Goal: Complete application form

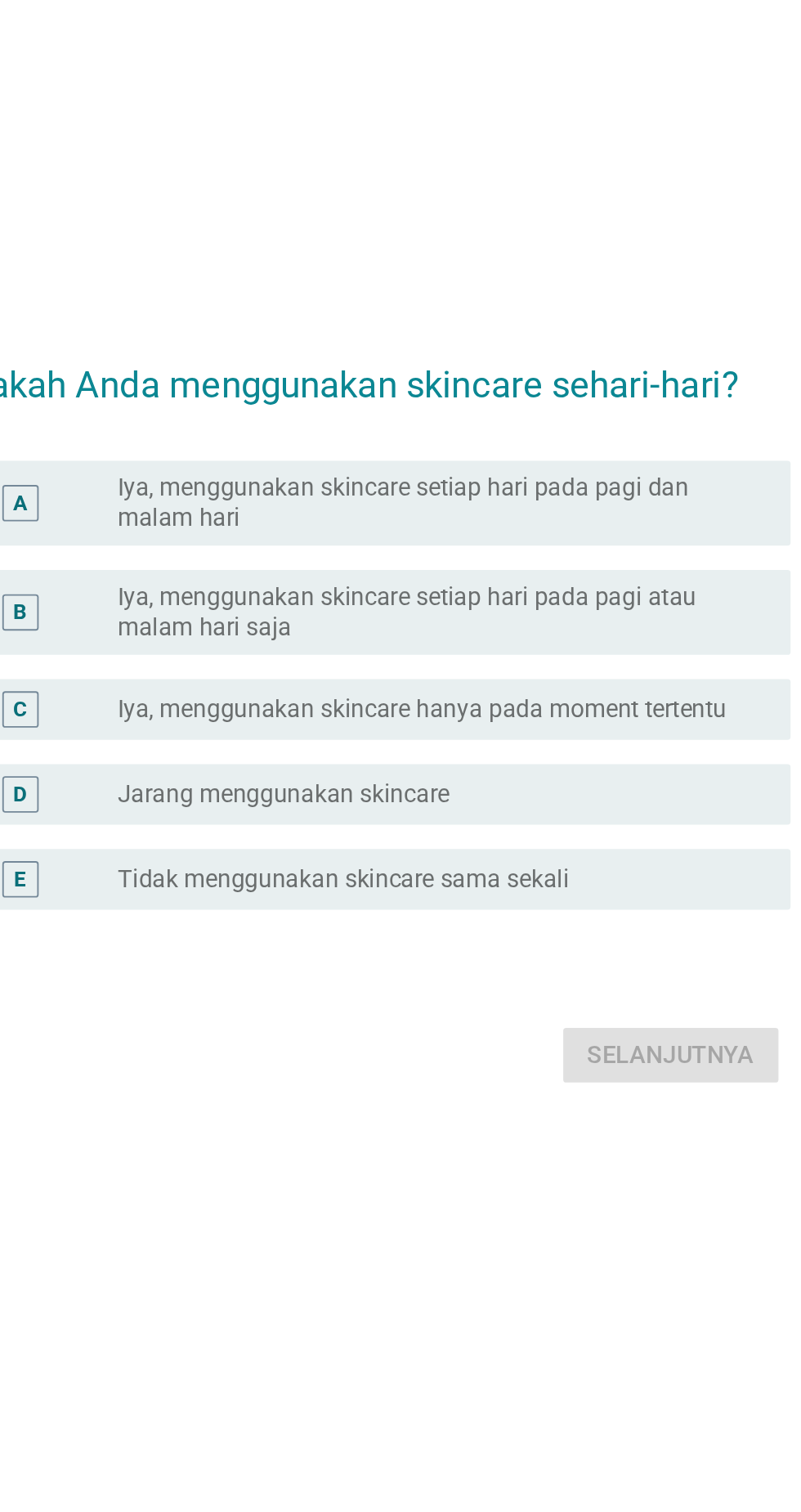
scroll to position [2, 0]
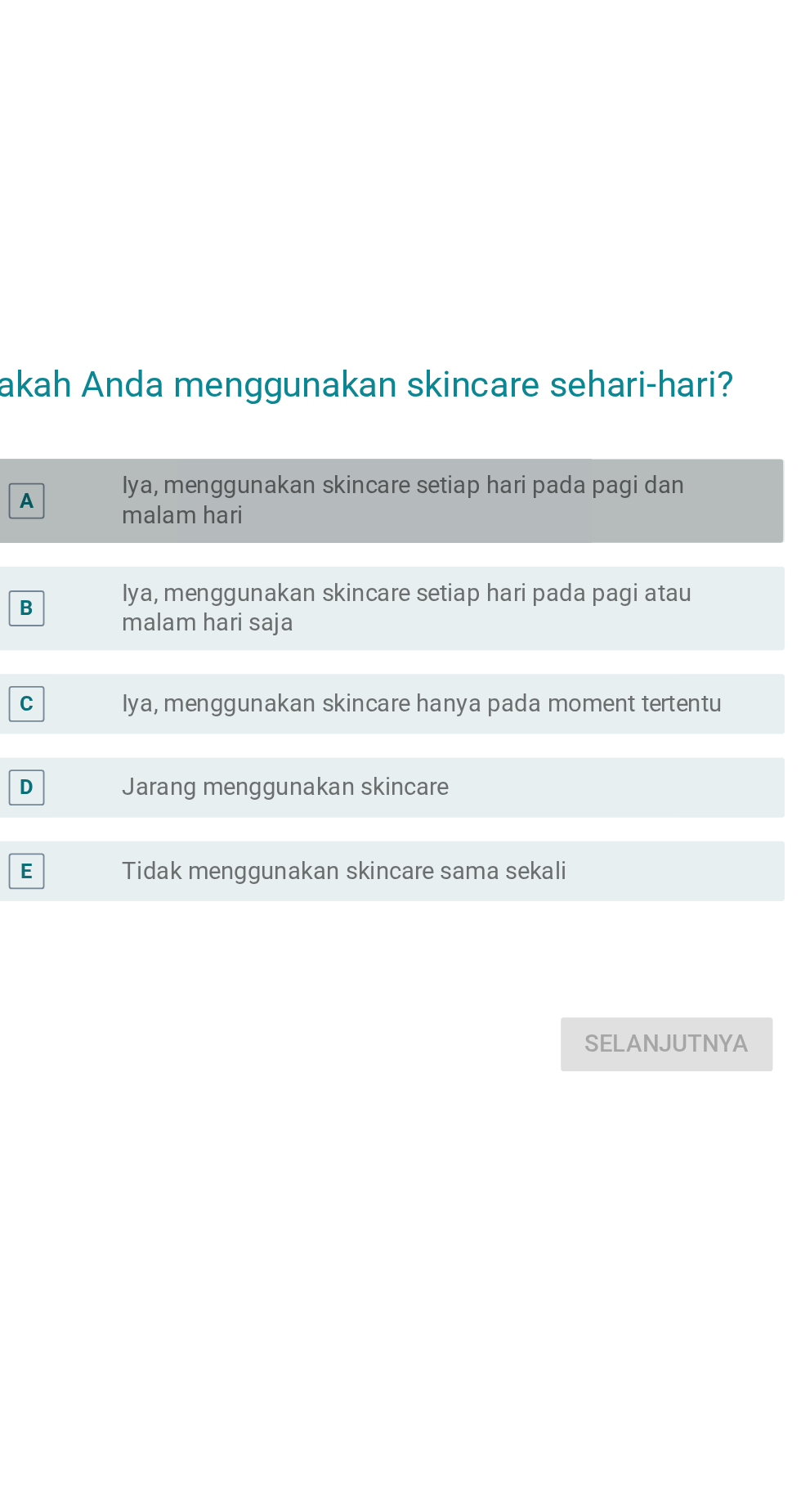
click at [377, 660] on label "Iya, menggunakan skincare setiap hari pada pagi dan malam hari" at bounding box center [434, 643] width 337 height 33
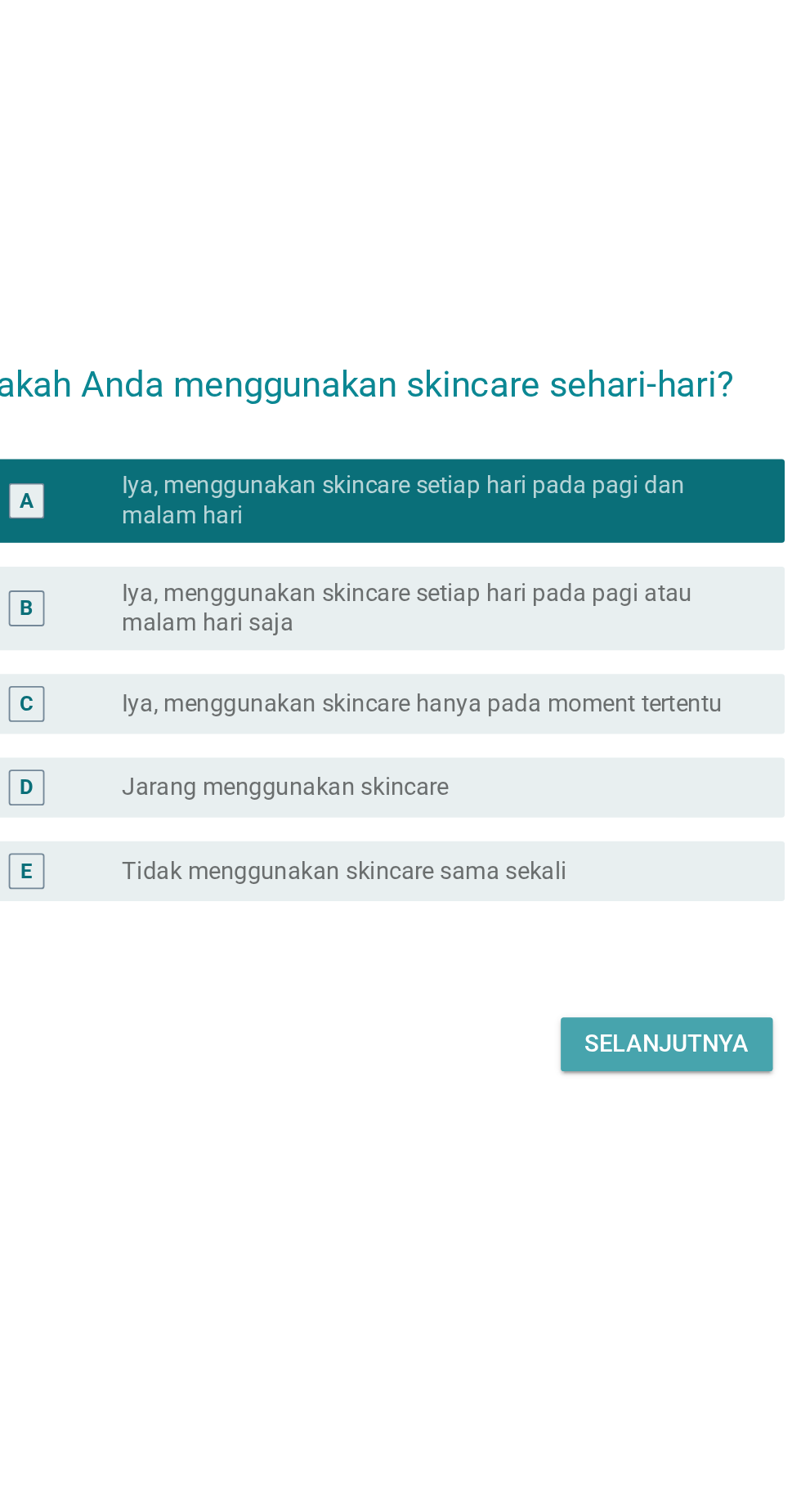
click at [575, 950] on div "Selanjutnya" at bounding box center [564, 940] width 90 height 20
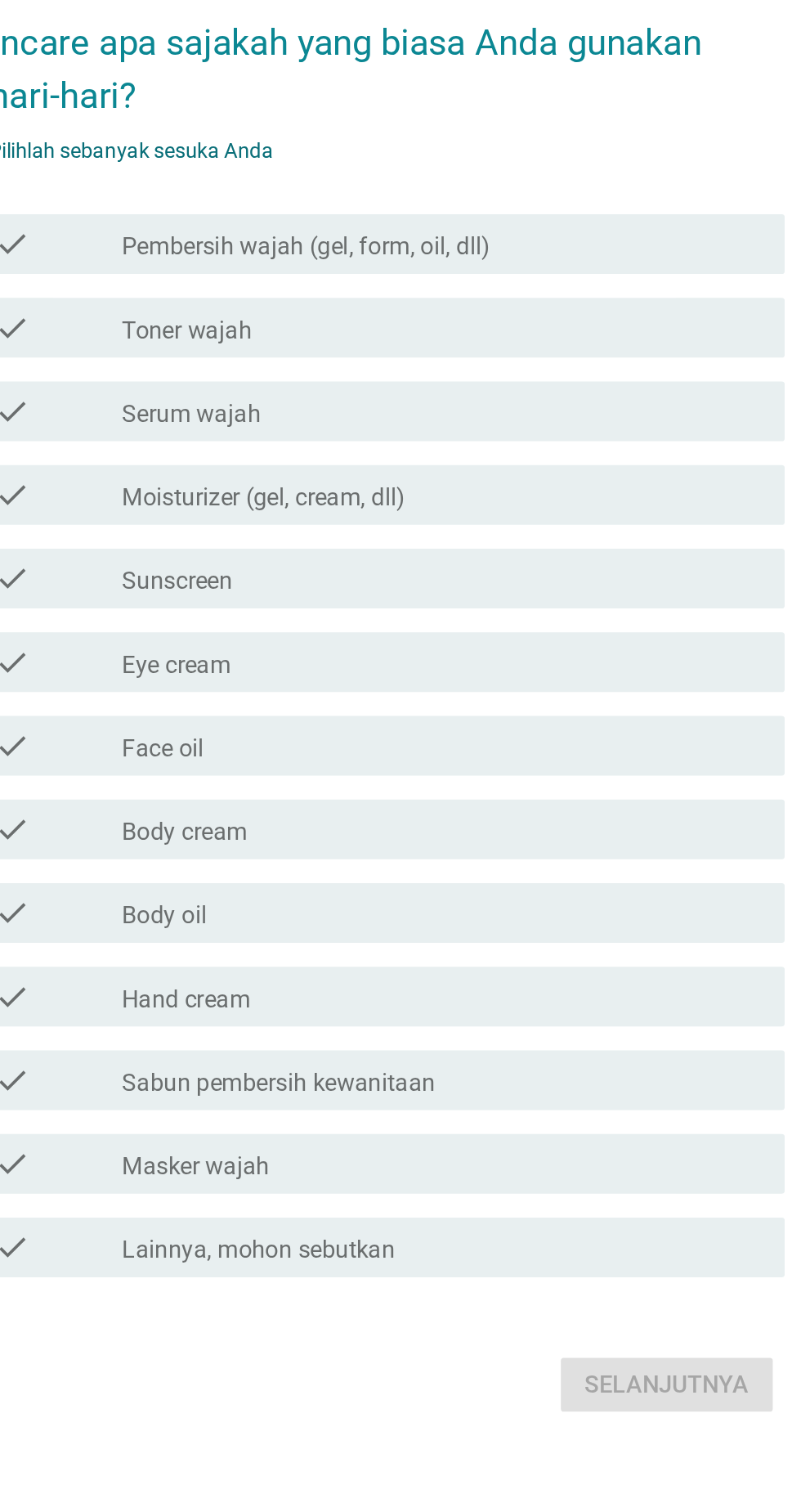
scroll to position [0, 0]
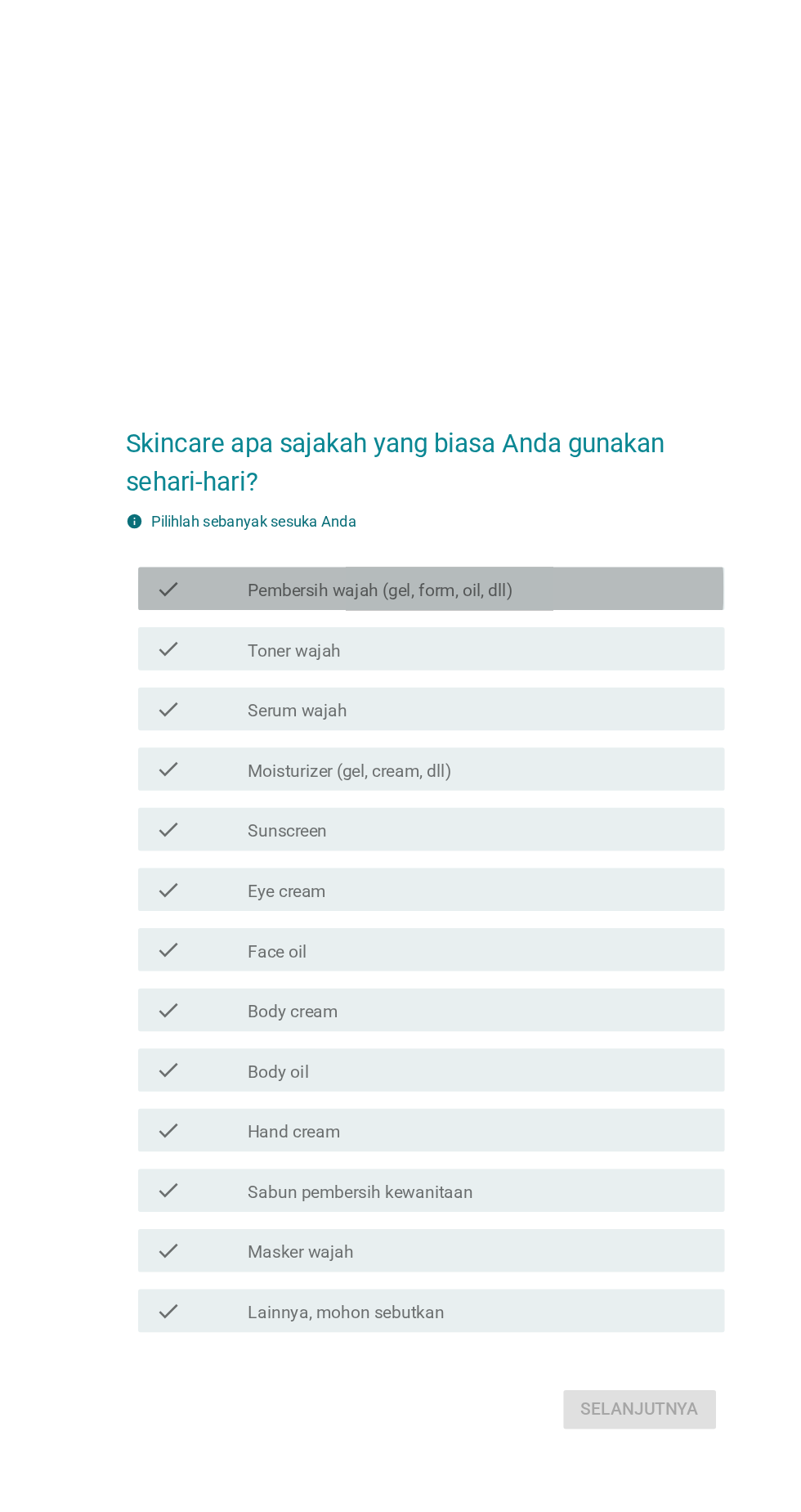
click at [403, 515] on label "Pembersih wajah (gel, form, oil, dll)" at bounding box center [366, 506] width 202 height 16
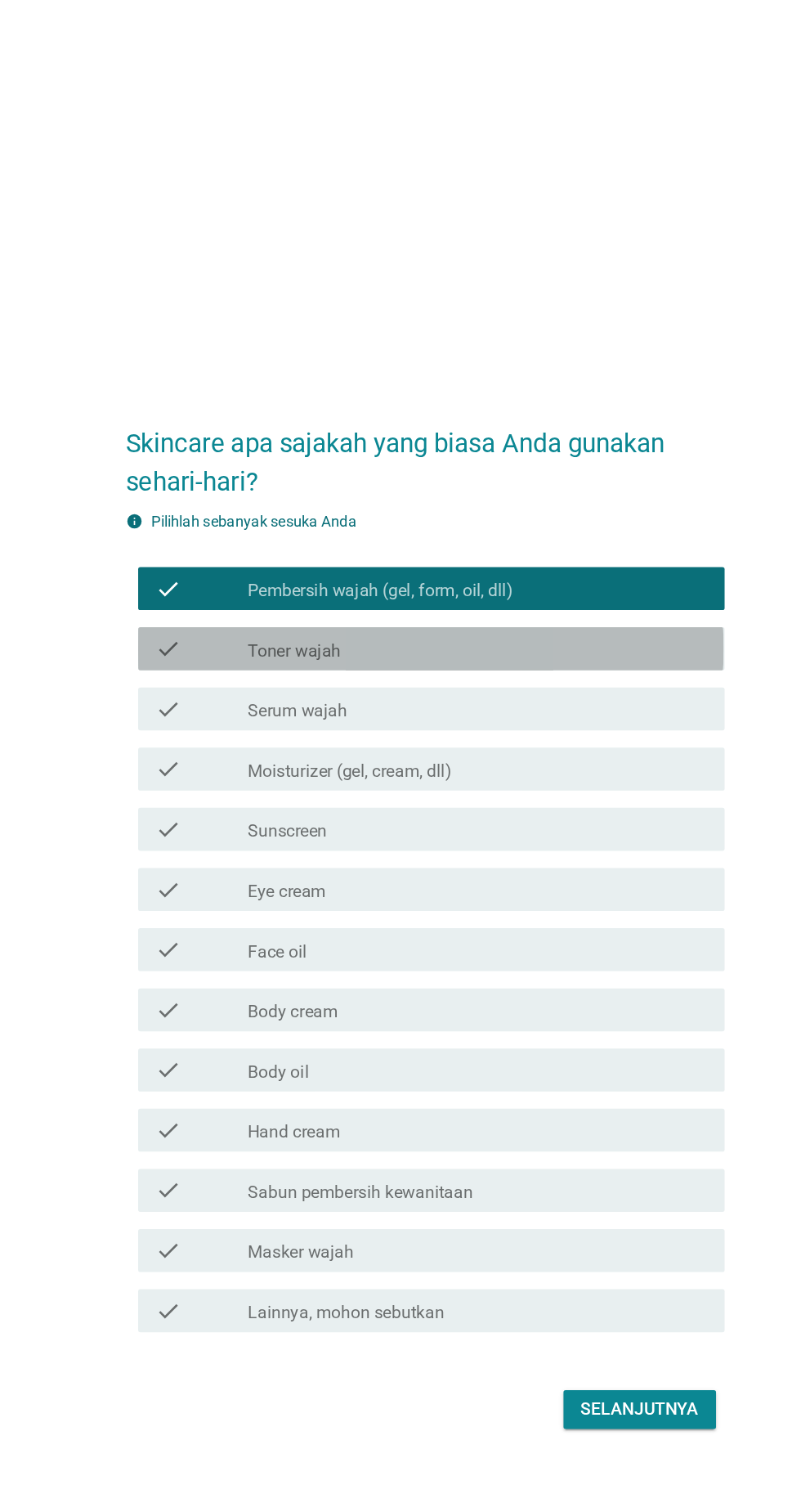
click at [388, 560] on div "check_box_outline_blank Toner wajah" at bounding box center [440, 551] width 350 height 20
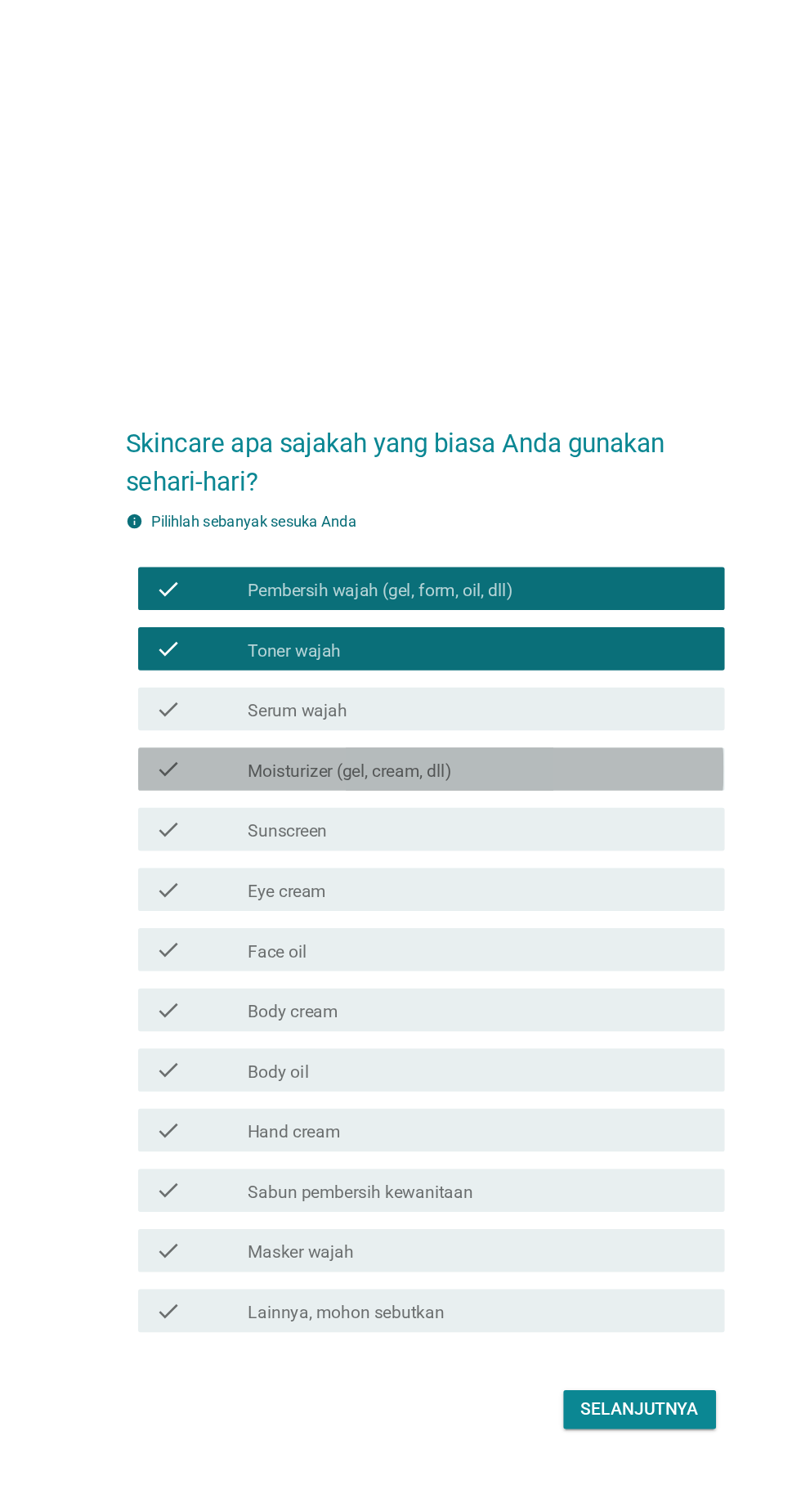
click at [388, 652] on label "Moisturizer (gel, cream, dll)" at bounding box center [343, 644] width 156 height 16
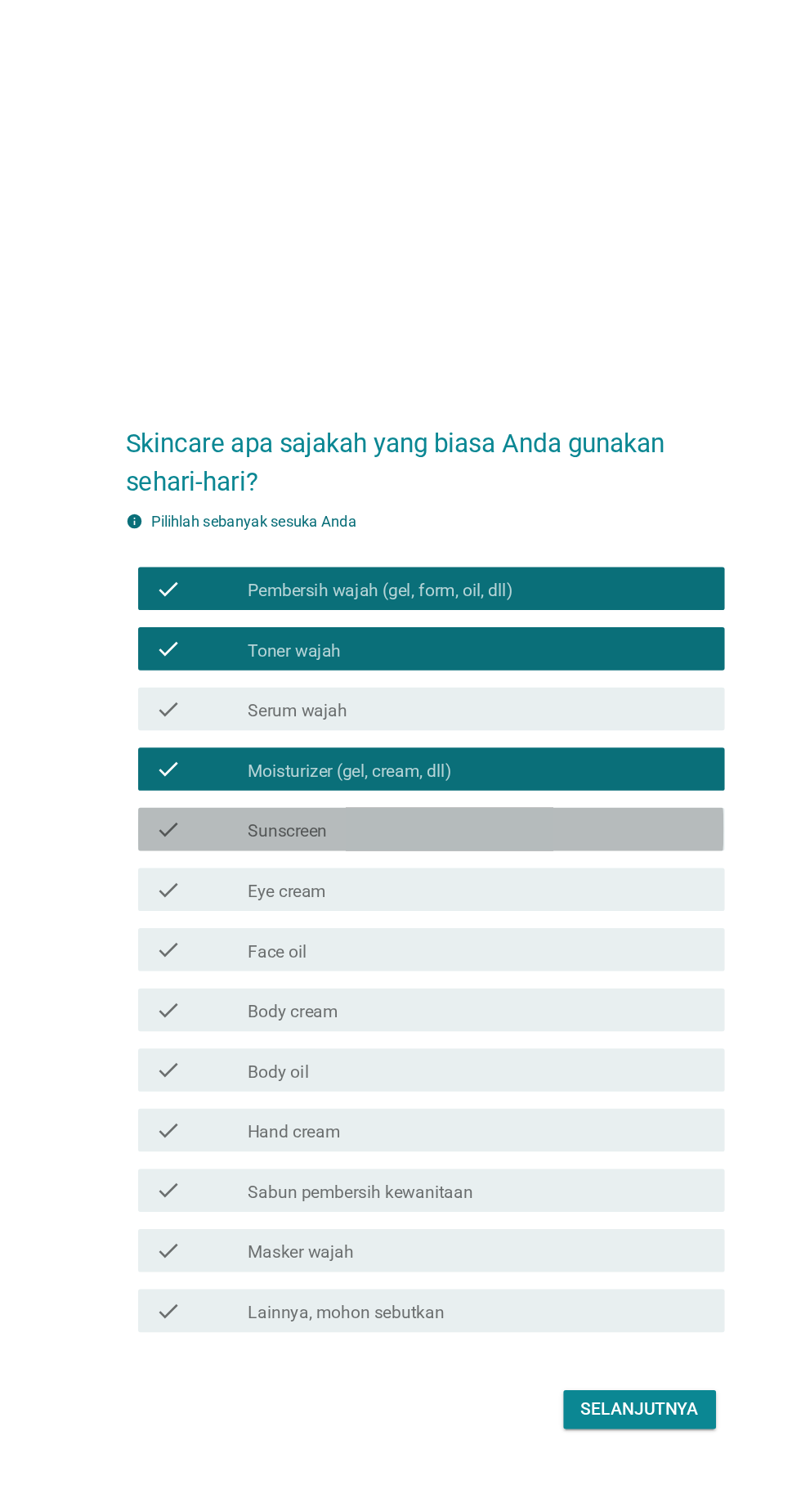
click at [382, 698] on div "check_box_outline_blank Sunscreen" at bounding box center [440, 688] width 350 height 20
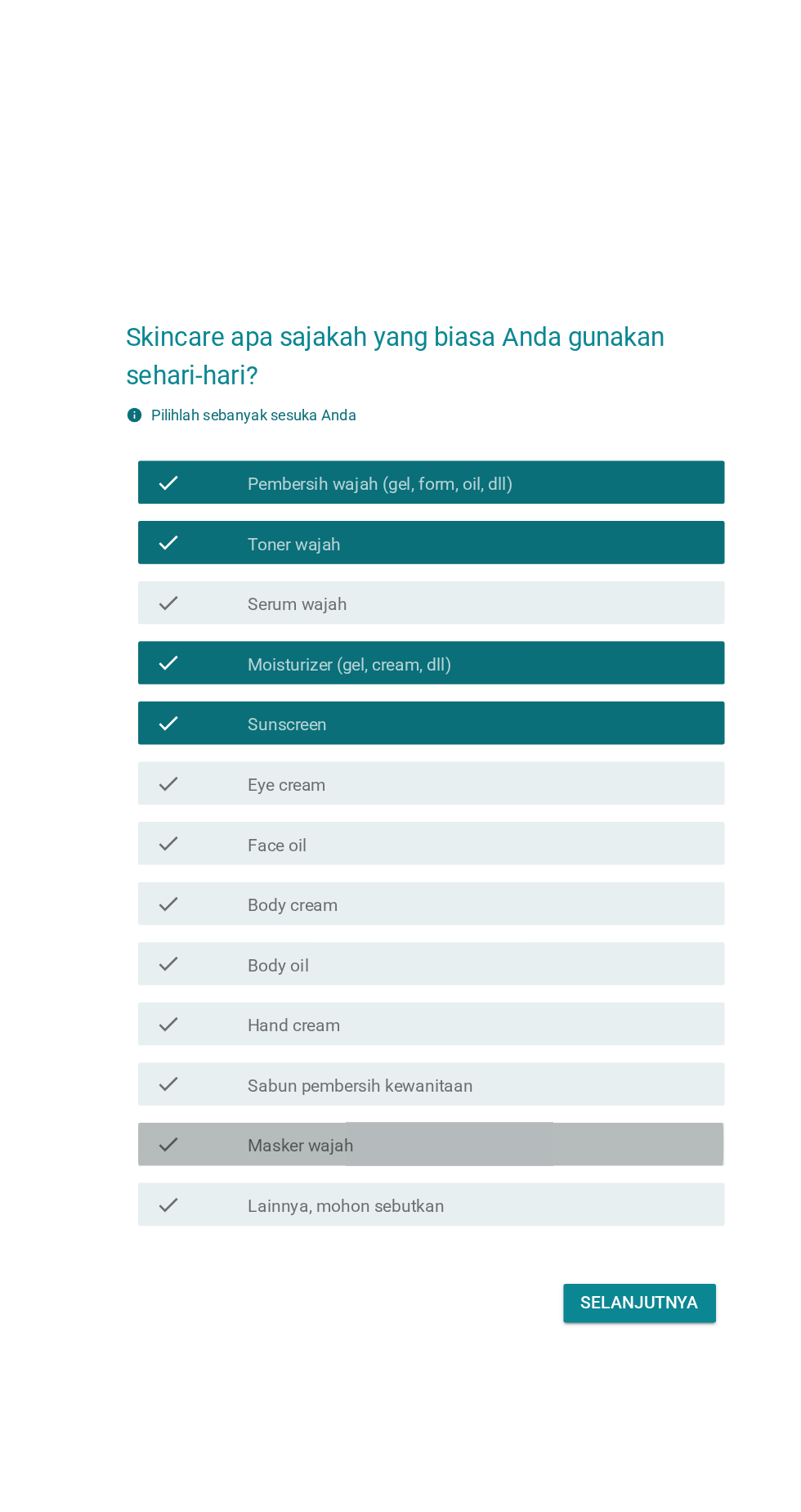
click at [453, 1025] on div "check check_box_outline_blank Masker wajah" at bounding box center [404, 1009] width 445 height 33
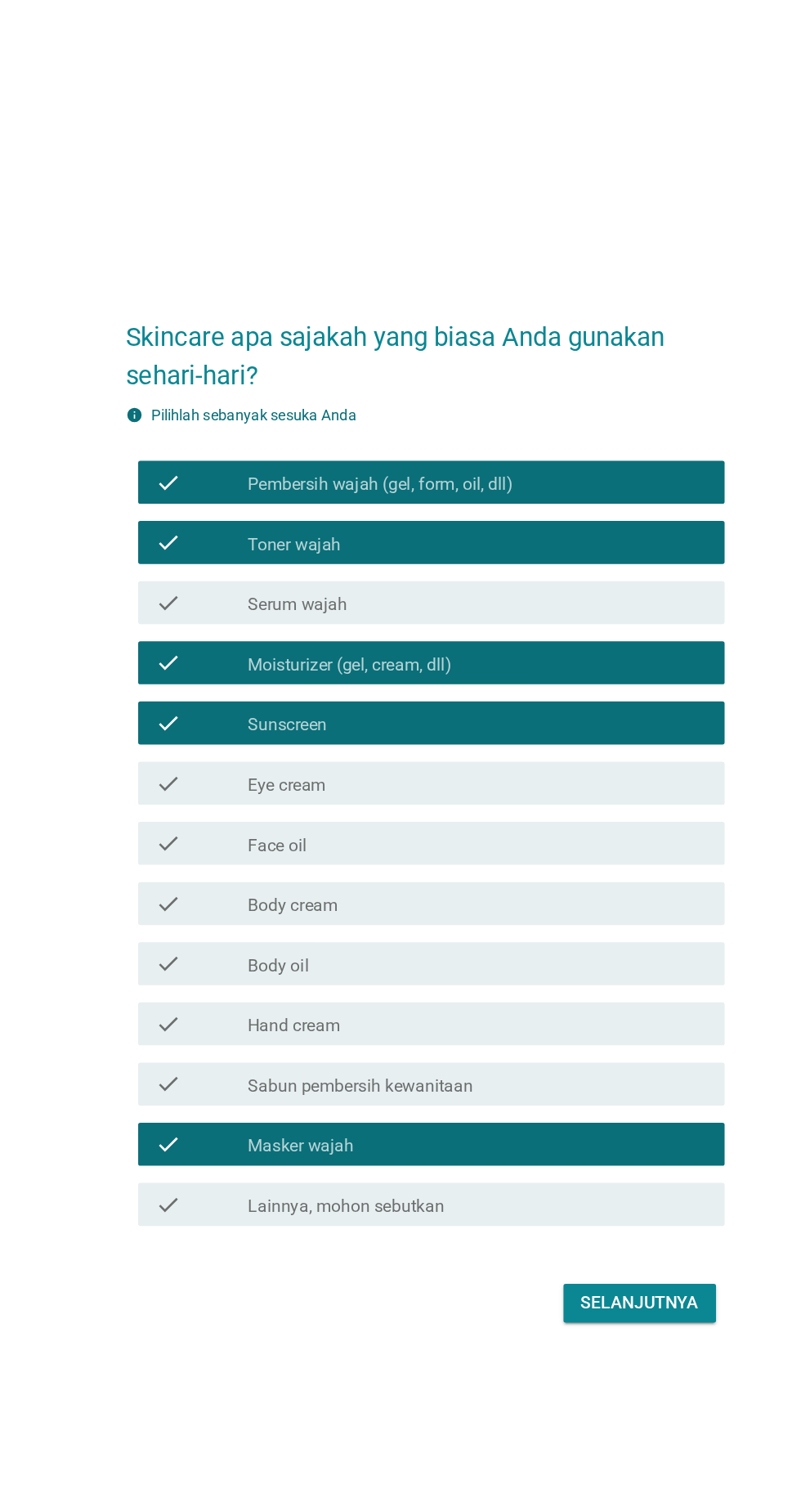
click at [570, 1140] on div "Selanjutnya" at bounding box center [564, 1130] width 90 height 20
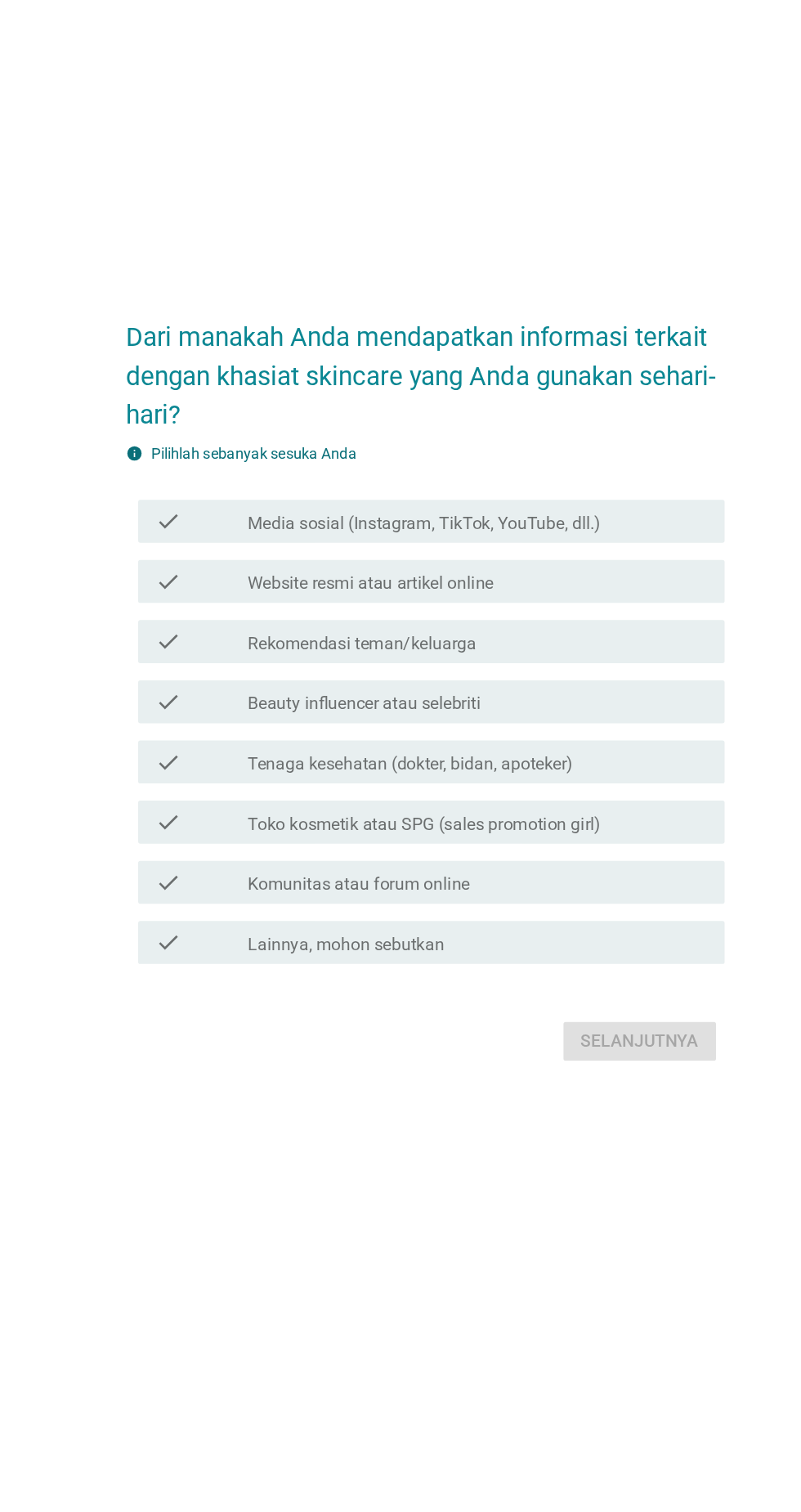
scroll to position [40, 0]
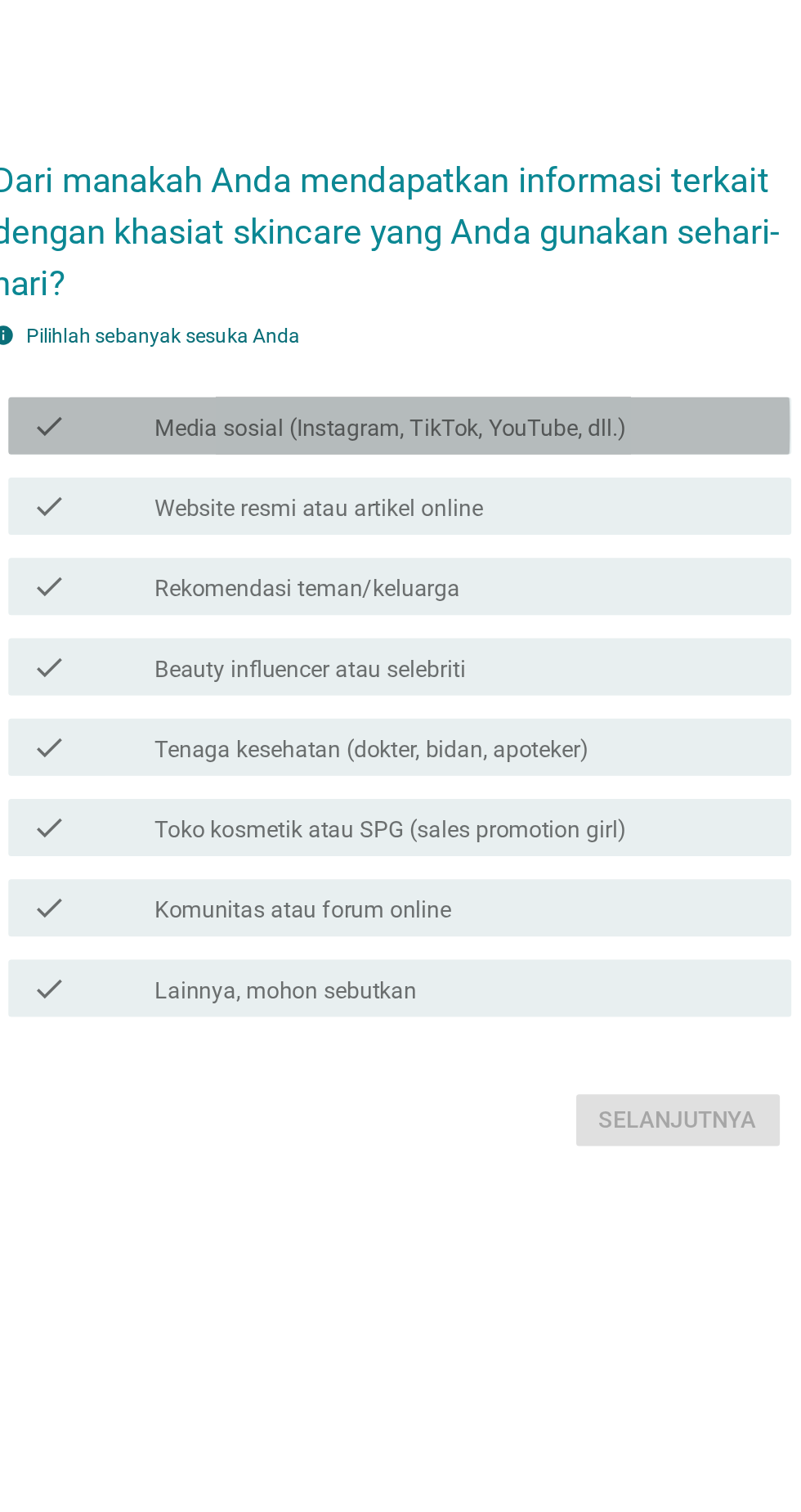
click at [467, 604] on label "Media sosial (Instagram, TikTok, YouTube, dll.)" at bounding box center [400, 596] width 269 height 16
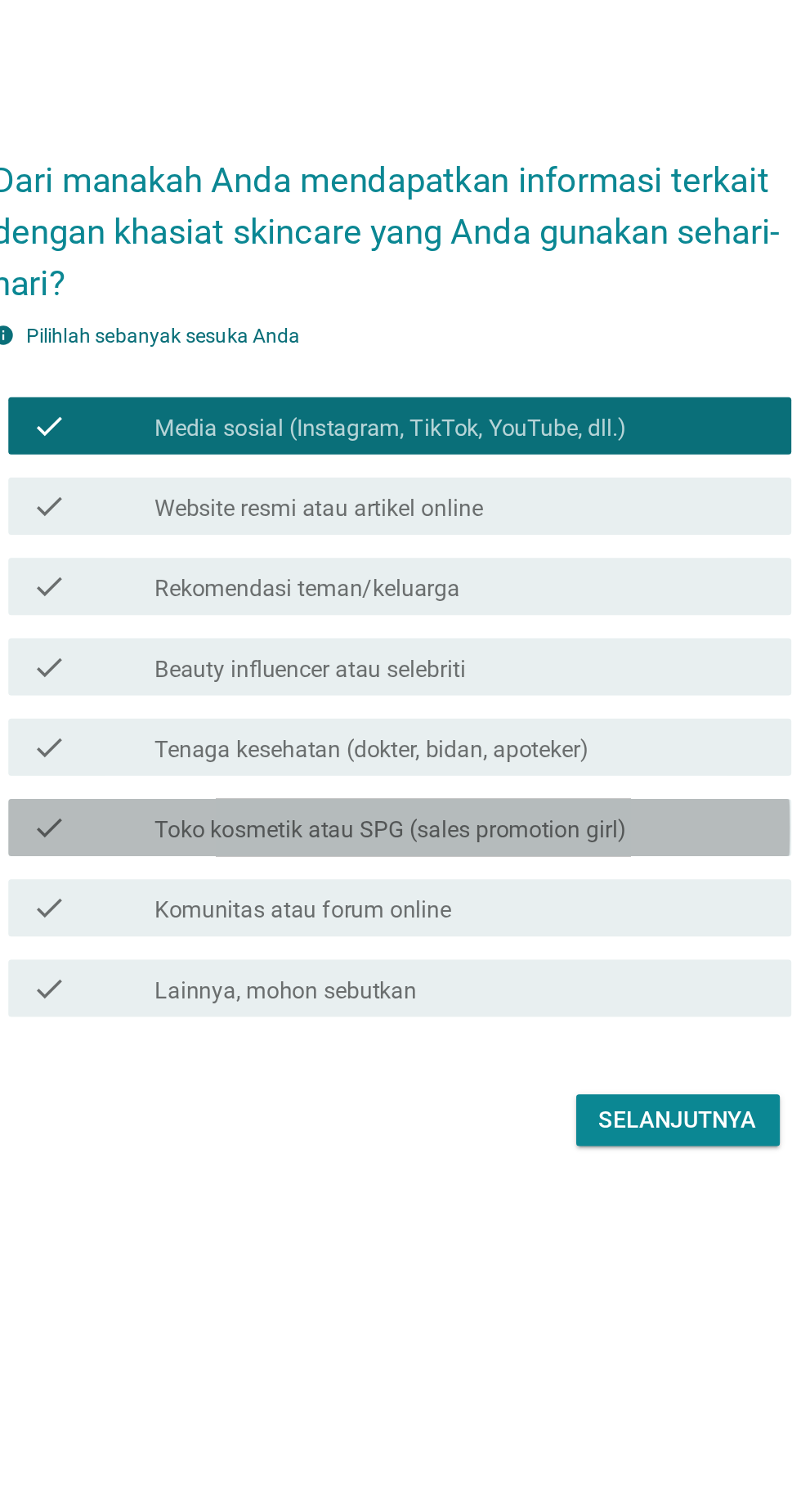
click at [496, 833] on label "Toko kosmetik atau SPG (sales promotion girl)" at bounding box center [400, 825] width 269 height 16
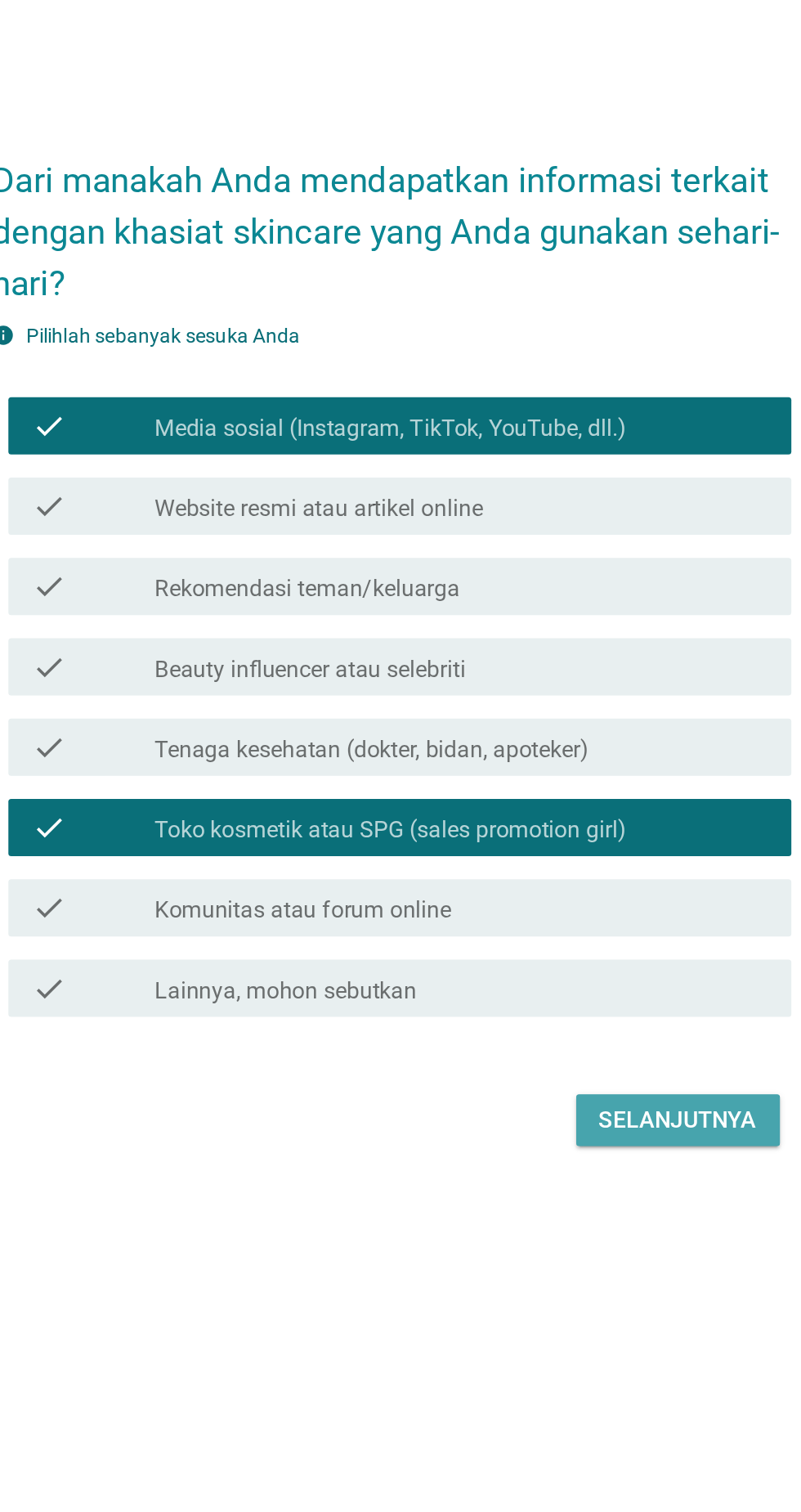
click at [579, 1001] on div "Selanjutnya" at bounding box center [564, 991] width 90 height 20
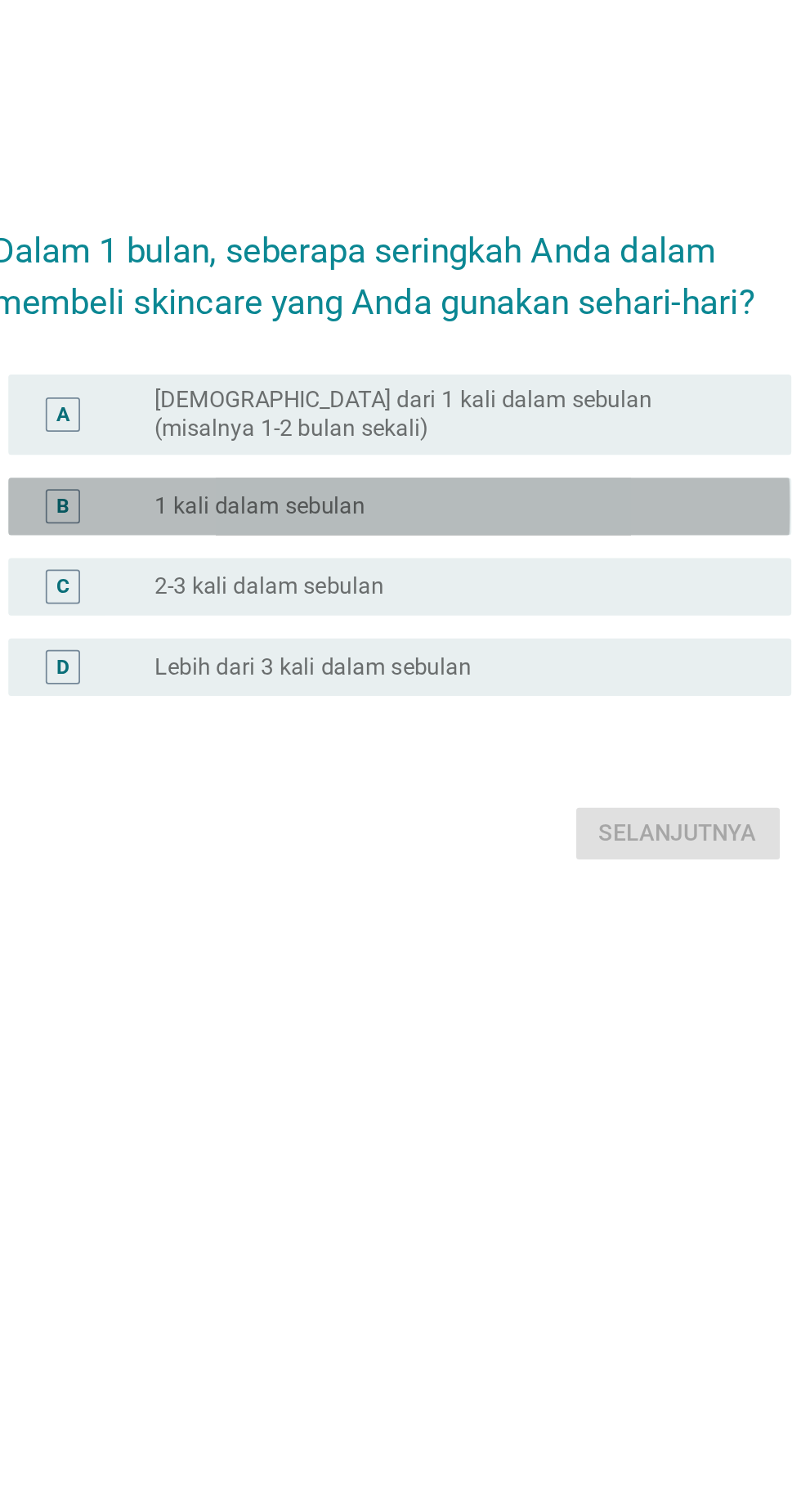
click at [487, 711] on div "radio_button_unchecked 1 kali dalam sebulan" at bounding box center [434, 702] width 337 height 16
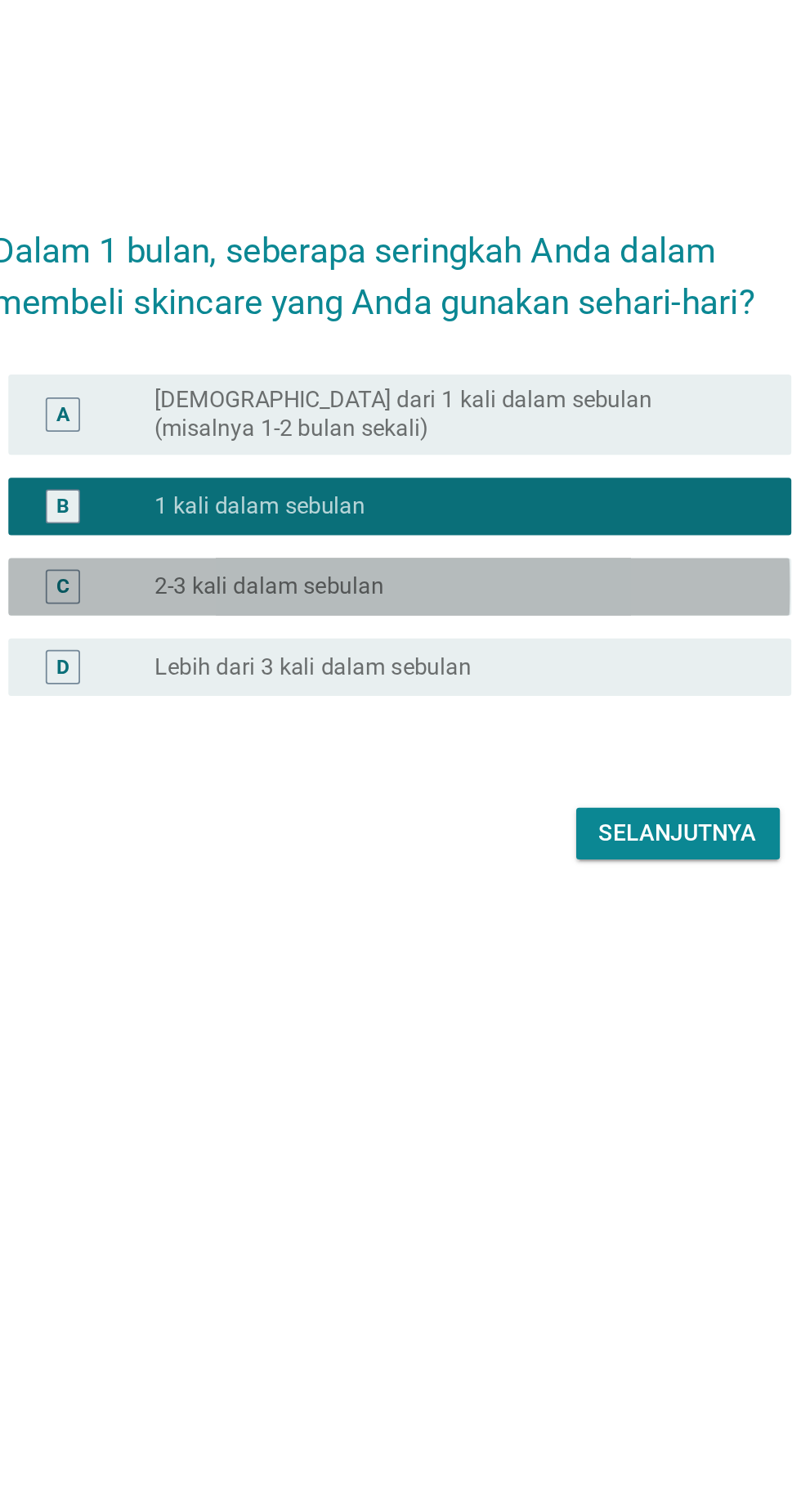
click at [505, 757] on div "radio_button_unchecked 2-3 kali dalam sebulan" at bounding box center [434, 749] width 337 height 16
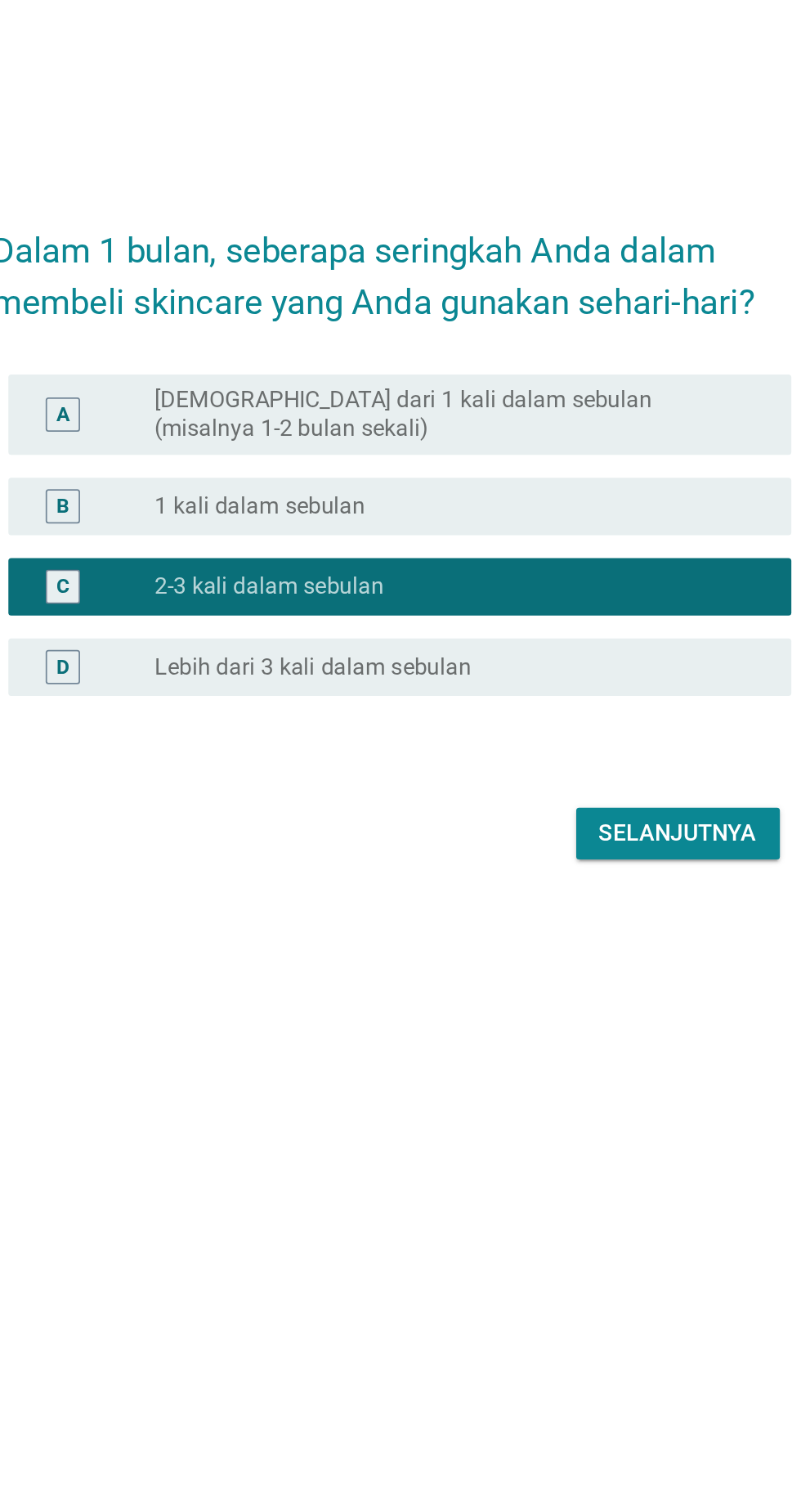
click at [514, 711] on div "radio_button_unchecked 1 kali dalam sebulan" at bounding box center [434, 702] width 337 height 16
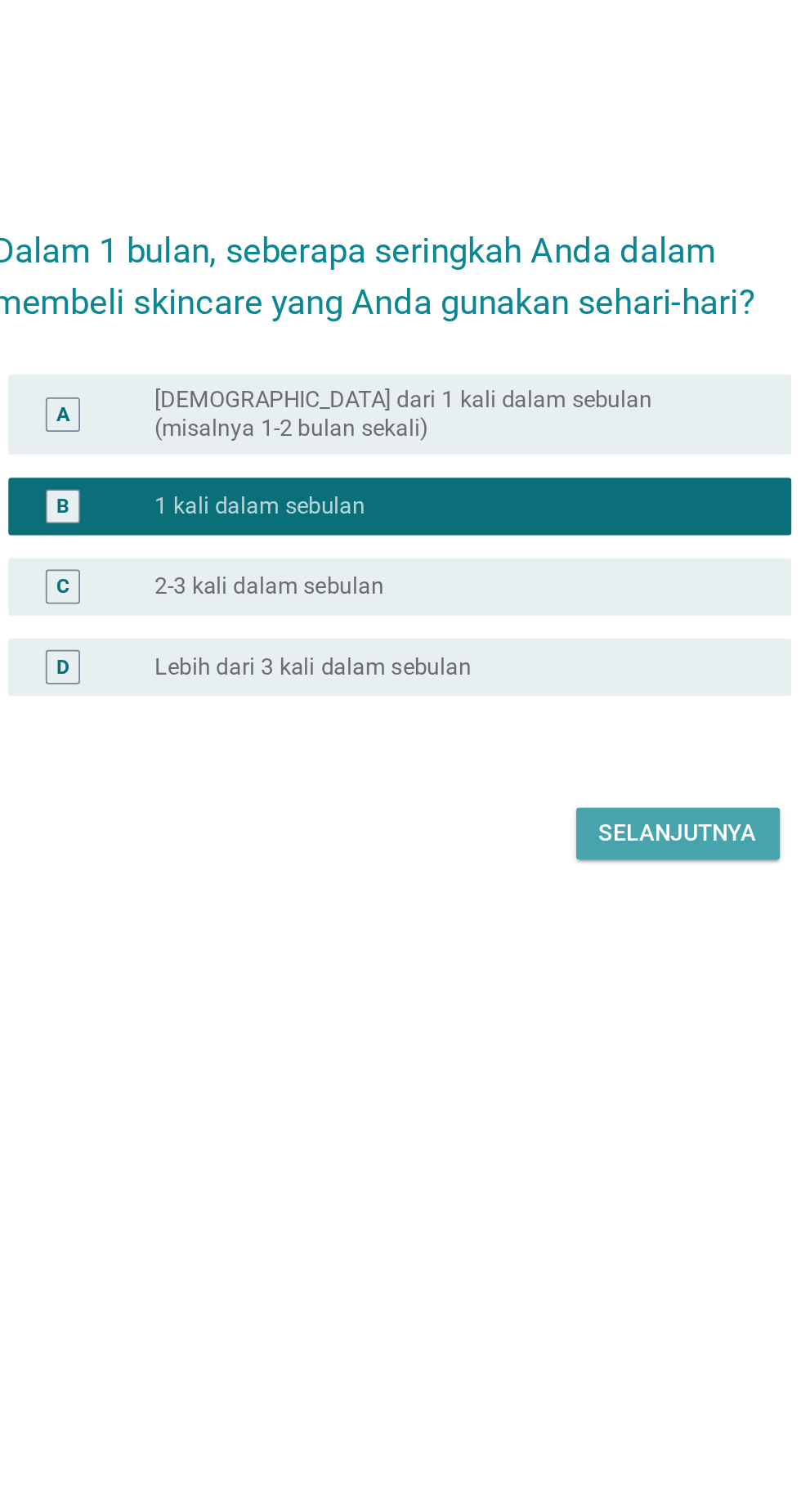
click at [570, 899] on div "Selanjutnya" at bounding box center [564, 889] width 90 height 20
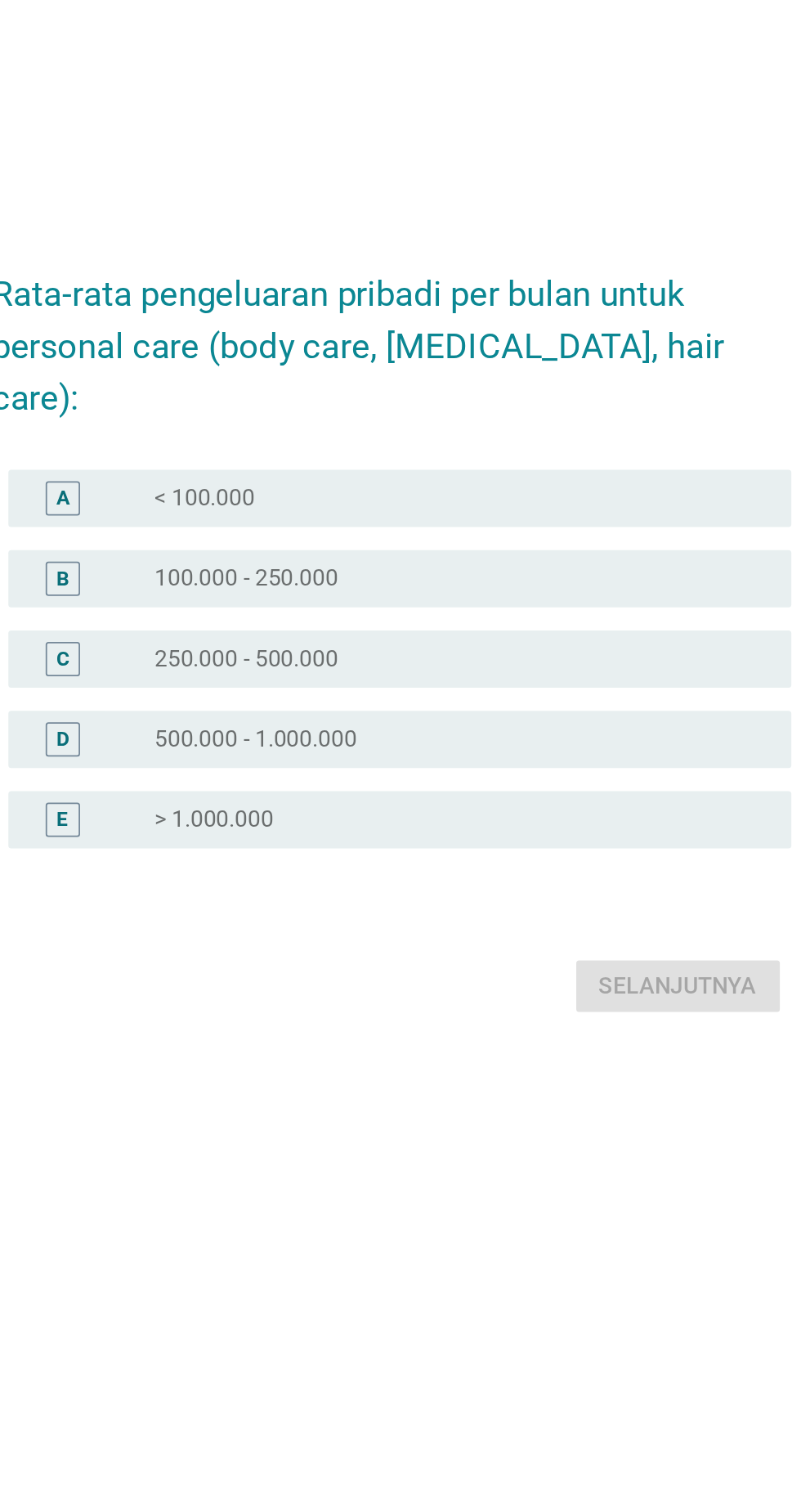
click at [415, 782] on div "radio_button_unchecked 250.000 - 500.000" at bounding box center [434, 773] width 337 height 16
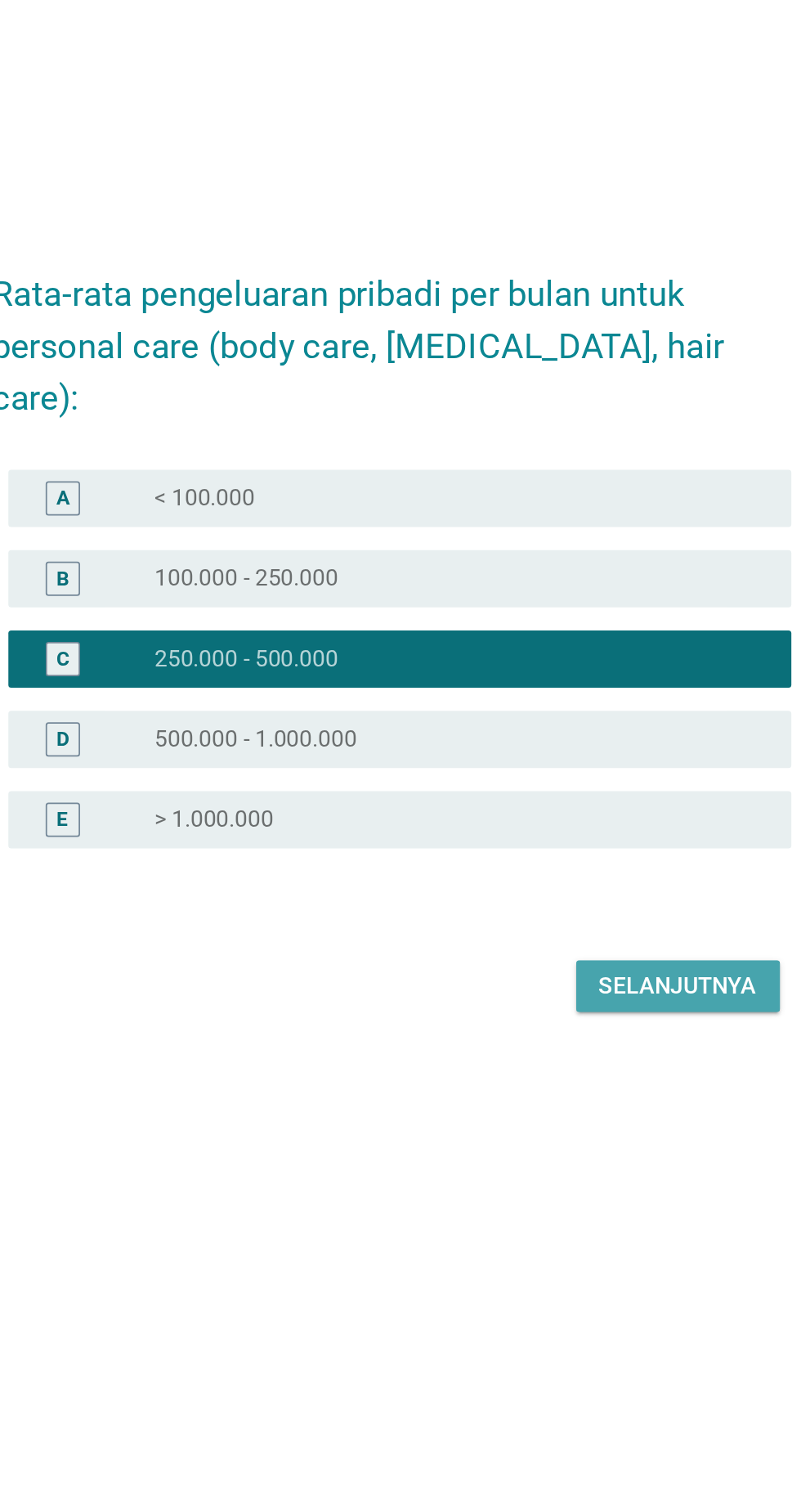
click at [557, 969] on div "Selanjutnya" at bounding box center [564, 959] width 90 height 20
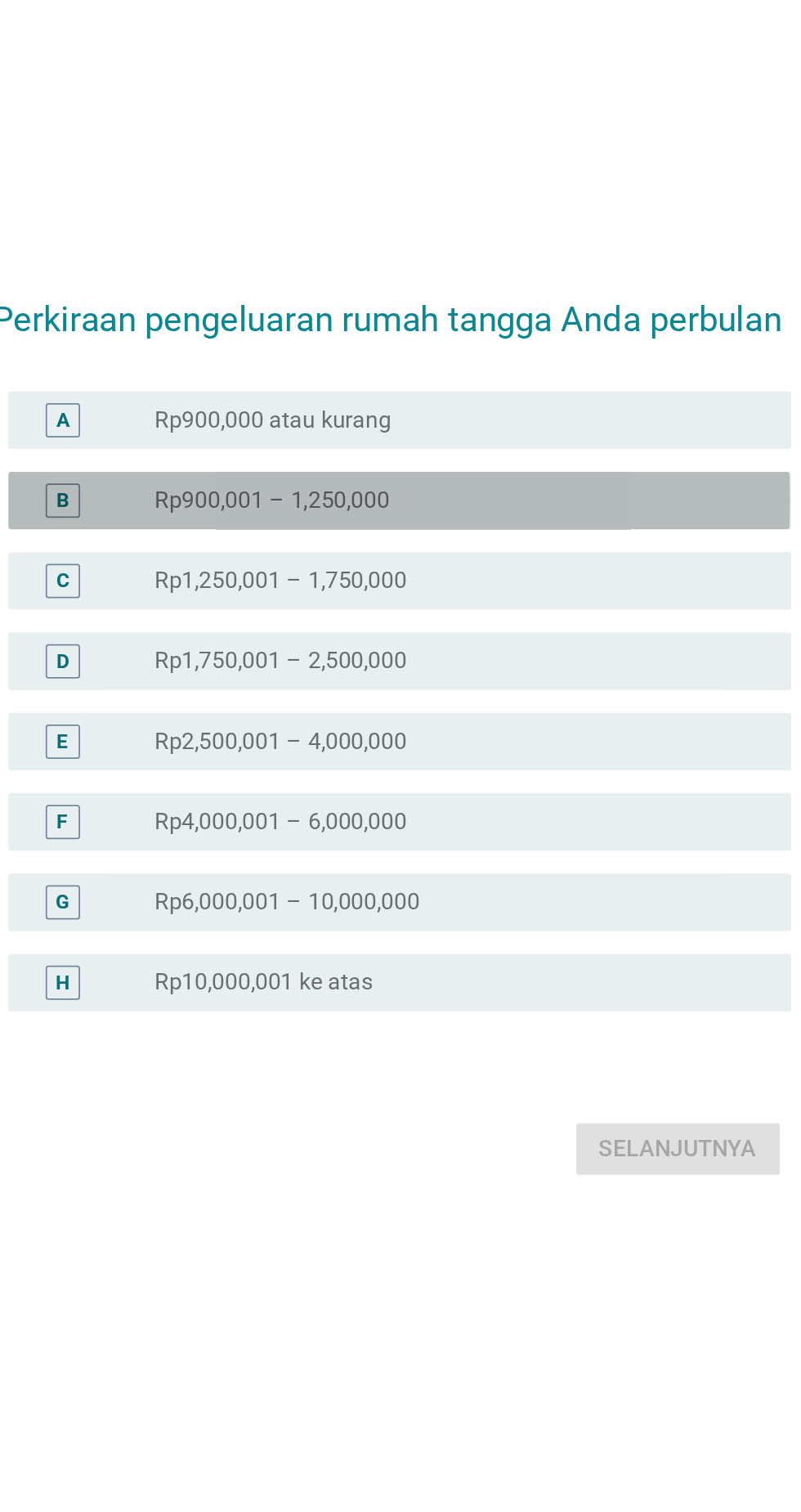
click at [473, 637] on div "radio_button_unchecked Rp900,001 – 1,250,000" at bounding box center [434, 629] width 337 height 16
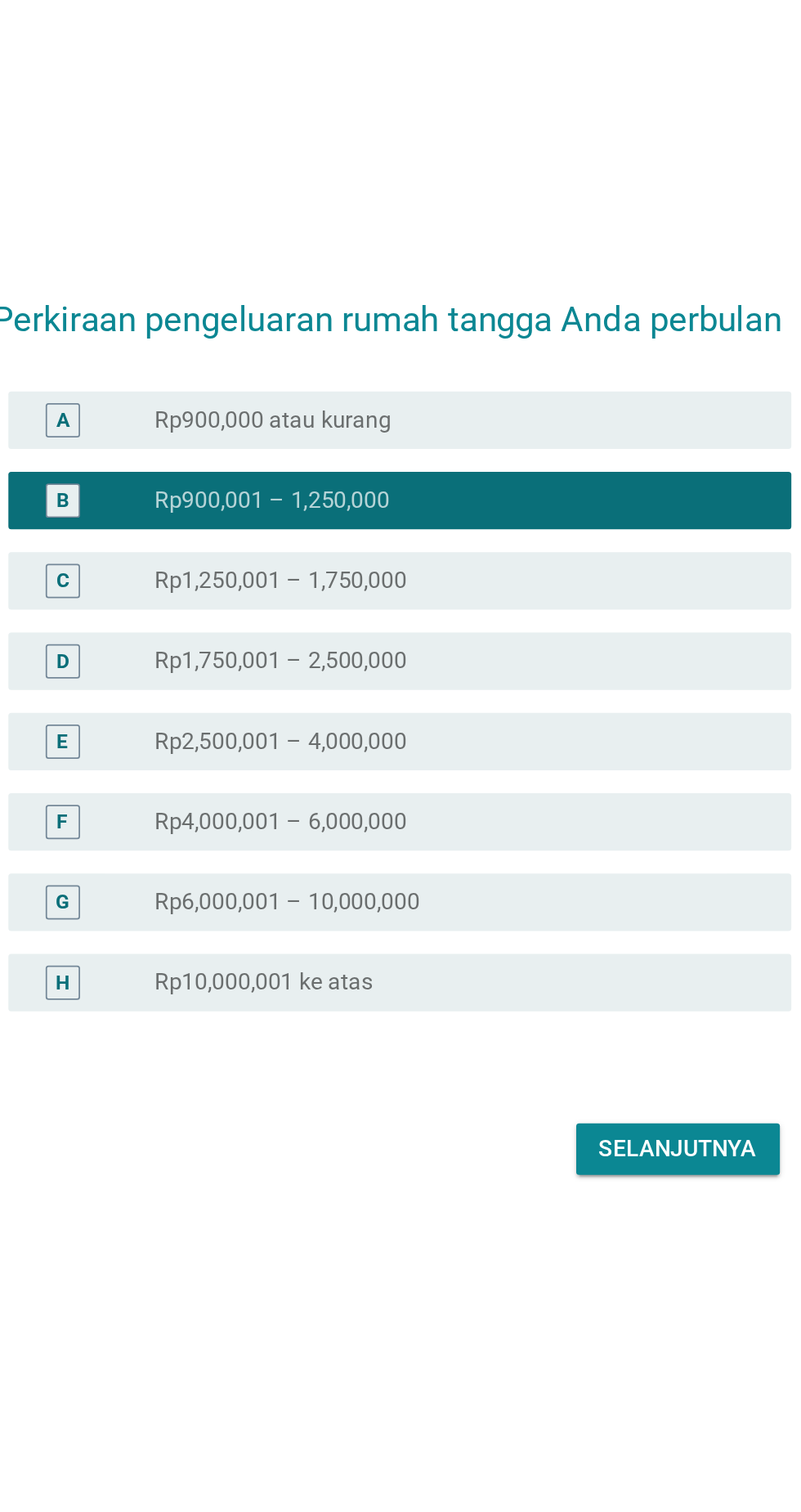
click at [468, 866] on div "radio_button_unchecked Rp6,000,001 – 10,000,000" at bounding box center [434, 858] width 337 height 16
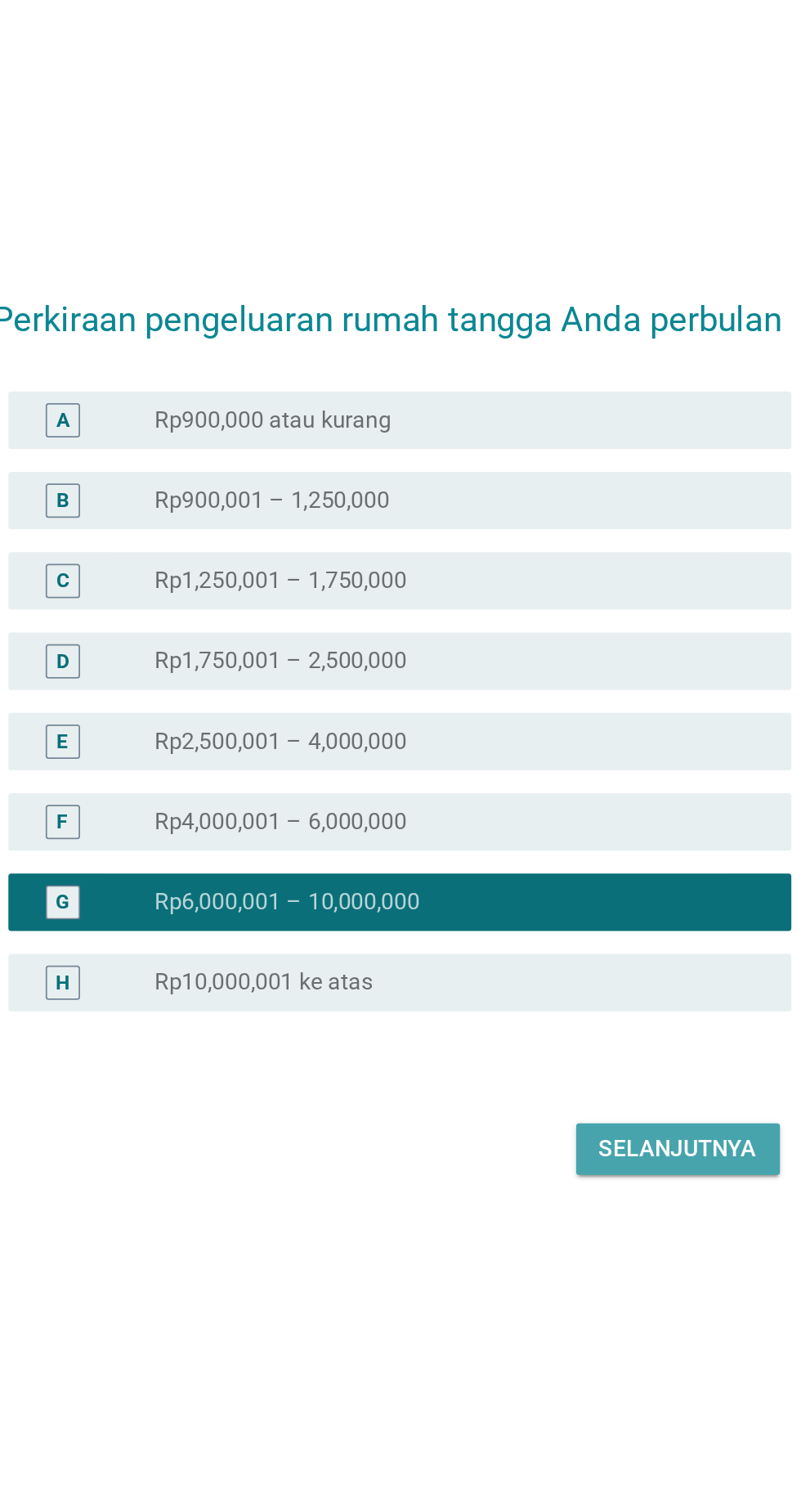
click at [558, 1014] on button "Selanjutnya" at bounding box center [564, 999] width 116 height 30
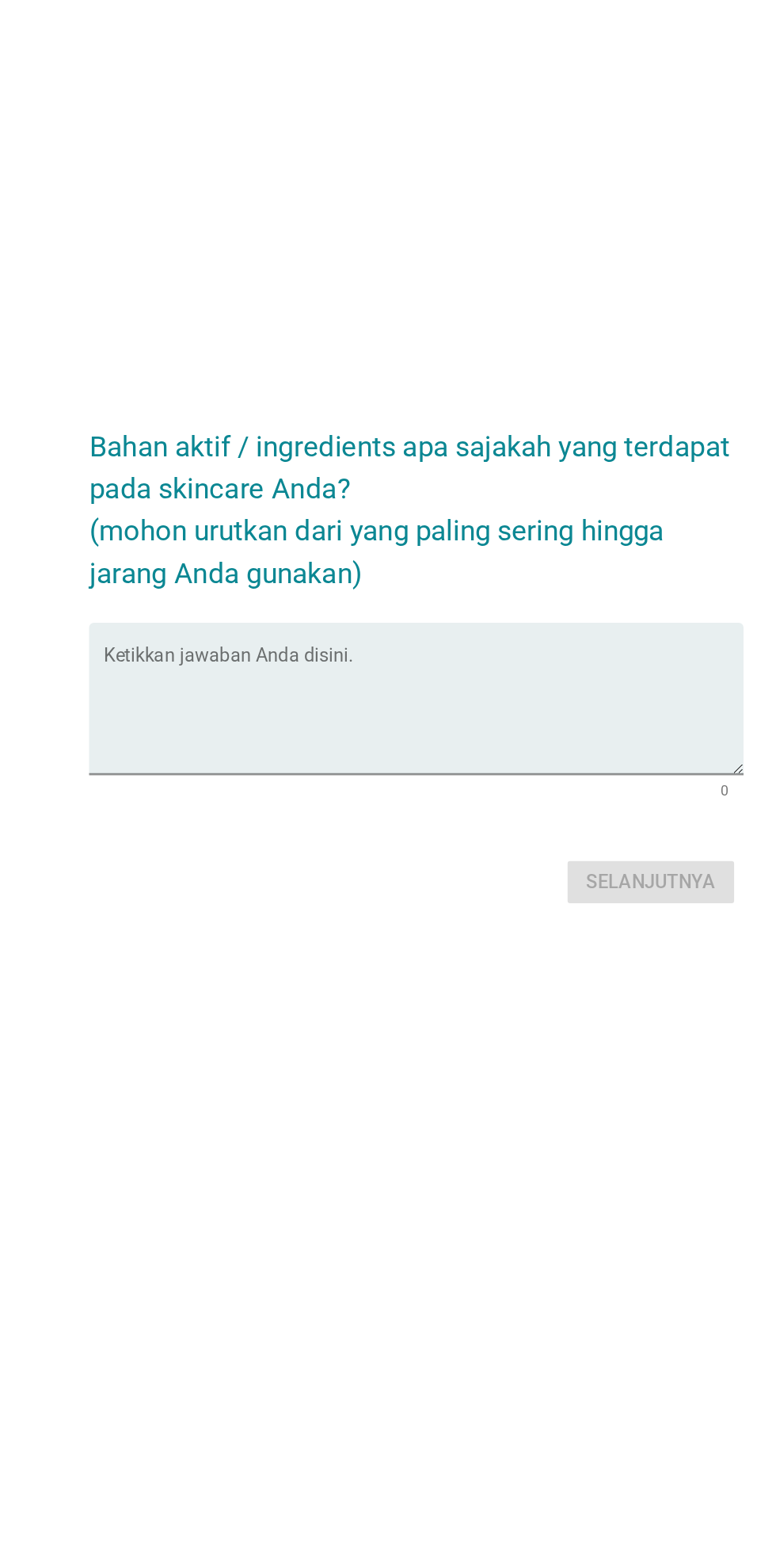
scroll to position [38, 0]
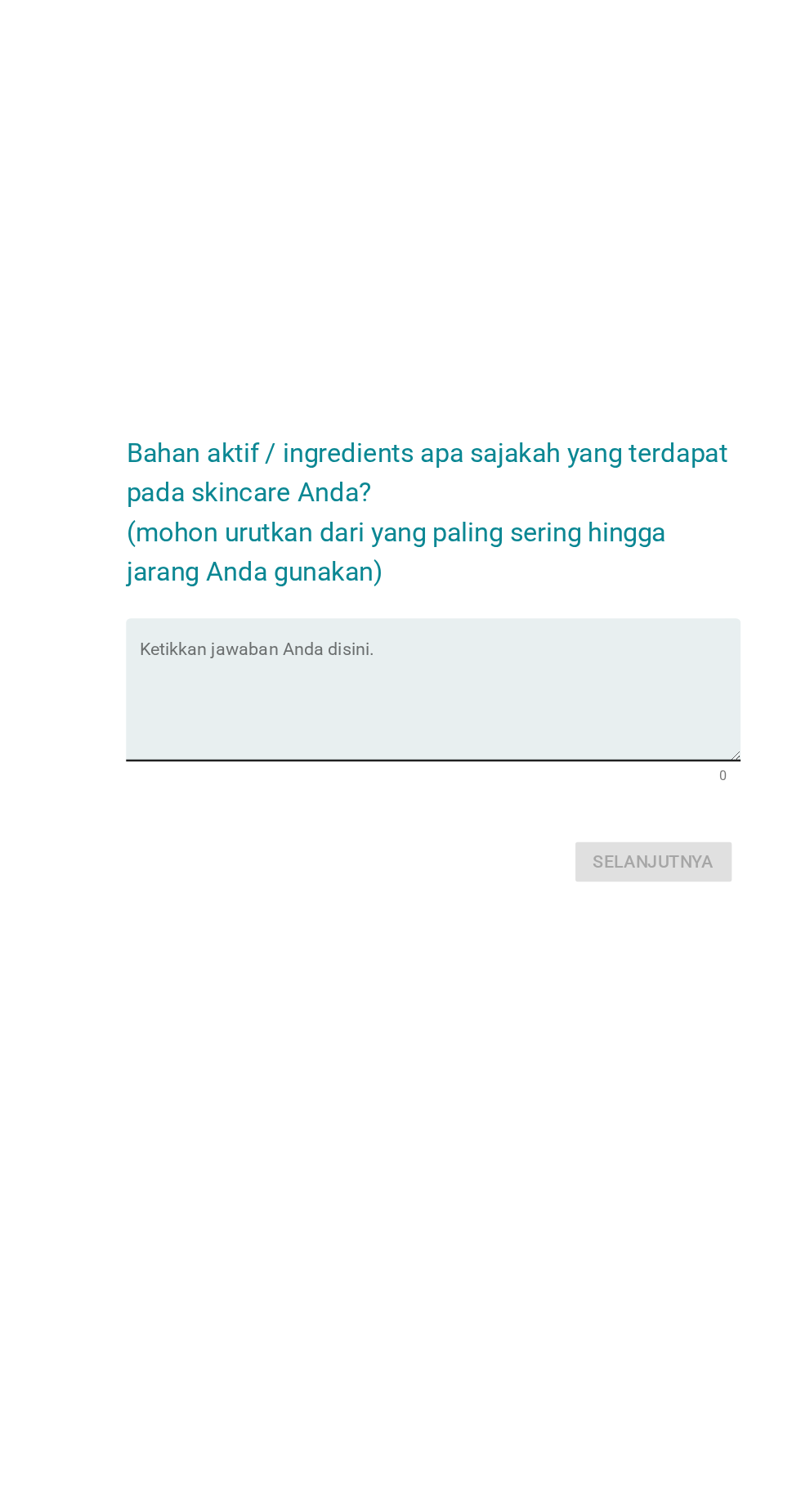
click at [423, 781] on textarea "Ketikkan jawaban Anda disini." at bounding box center [404, 756] width 445 height 86
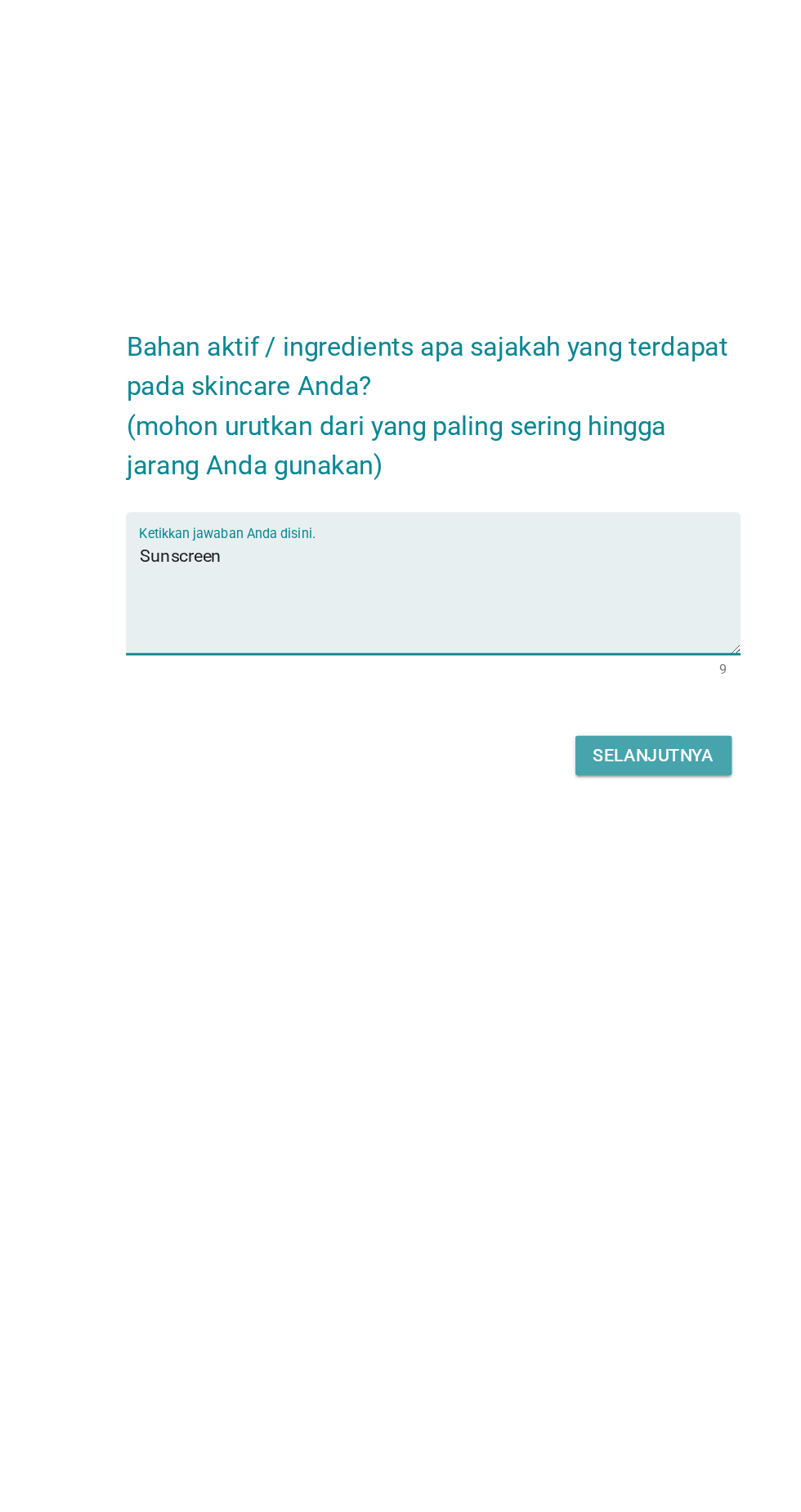
type textarea "Sunscreen"
click at [584, 889] on button "Selanjutnya" at bounding box center [564, 875] width 116 height 30
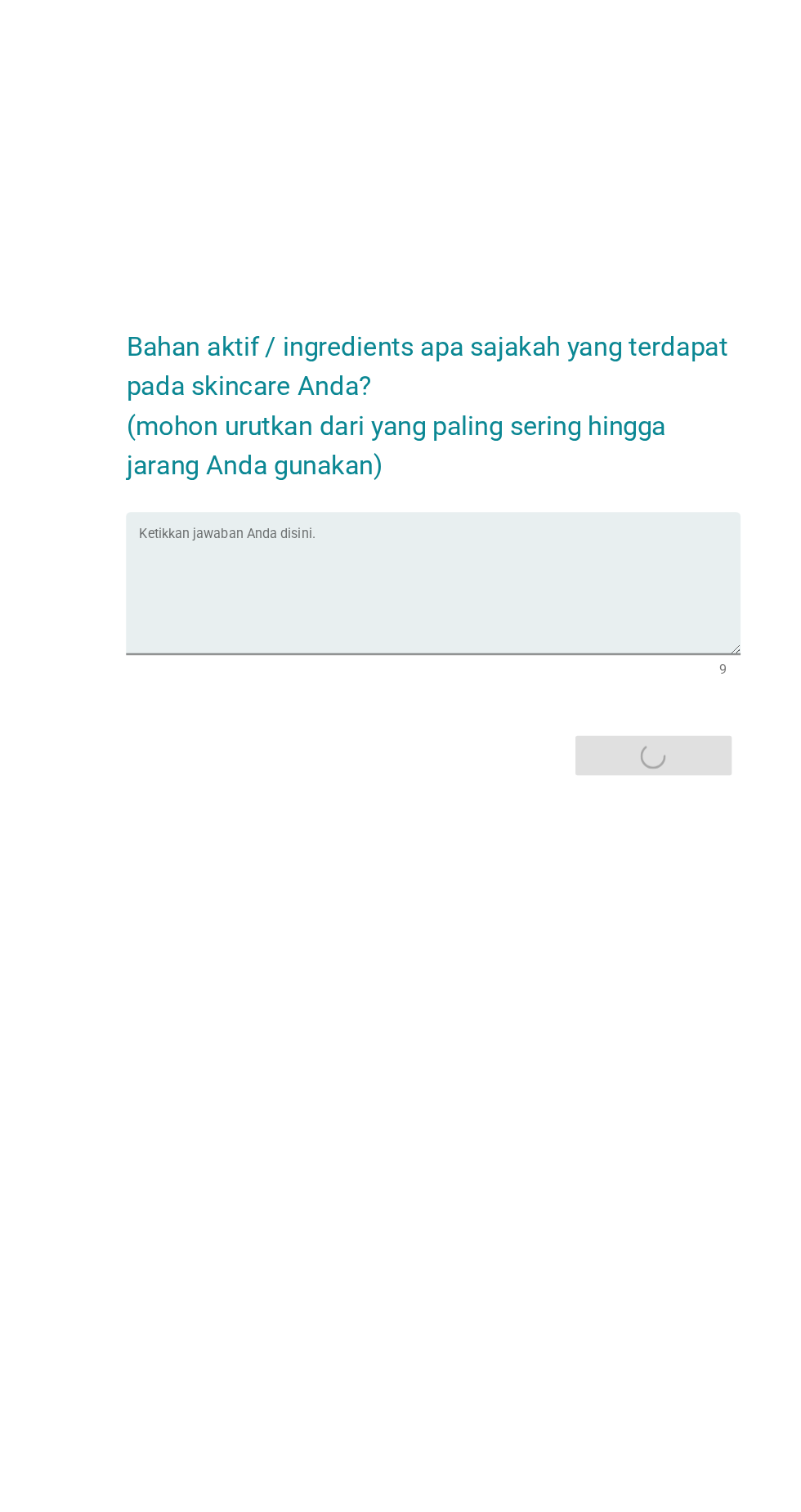
scroll to position [14, 0]
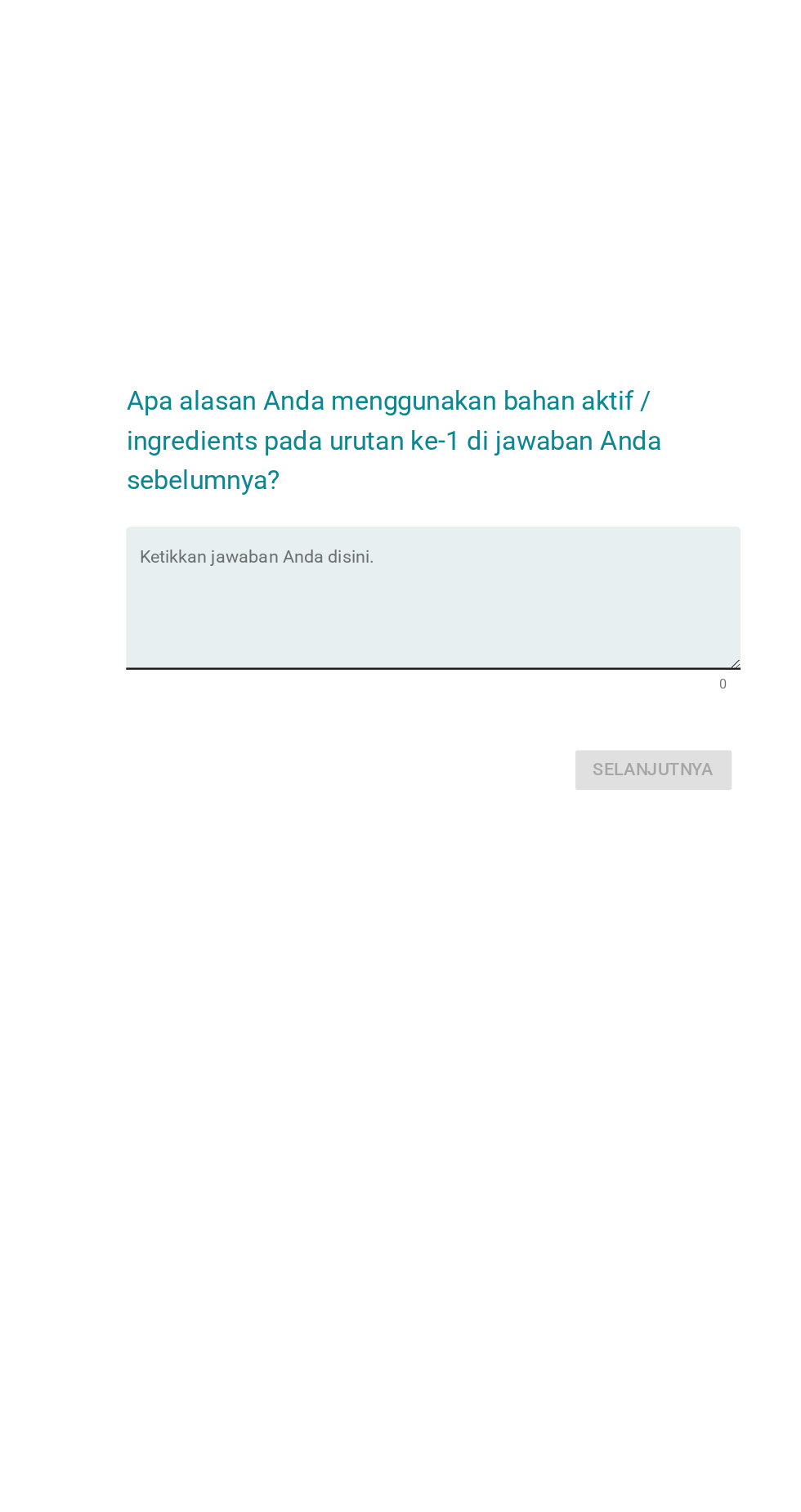
click at [477, 786] on textarea "Ketikkan jawaban Anda disini." at bounding box center [404, 767] width 445 height 86
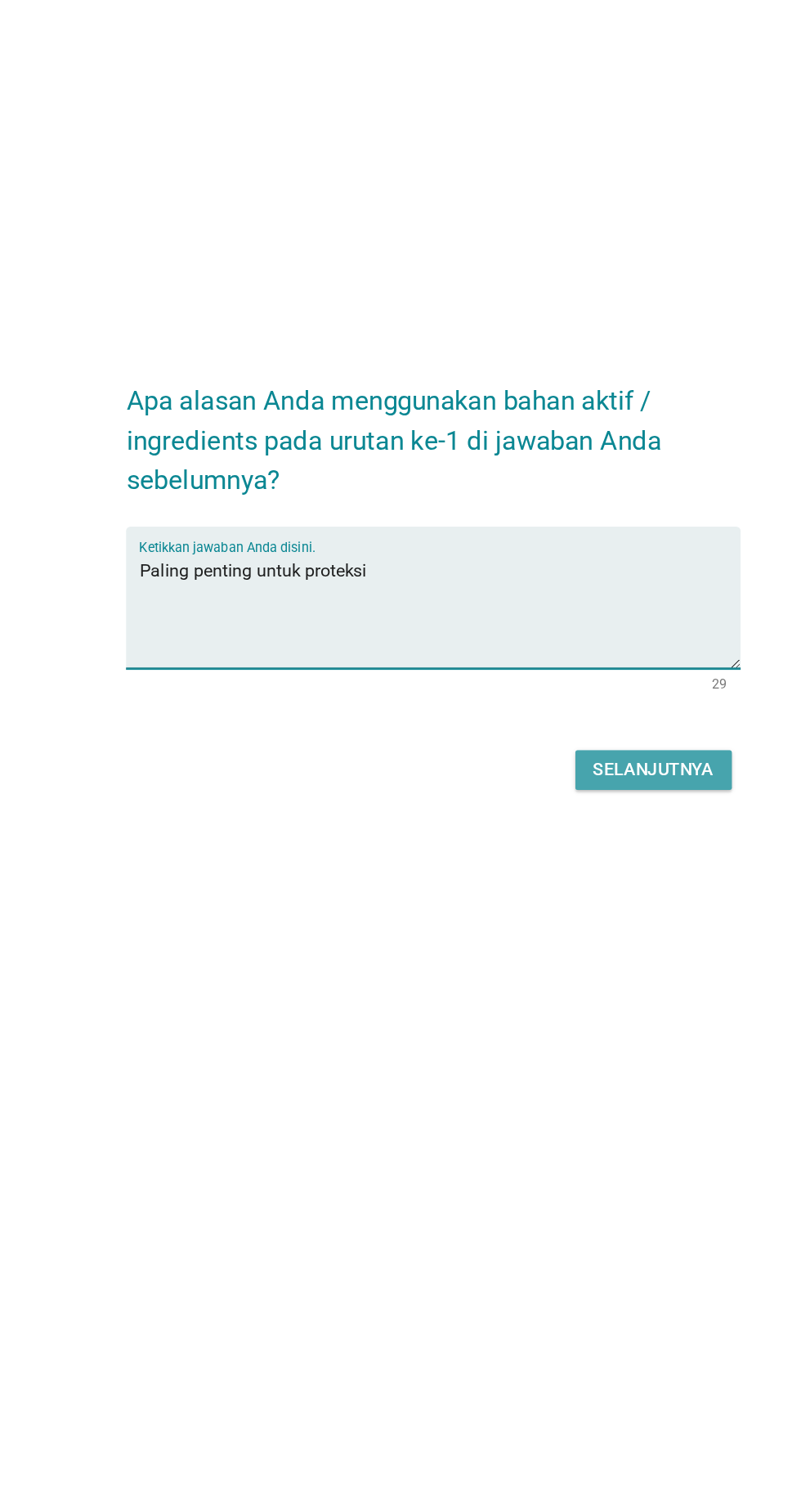
type textarea "Paling penting untuk proteksi"
click at [595, 895] on div "Selanjutnya" at bounding box center [564, 885] width 90 height 20
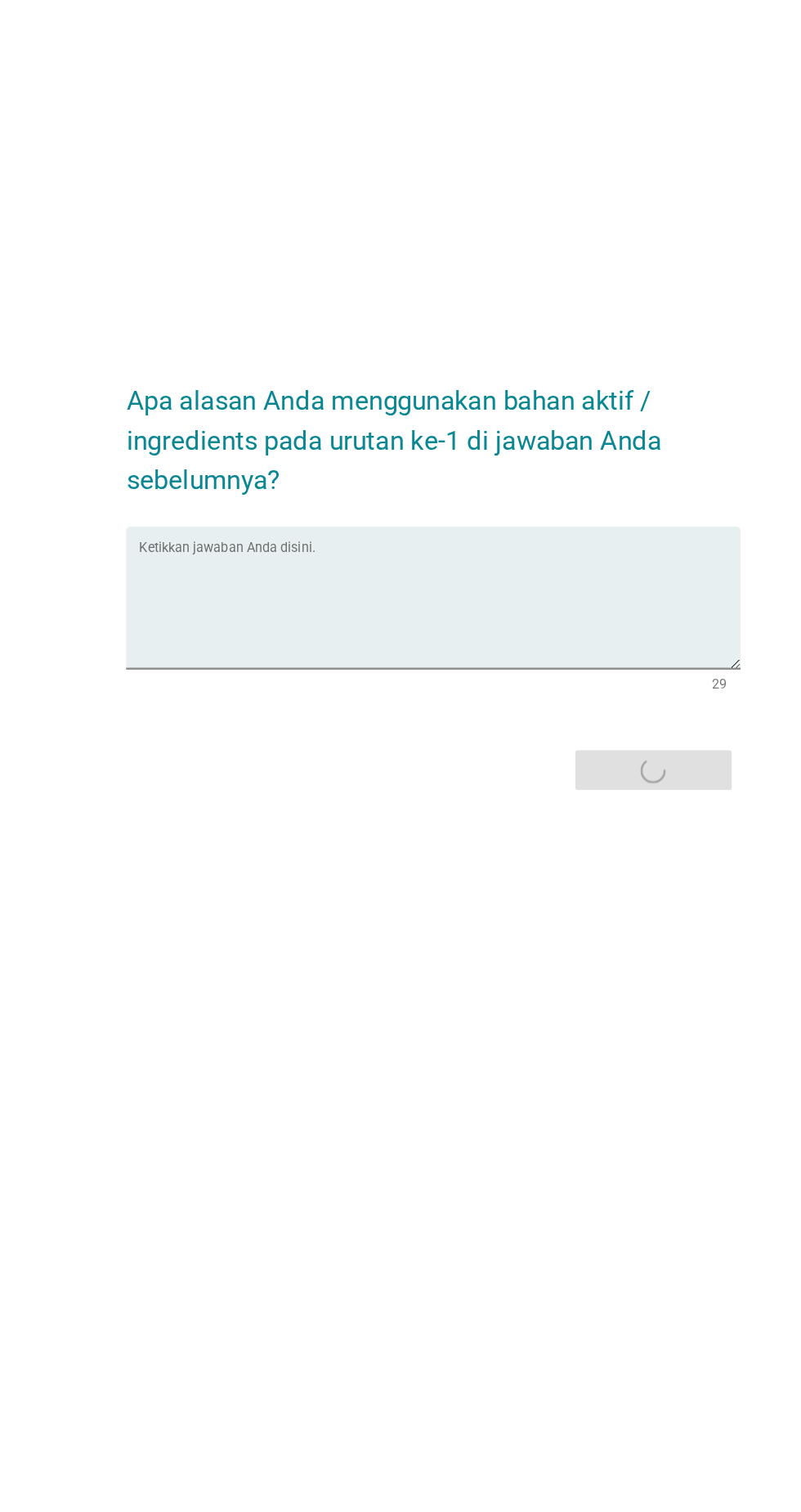
scroll to position [0, 0]
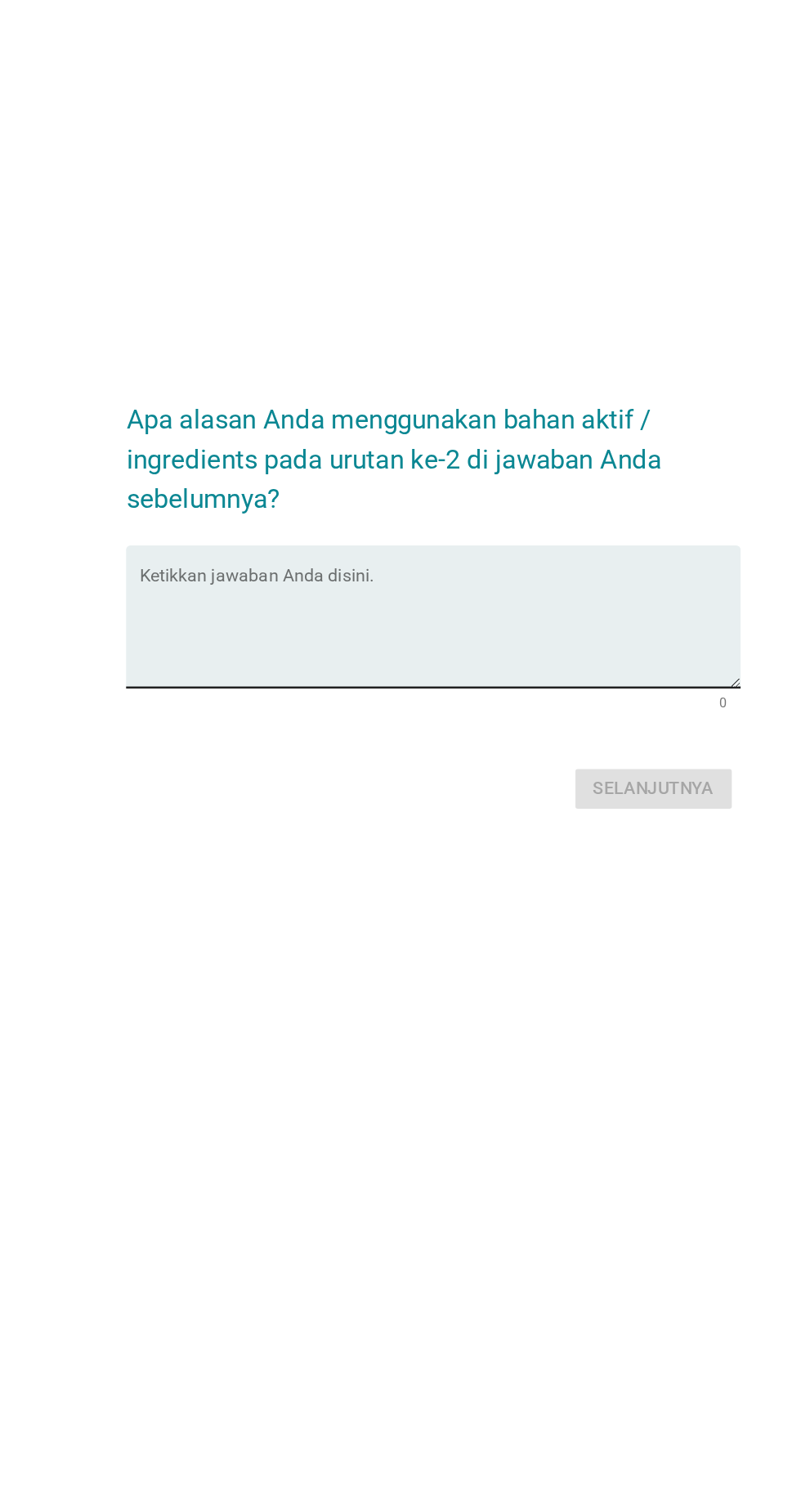
click at [269, 801] on textarea "Ketikkan jawaban Anda disini." at bounding box center [404, 781] width 445 height 86
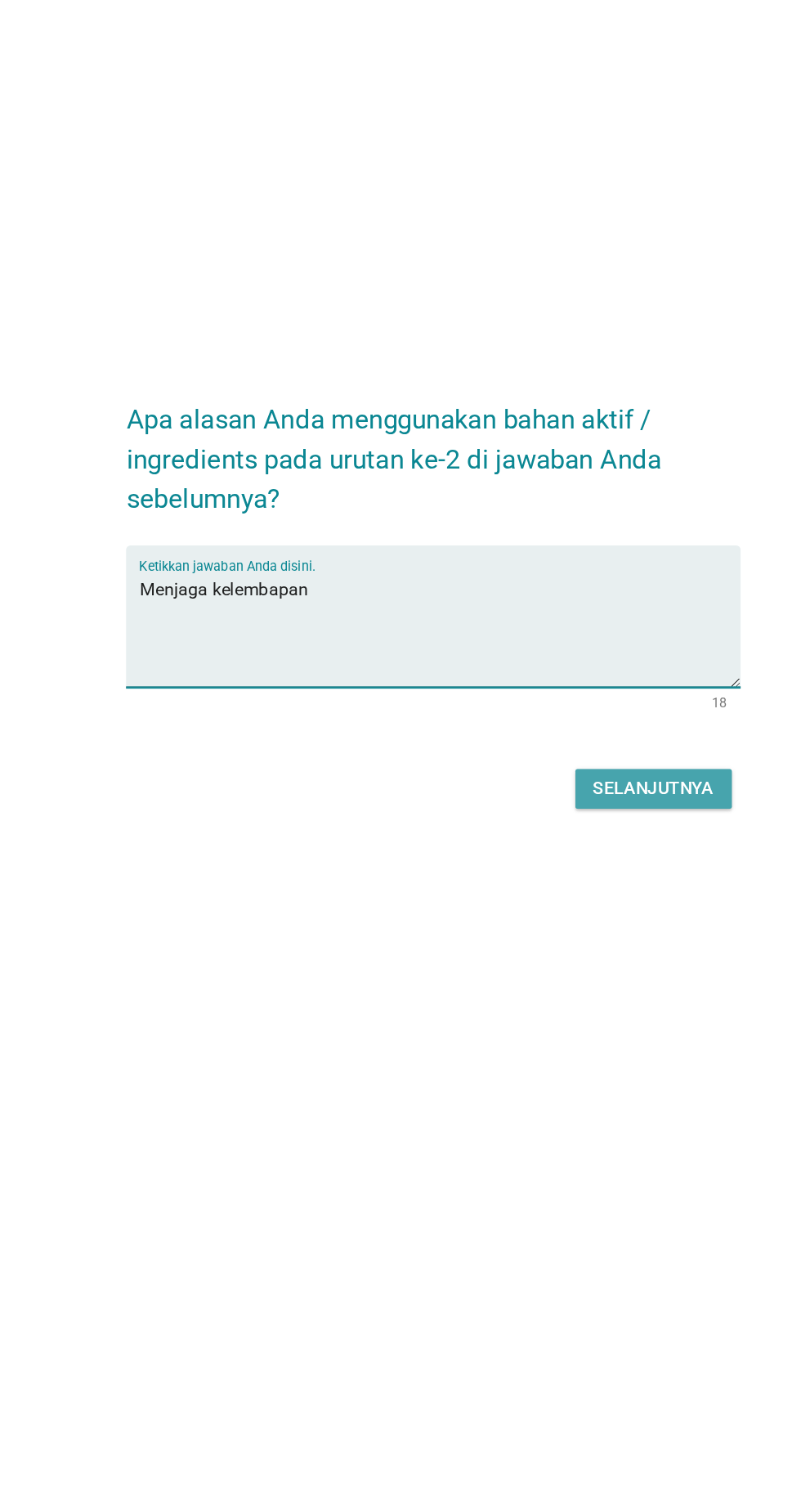
type textarea "Menjaga kelembapan"
click at [601, 908] on div "Selanjutnya" at bounding box center [564, 899] width 90 height 20
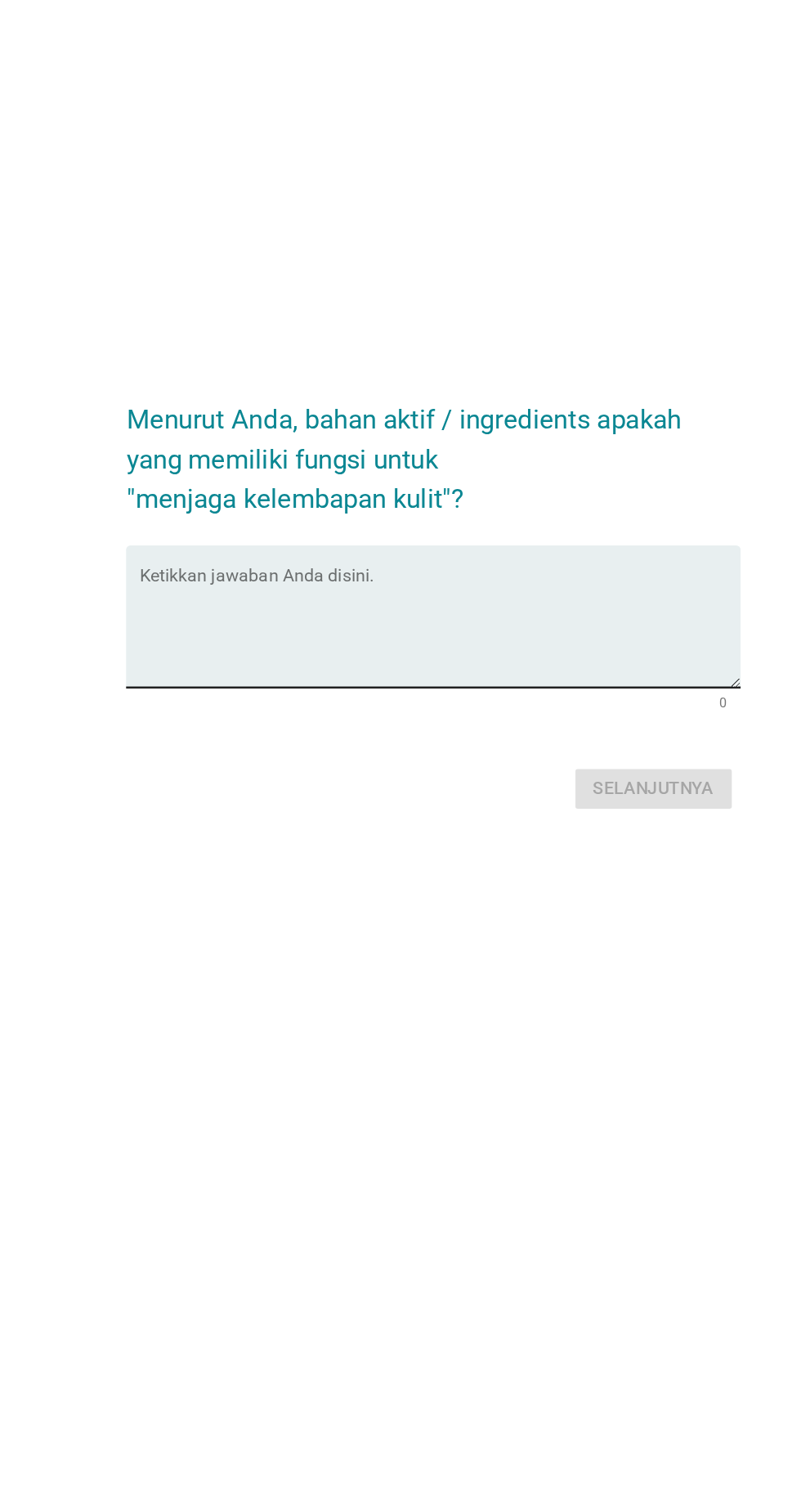
click at [265, 810] on textarea "Ketikkan jawaban Anda disini." at bounding box center [404, 781] width 445 height 86
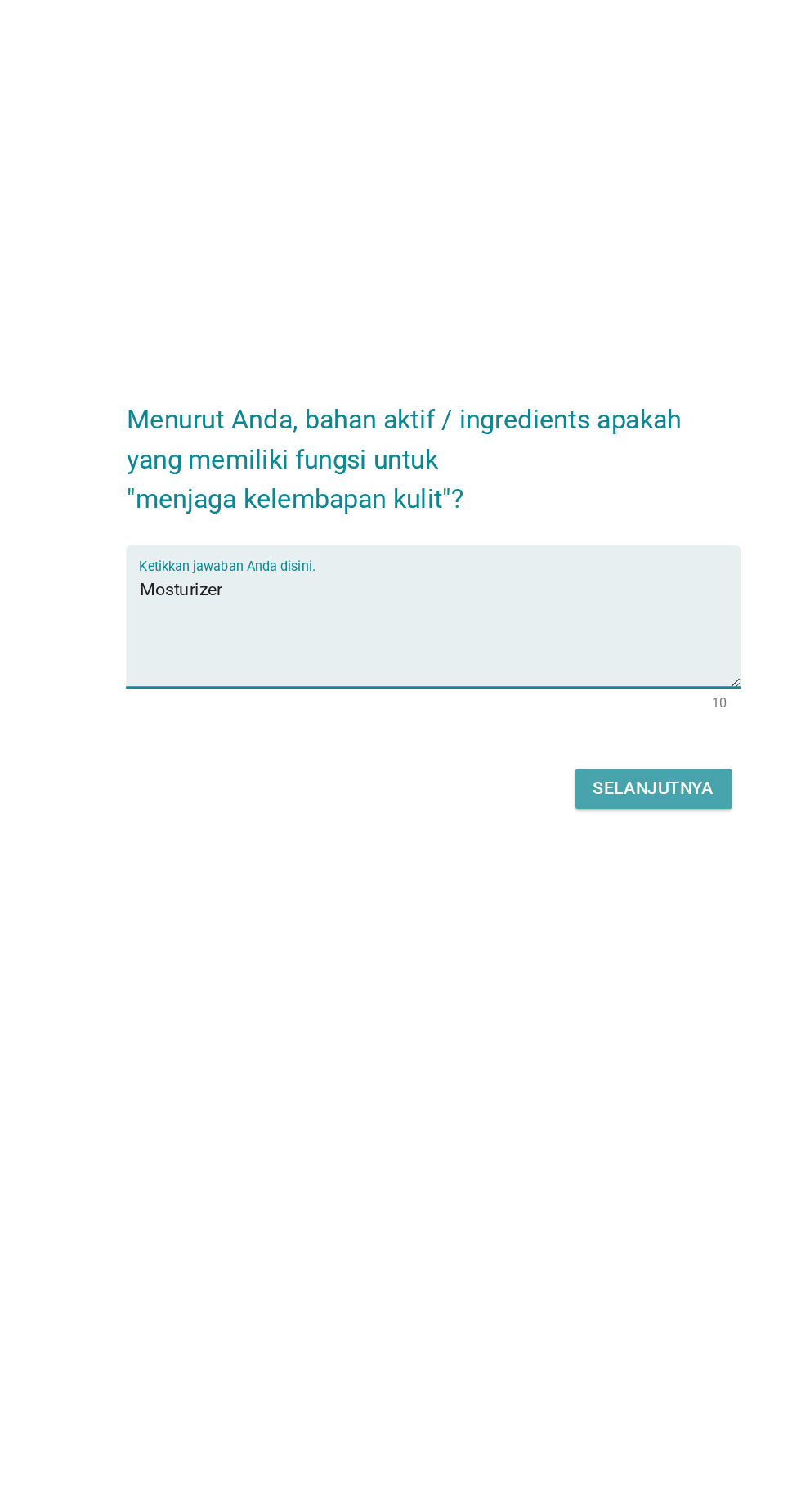
type textarea "Mosturizer"
click at [618, 913] on button "Selanjutnya" at bounding box center [564, 899] width 116 height 30
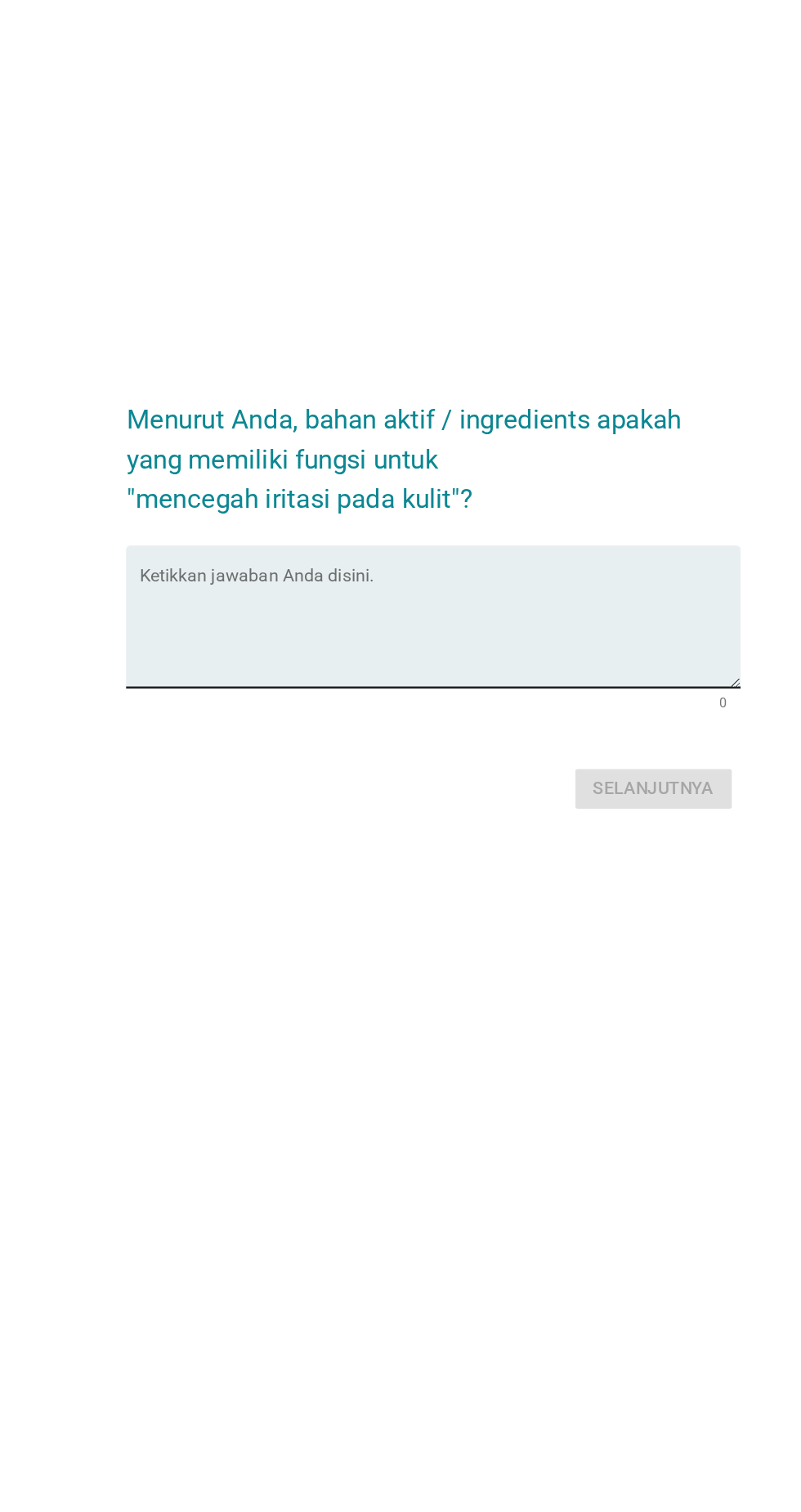
click at [270, 807] on textarea "Ketikkan jawaban Anda disini." at bounding box center [404, 781] width 445 height 86
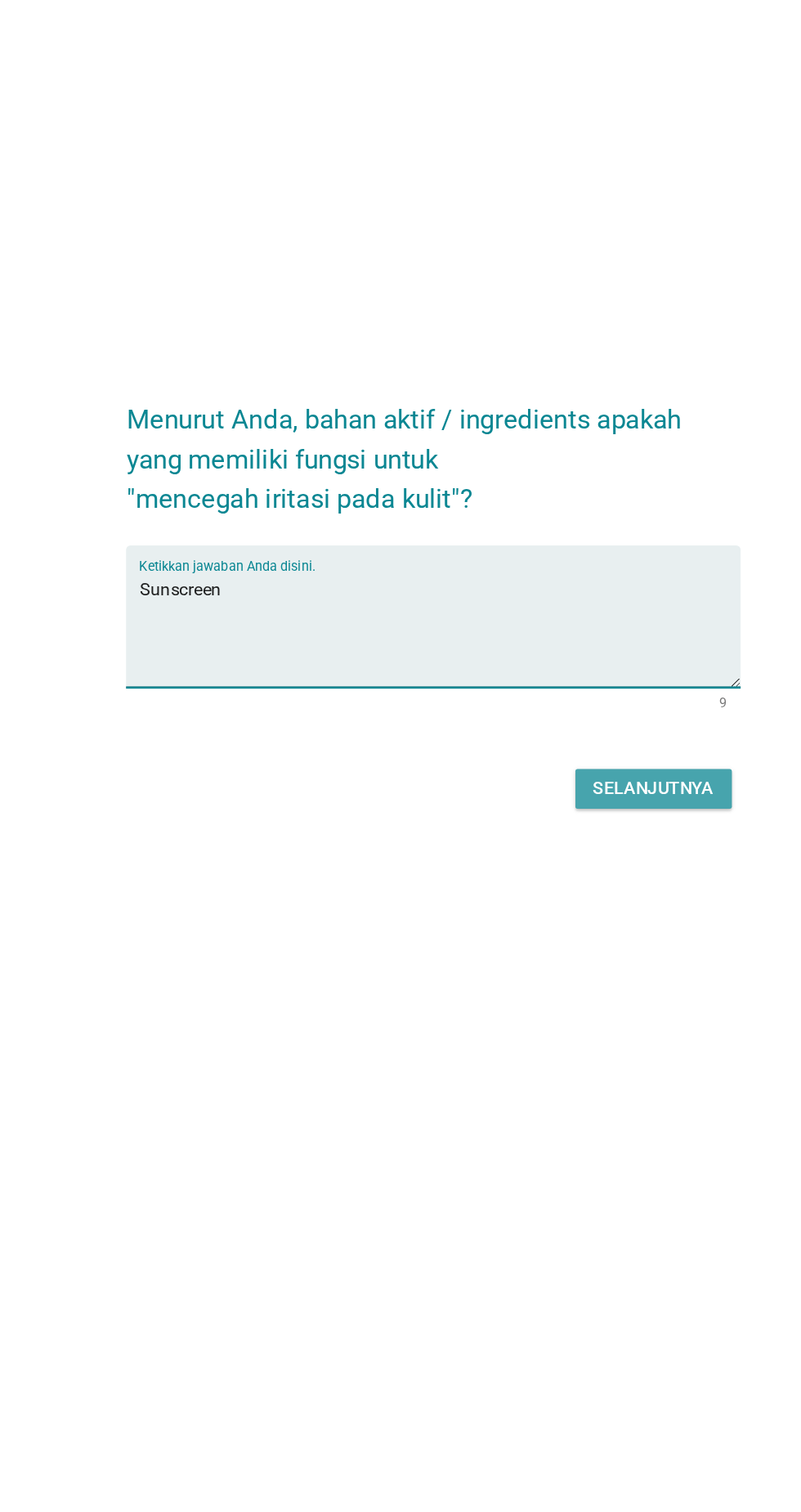
type textarea "Sunscreen"
click at [598, 908] on div "Selanjutnya" at bounding box center [564, 899] width 90 height 20
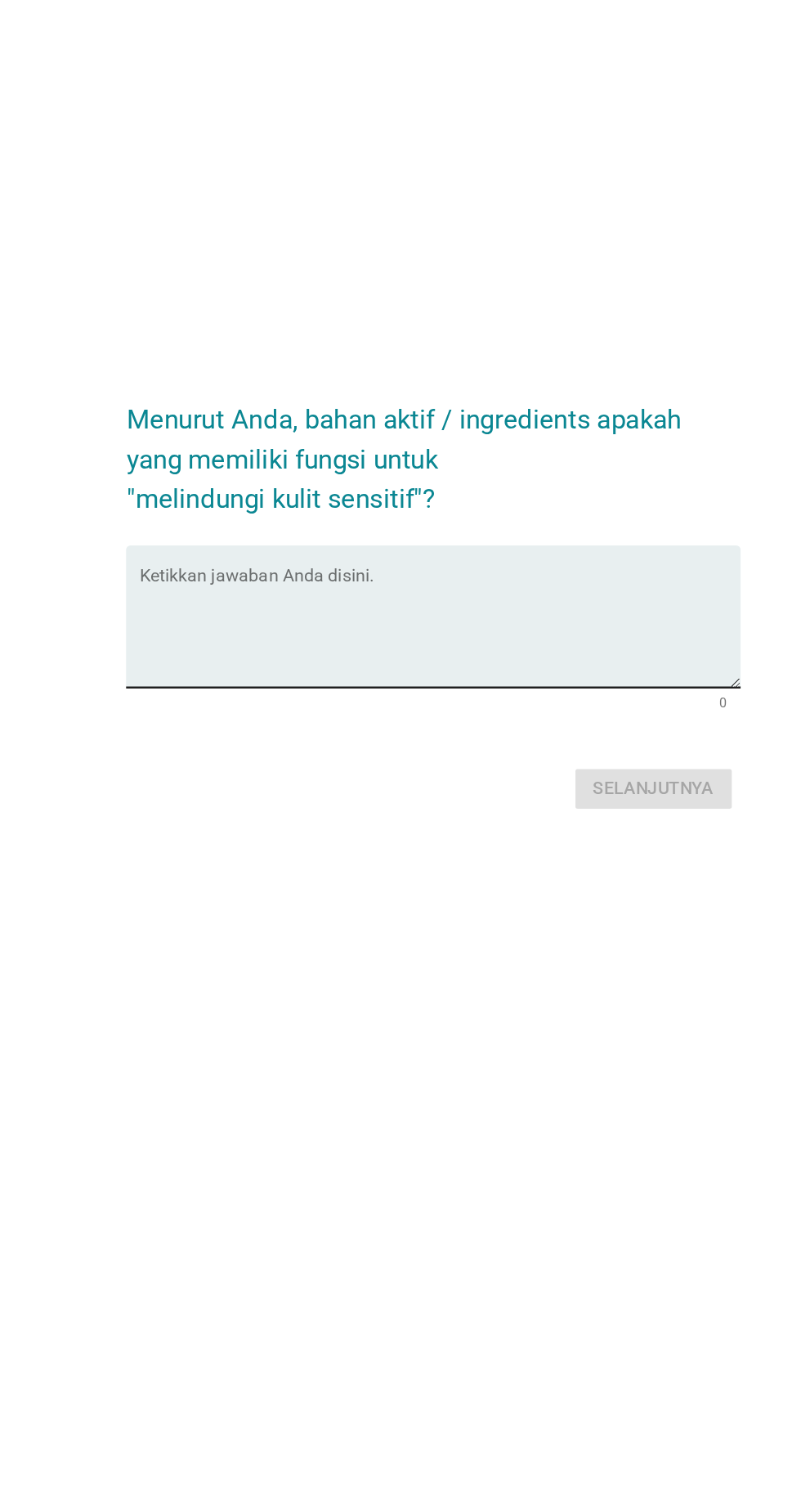
click at [227, 801] on textarea "Ketikkan jawaban Anda disini." at bounding box center [404, 781] width 445 height 86
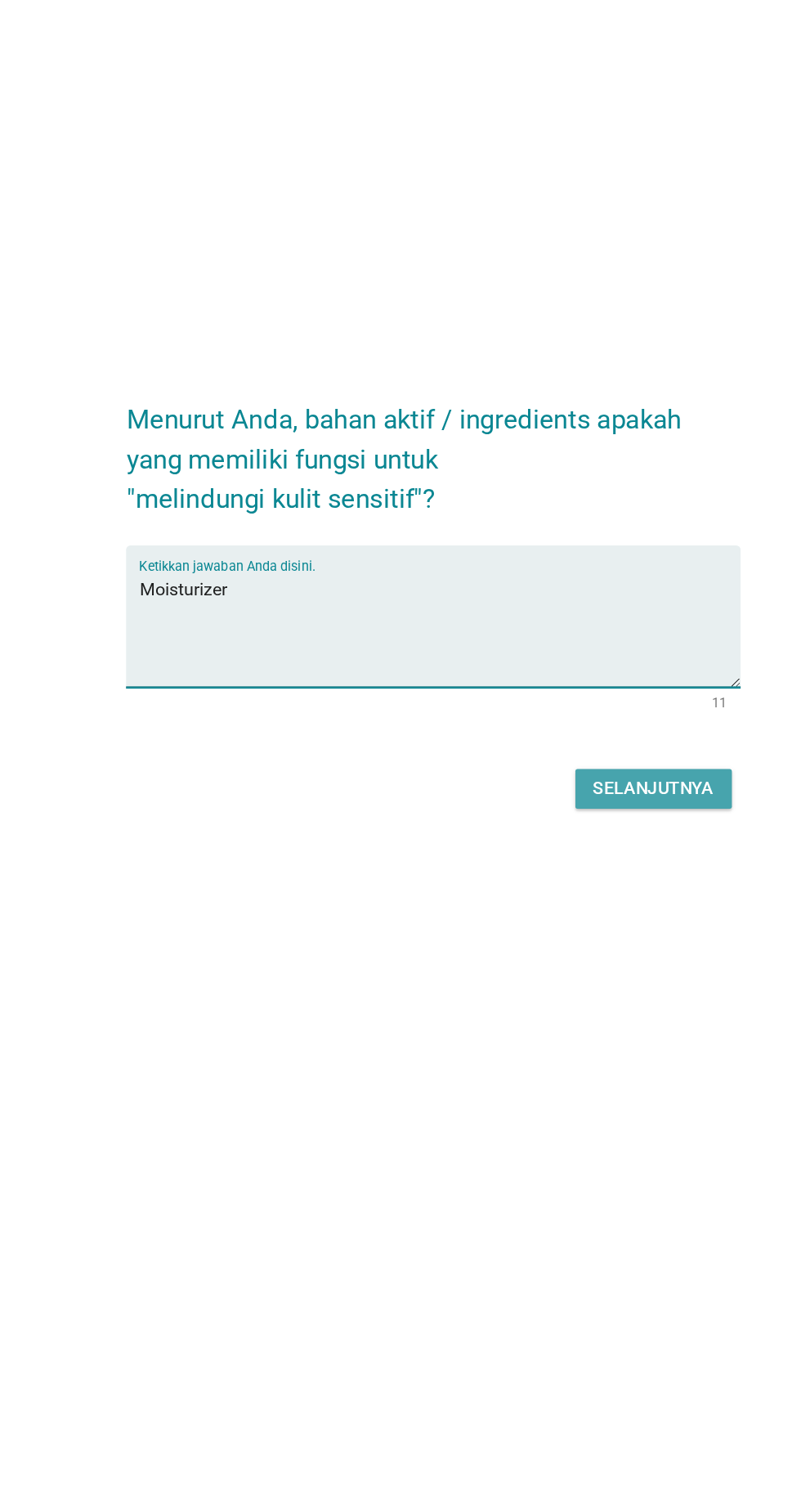
type textarea "Moisturizer"
click at [601, 908] on div "Selanjutnya" at bounding box center [564, 899] width 90 height 20
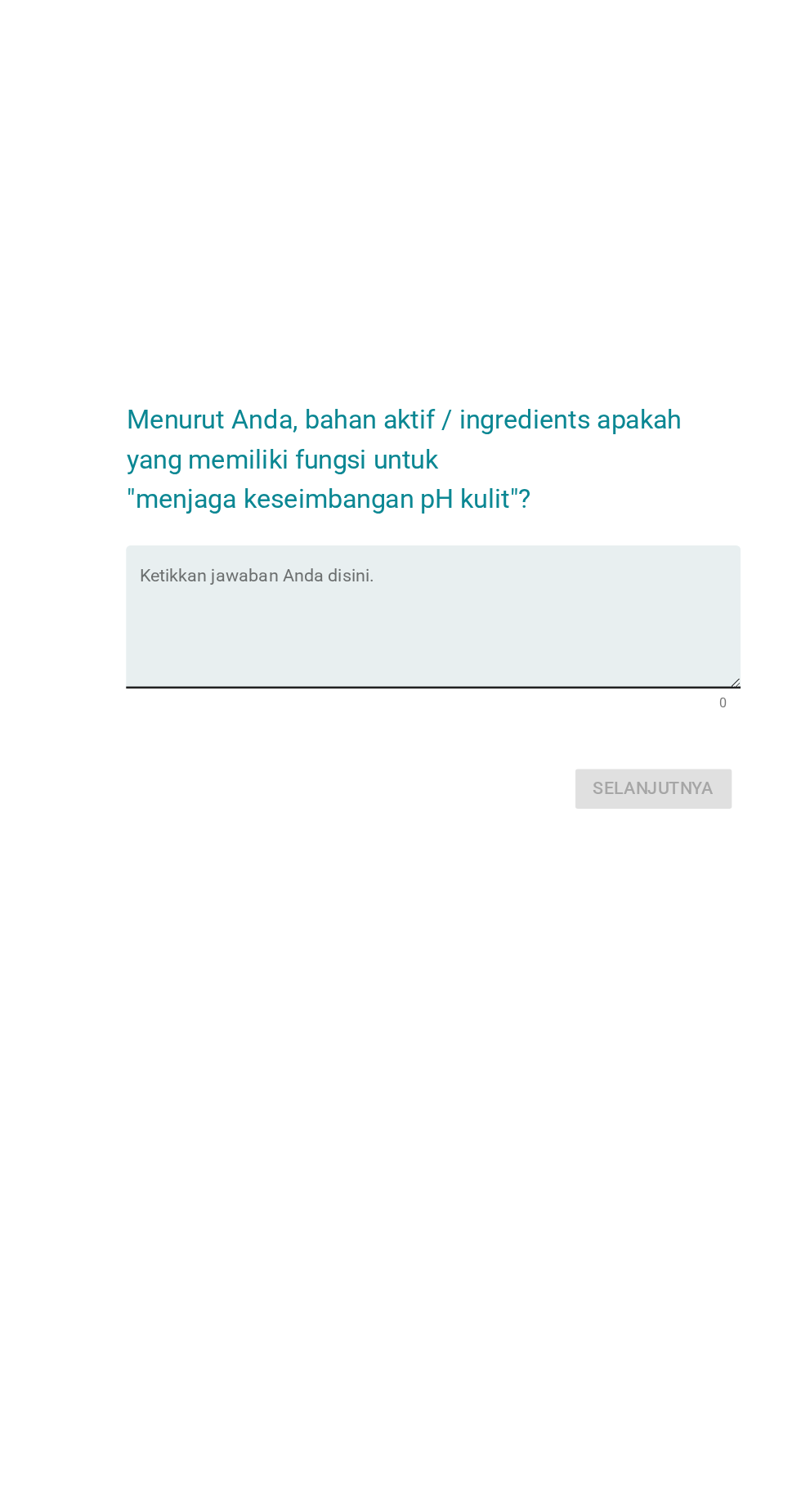
click at [448, 807] on textarea "Ketikkan jawaban Anda disini." at bounding box center [404, 781] width 445 height 86
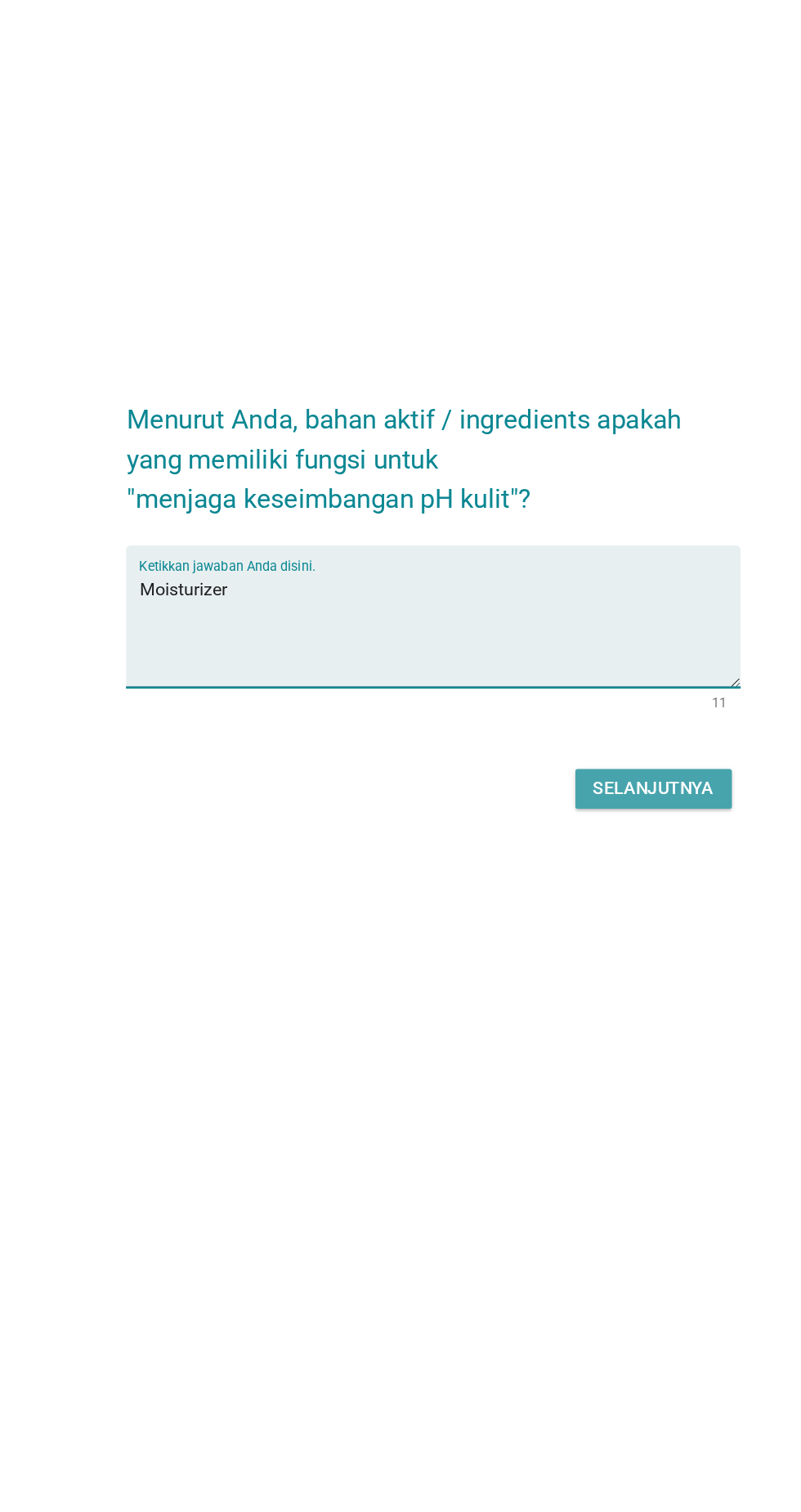
type textarea "Moisturizer"
click at [593, 908] on div "Selanjutnya" at bounding box center [564, 899] width 90 height 20
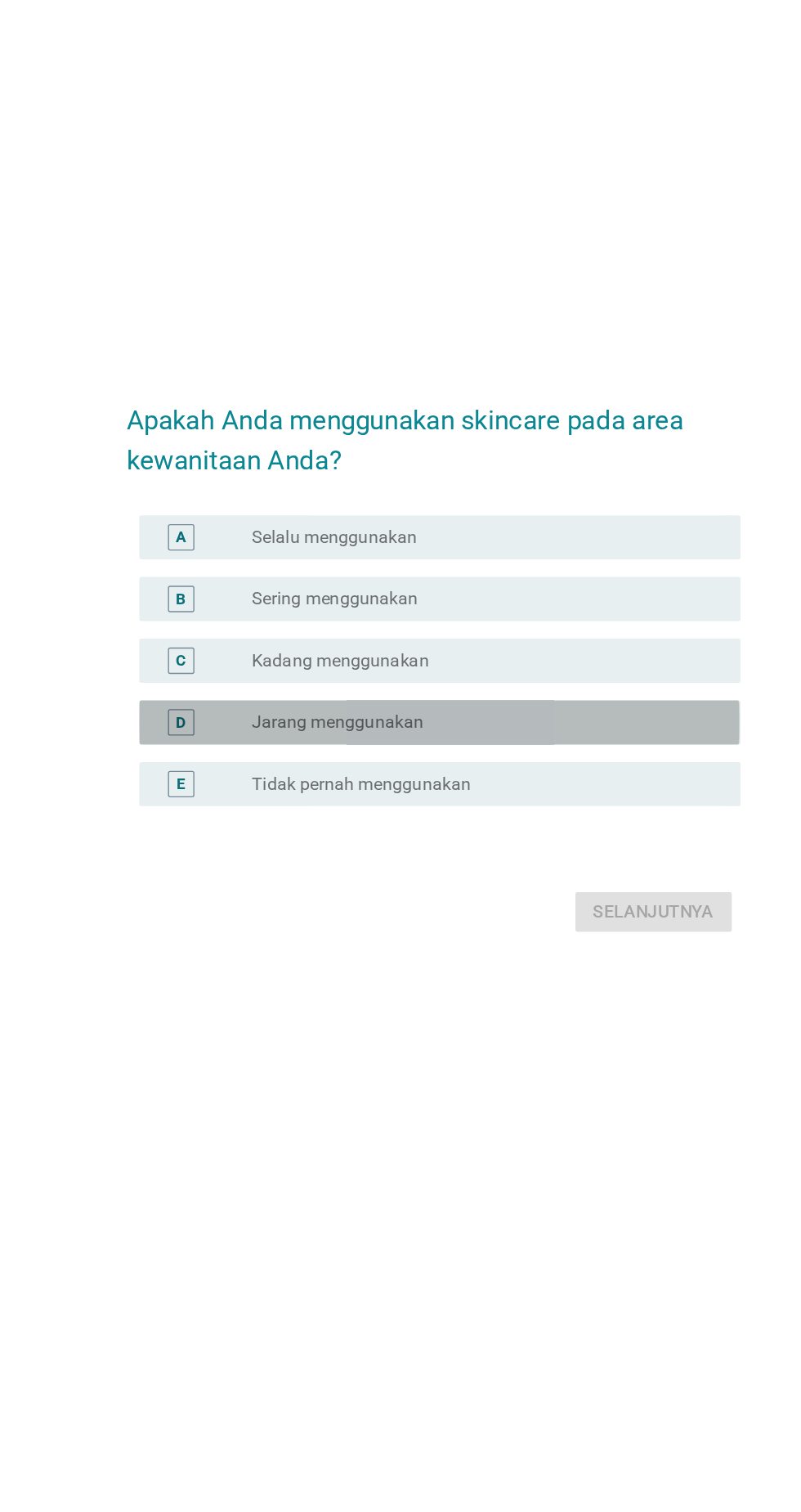
click at [212, 812] on div "D" at bounding box center [212, 803] width 7 height 17
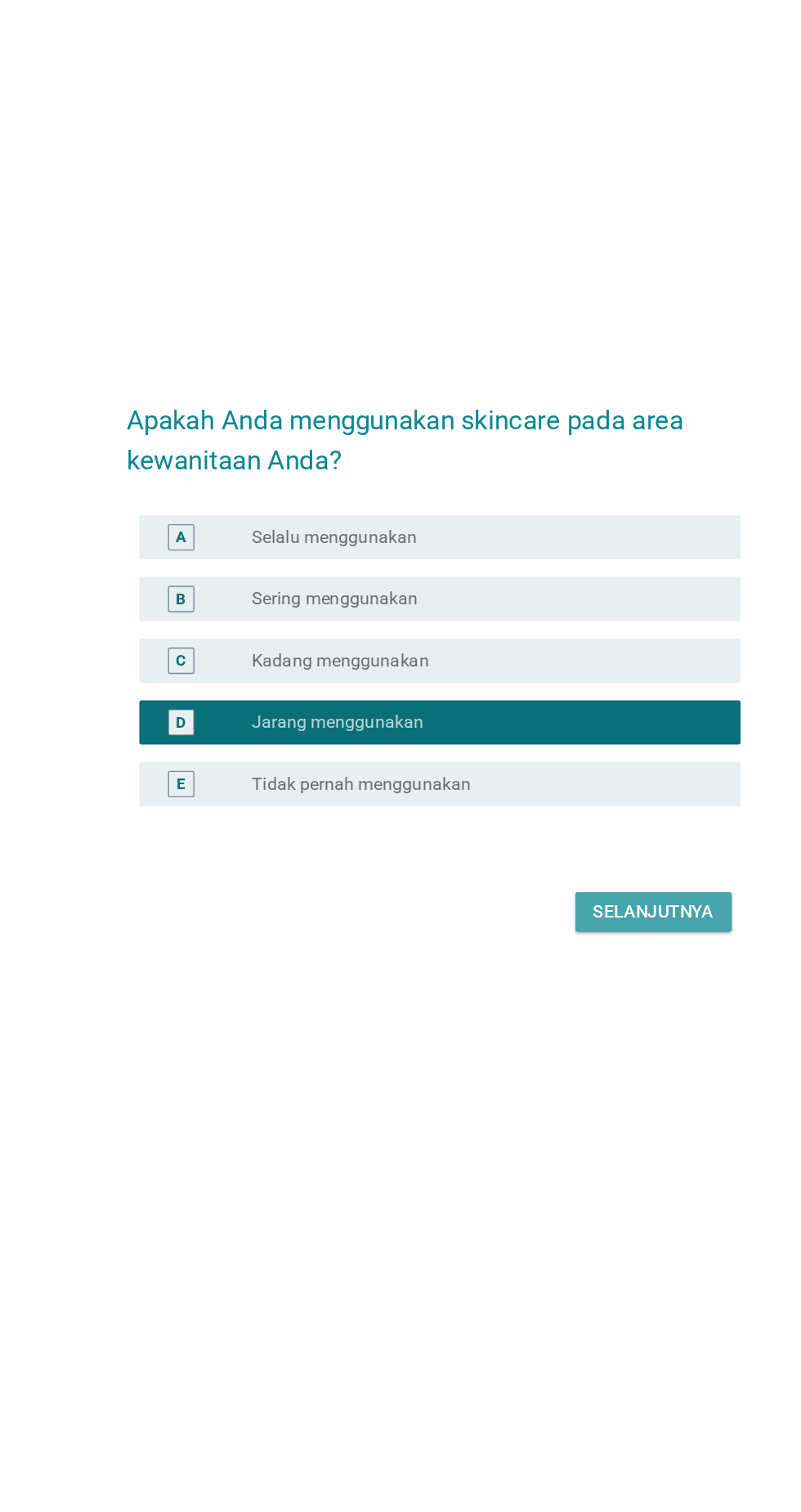
click at [589, 954] on div "Selanjutnya" at bounding box center [564, 945] width 90 height 20
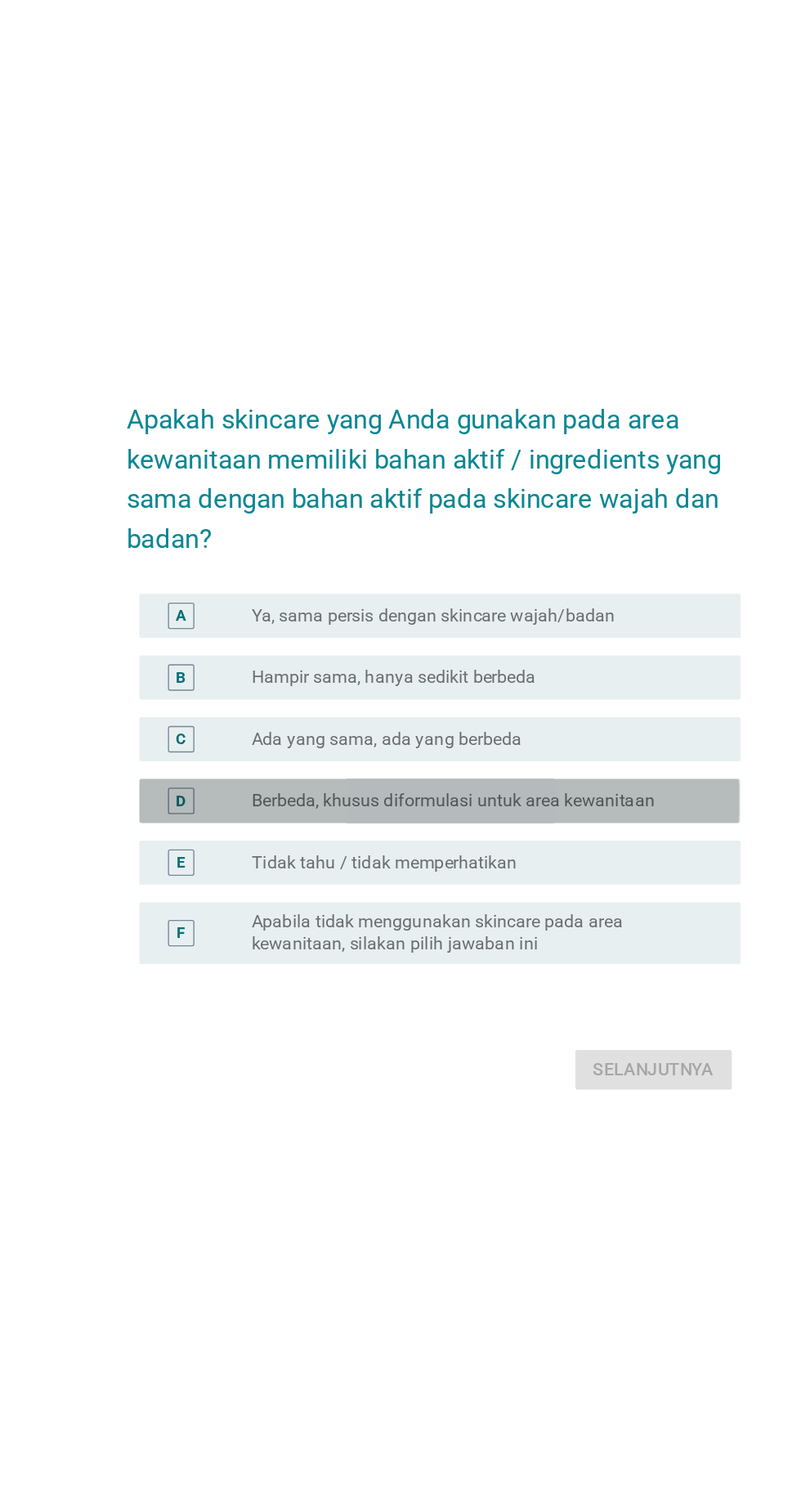
click at [225, 814] on div "D" at bounding box center [212, 804] width 35 height 20
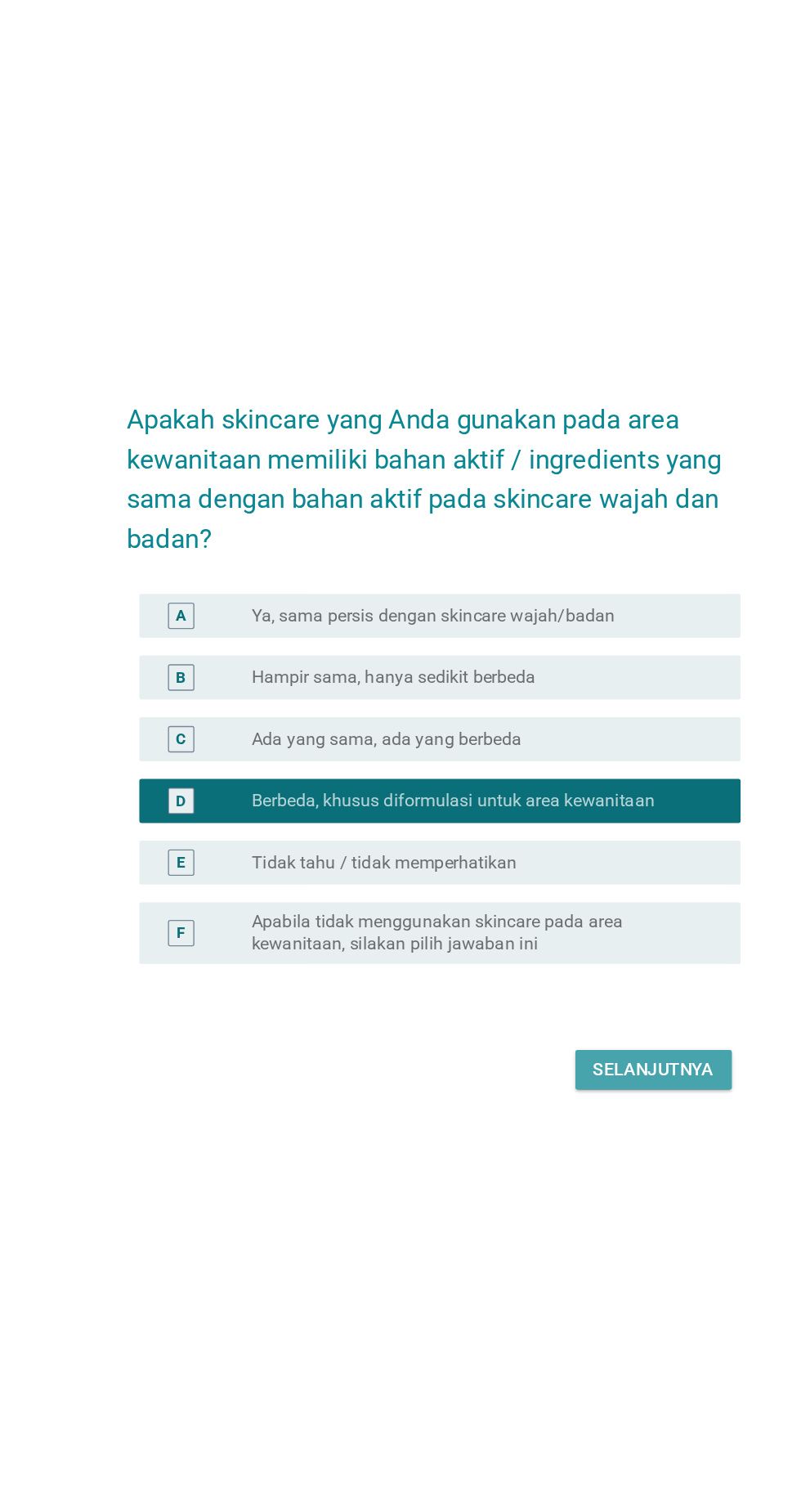
click at [575, 1014] on div "Selanjutnya" at bounding box center [564, 1004] width 90 height 20
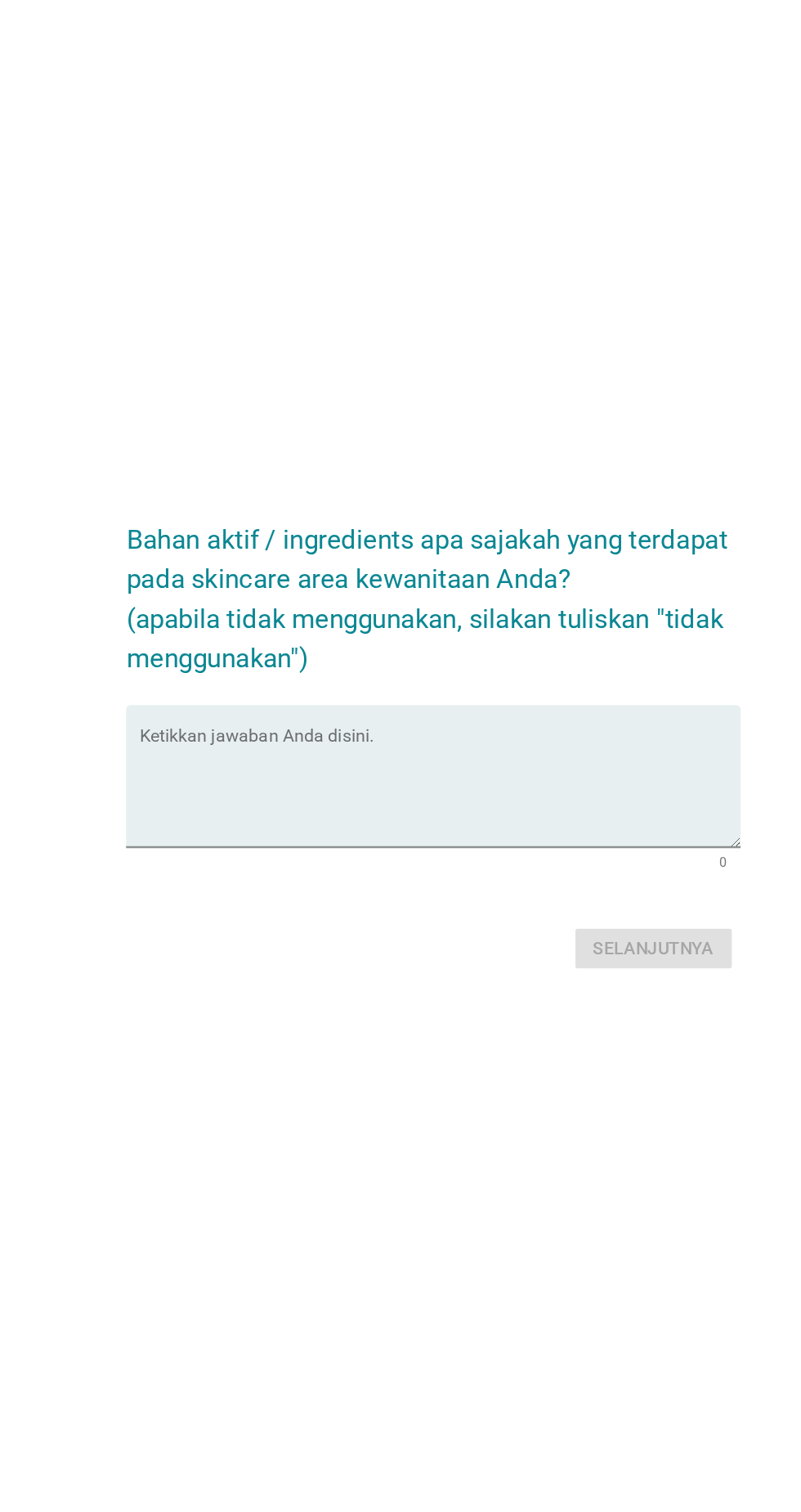
scroll to position [89, 0]
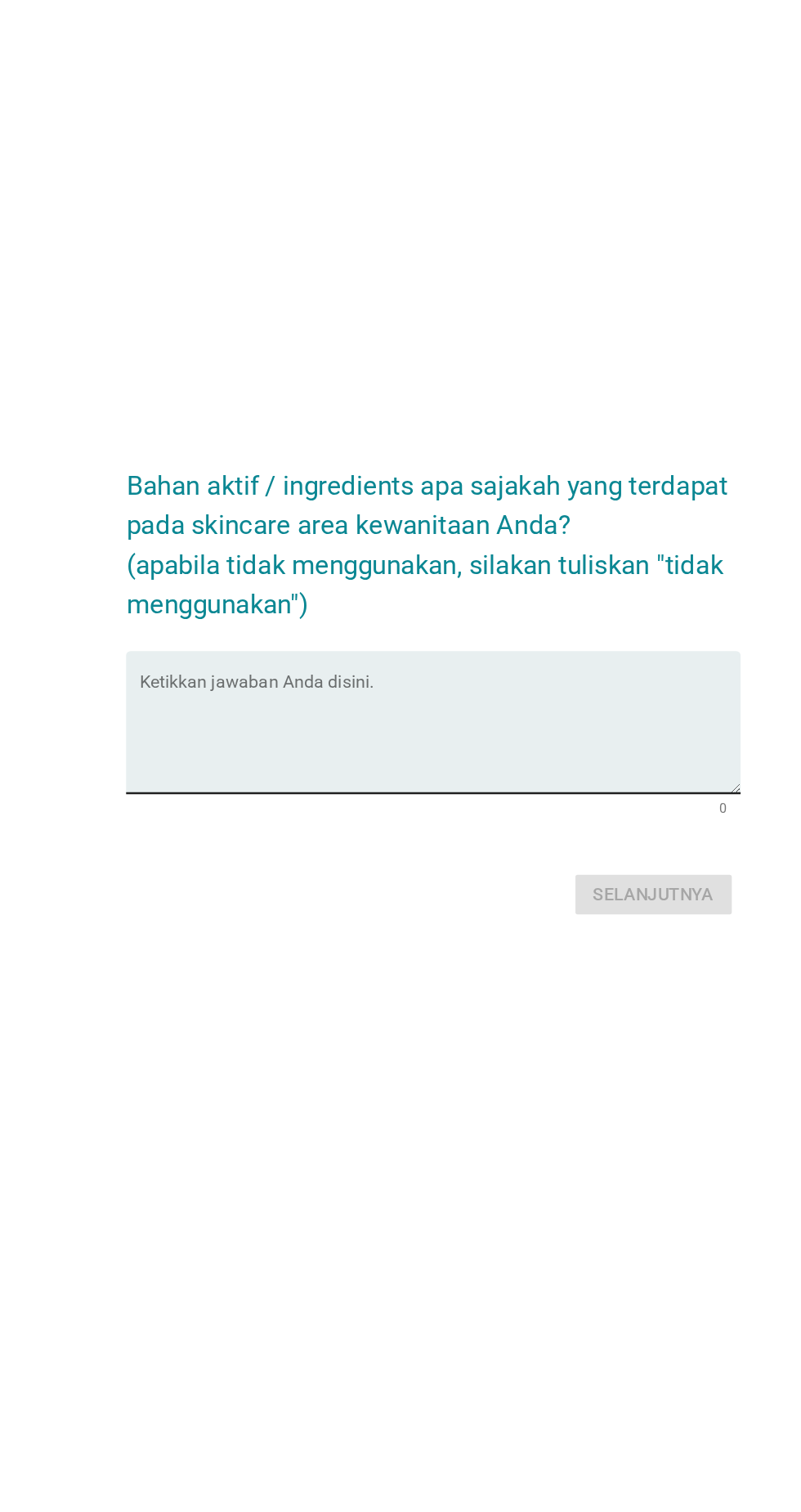
click at [259, 762] on textarea "Ketikkan jawaban Anda disini." at bounding box center [404, 755] width 445 height 86
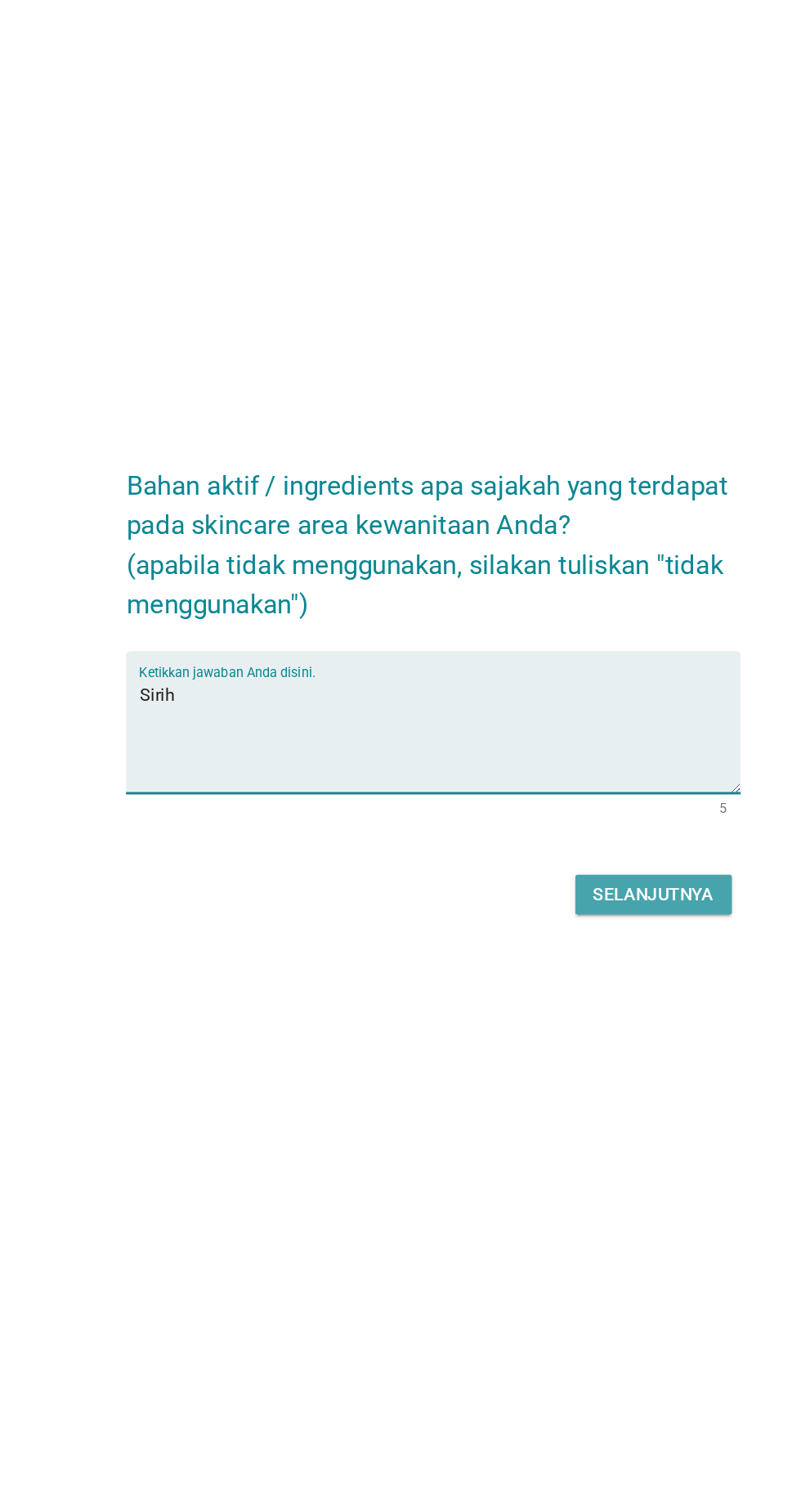
type textarea "Sirih"
click at [578, 889] on button "Selanjutnya" at bounding box center [564, 874] width 116 height 30
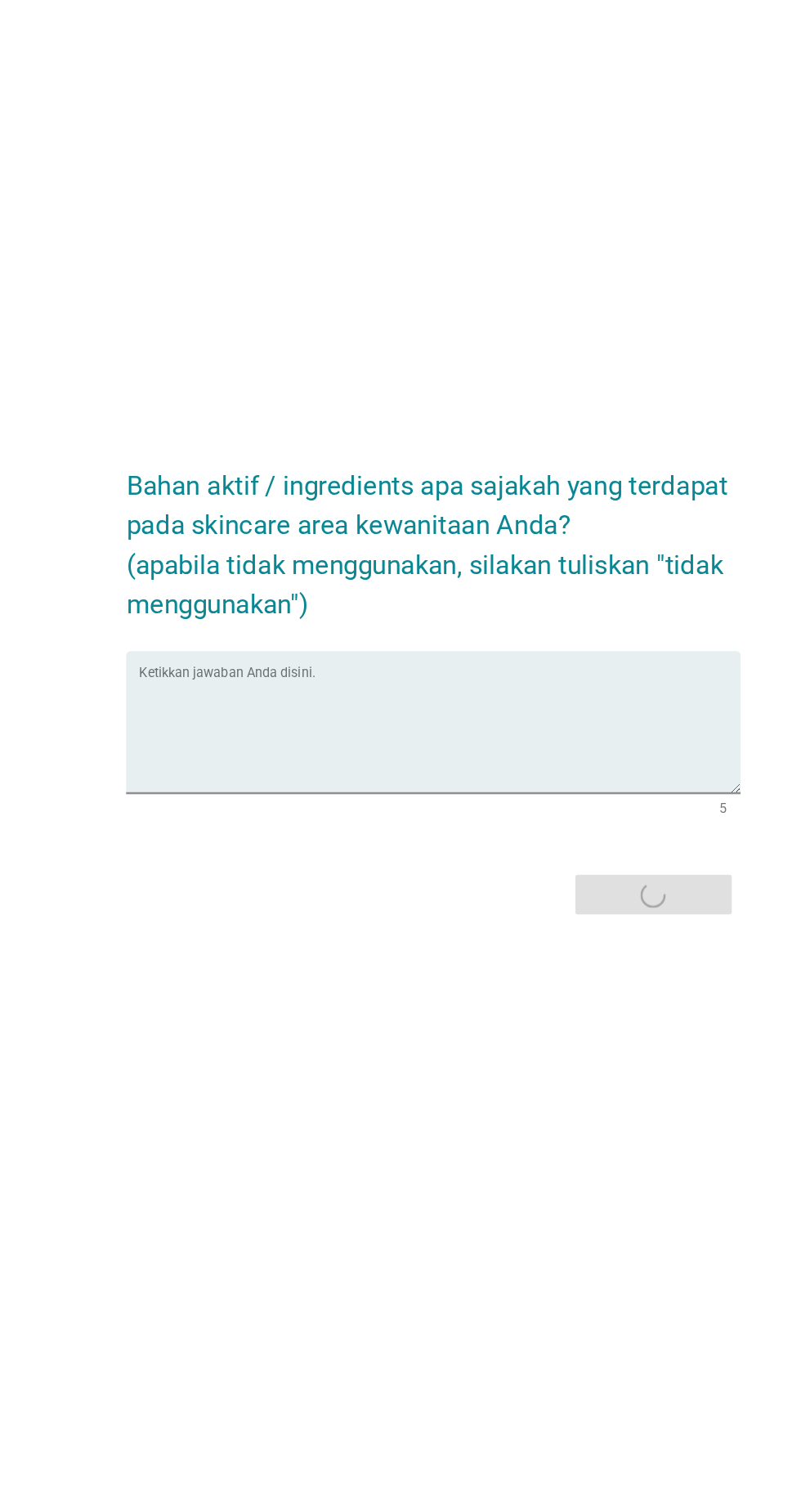
scroll to position [14, 0]
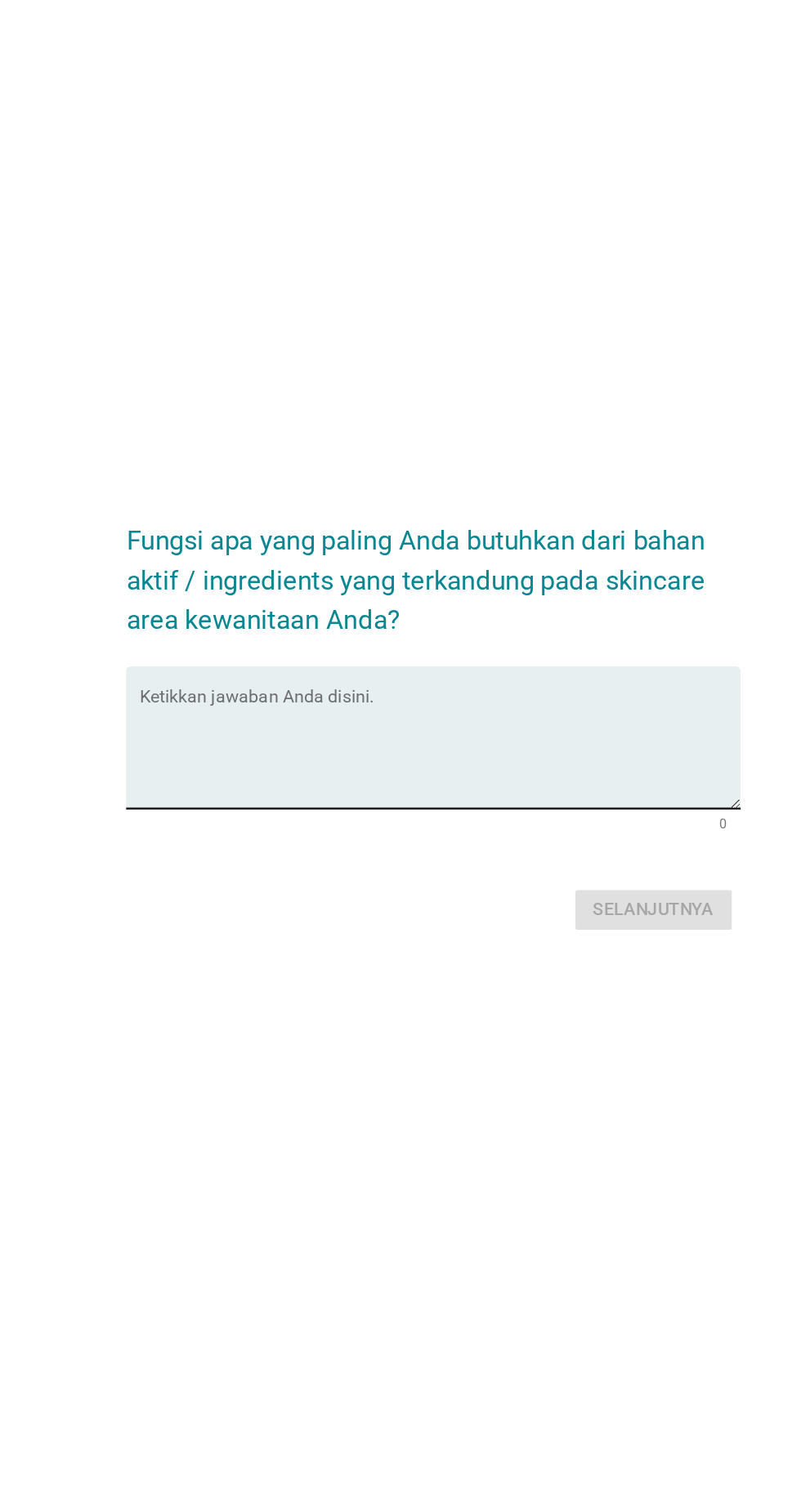
click at [268, 791] on textarea "Ketikkan jawaban Anda disini." at bounding box center [404, 767] width 445 height 86
type textarea "Menghindari iritasi"
click at [604, 900] on button "Selanjutnya" at bounding box center [564, 885] width 116 height 30
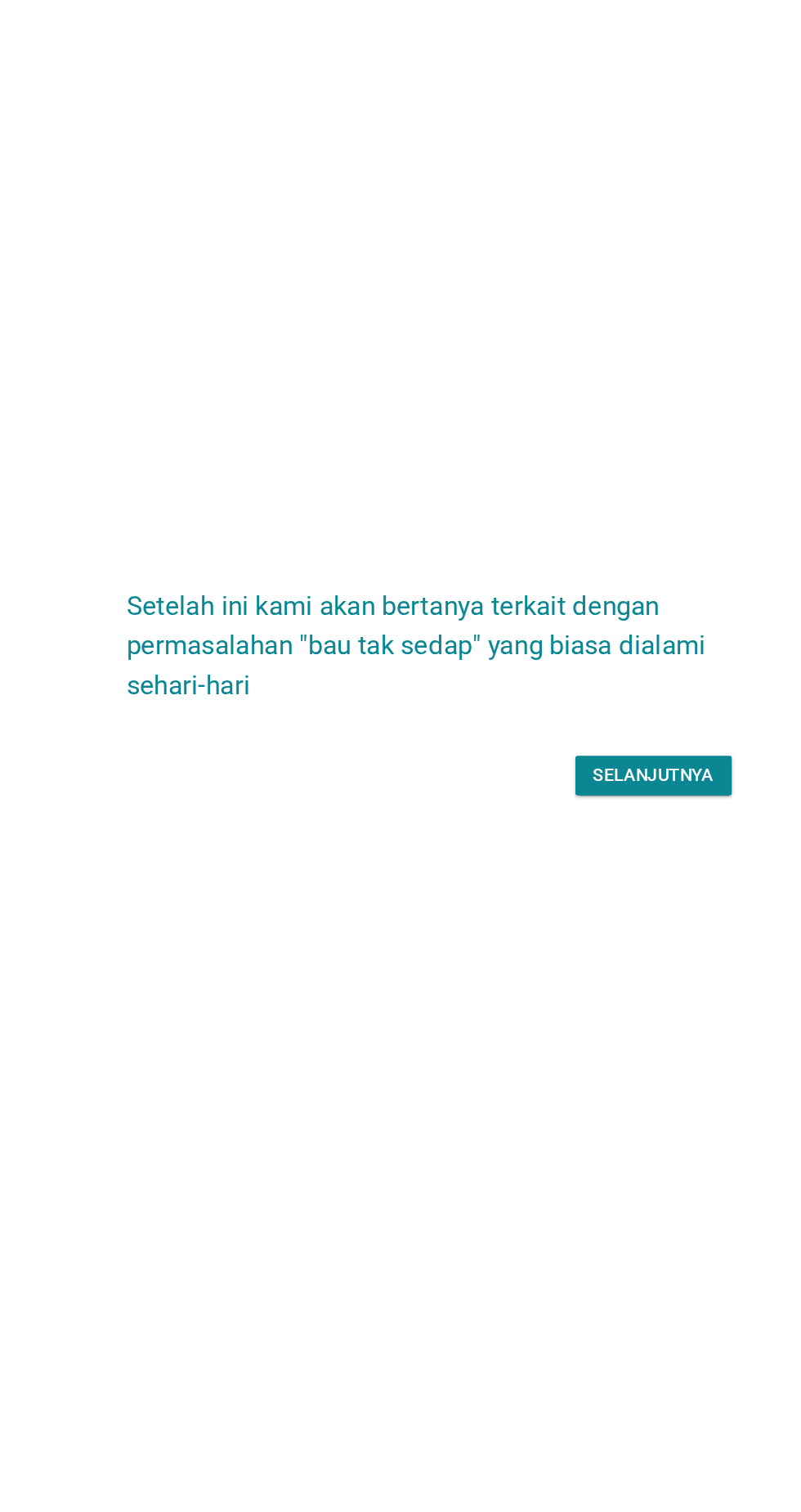
click at [589, 795] on div "Selanjutnya" at bounding box center [564, 786] width 90 height 20
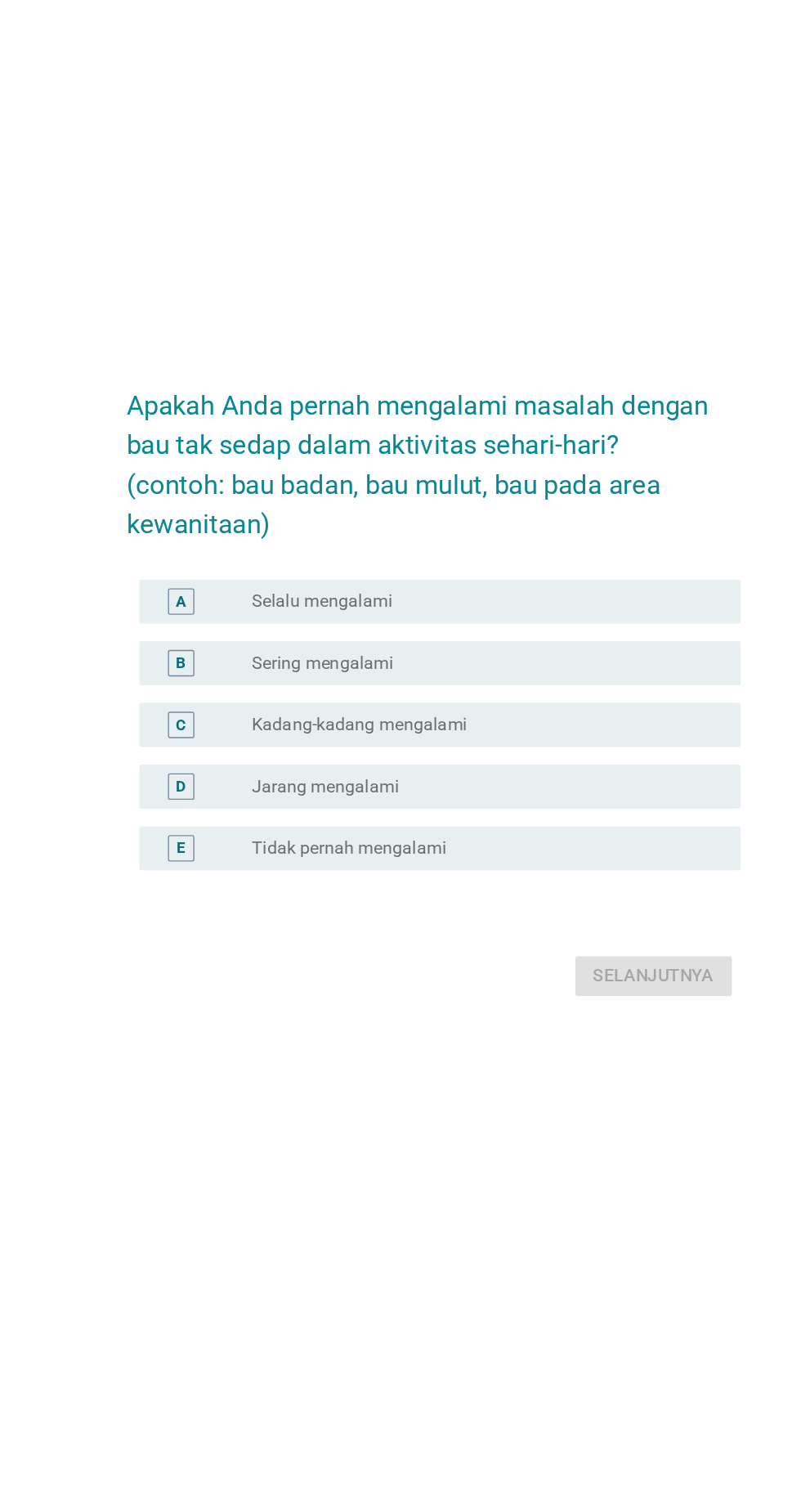
scroll to position [0, 0]
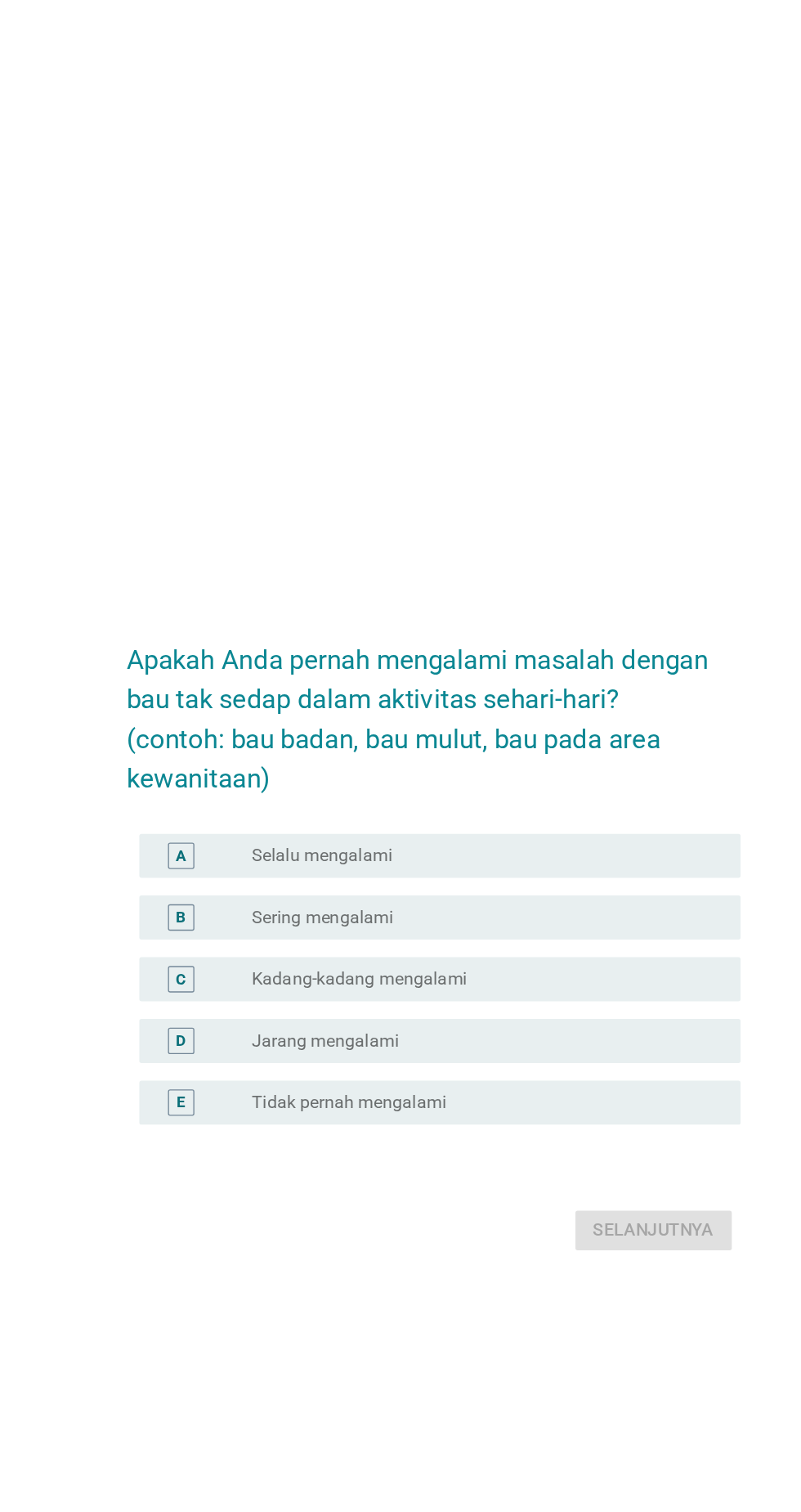
click at [457, 796] on div "radio_button_unchecked Kadang-kadang mengalami" at bounding box center [434, 788] width 337 height 16
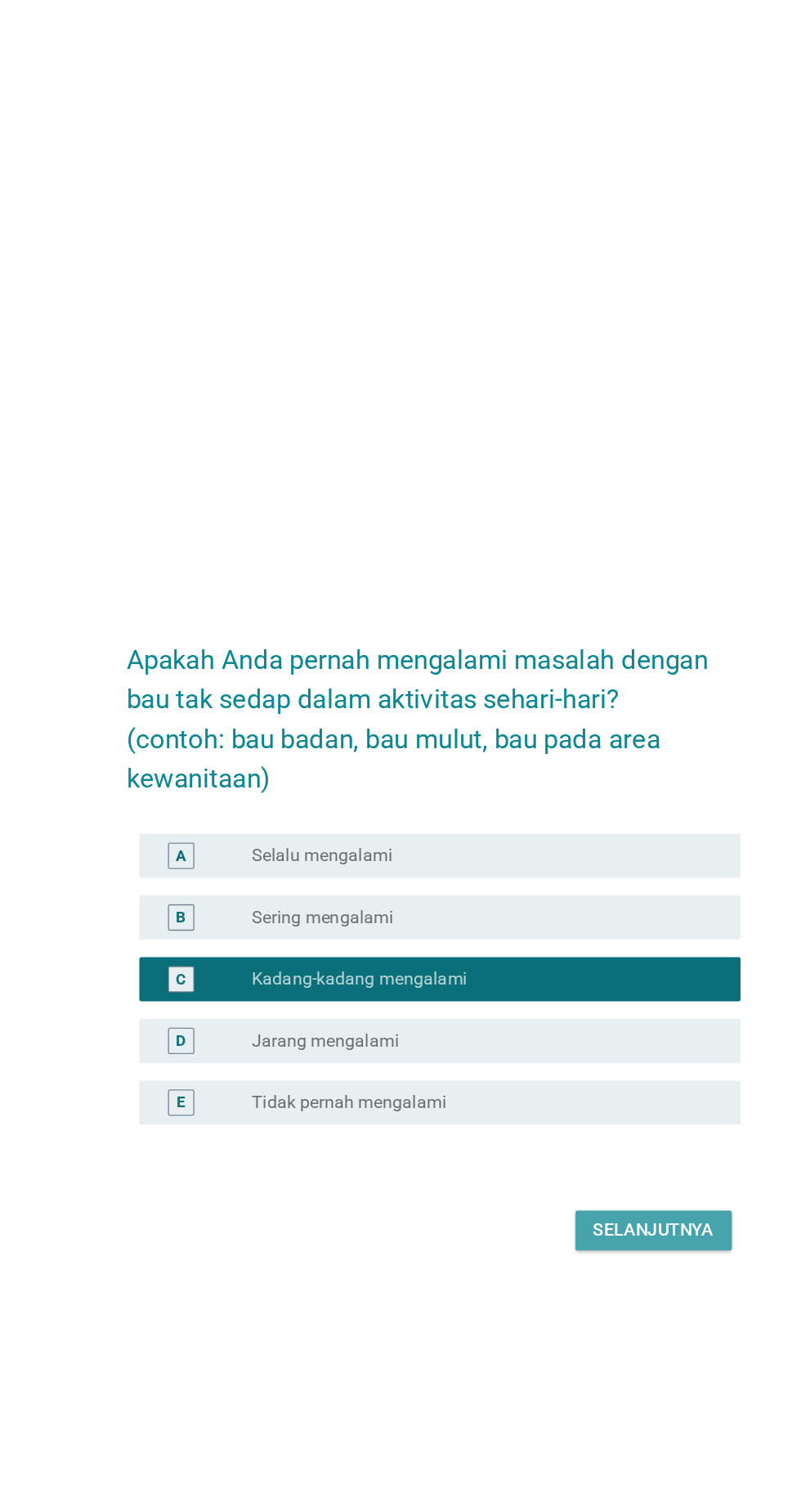
click at [586, 984] on div "Selanjutnya" at bounding box center [564, 974] width 90 height 20
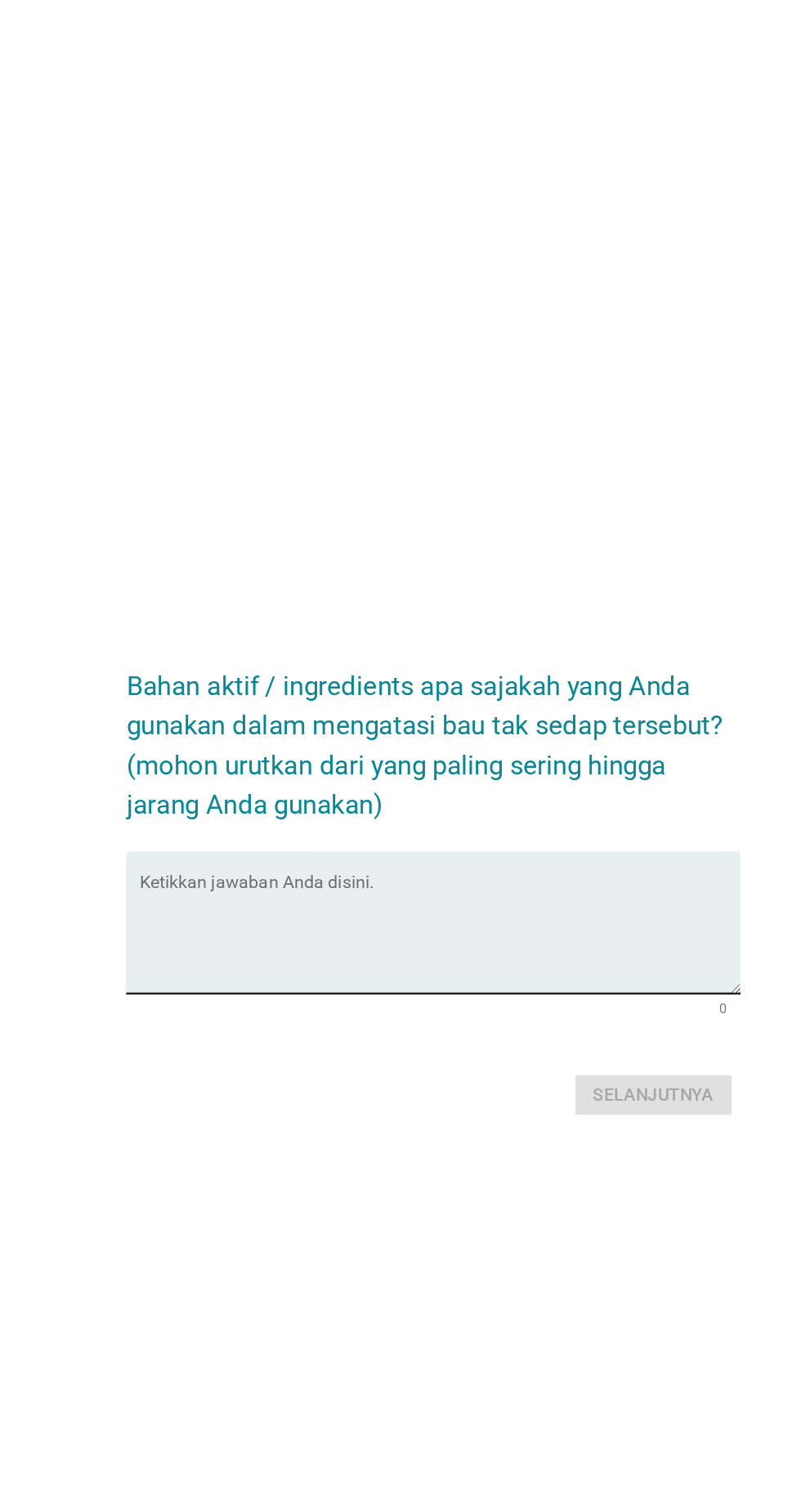
click at [280, 762] on textarea "Ketikkan jawaban Anda disini." at bounding box center [404, 755] width 445 height 86
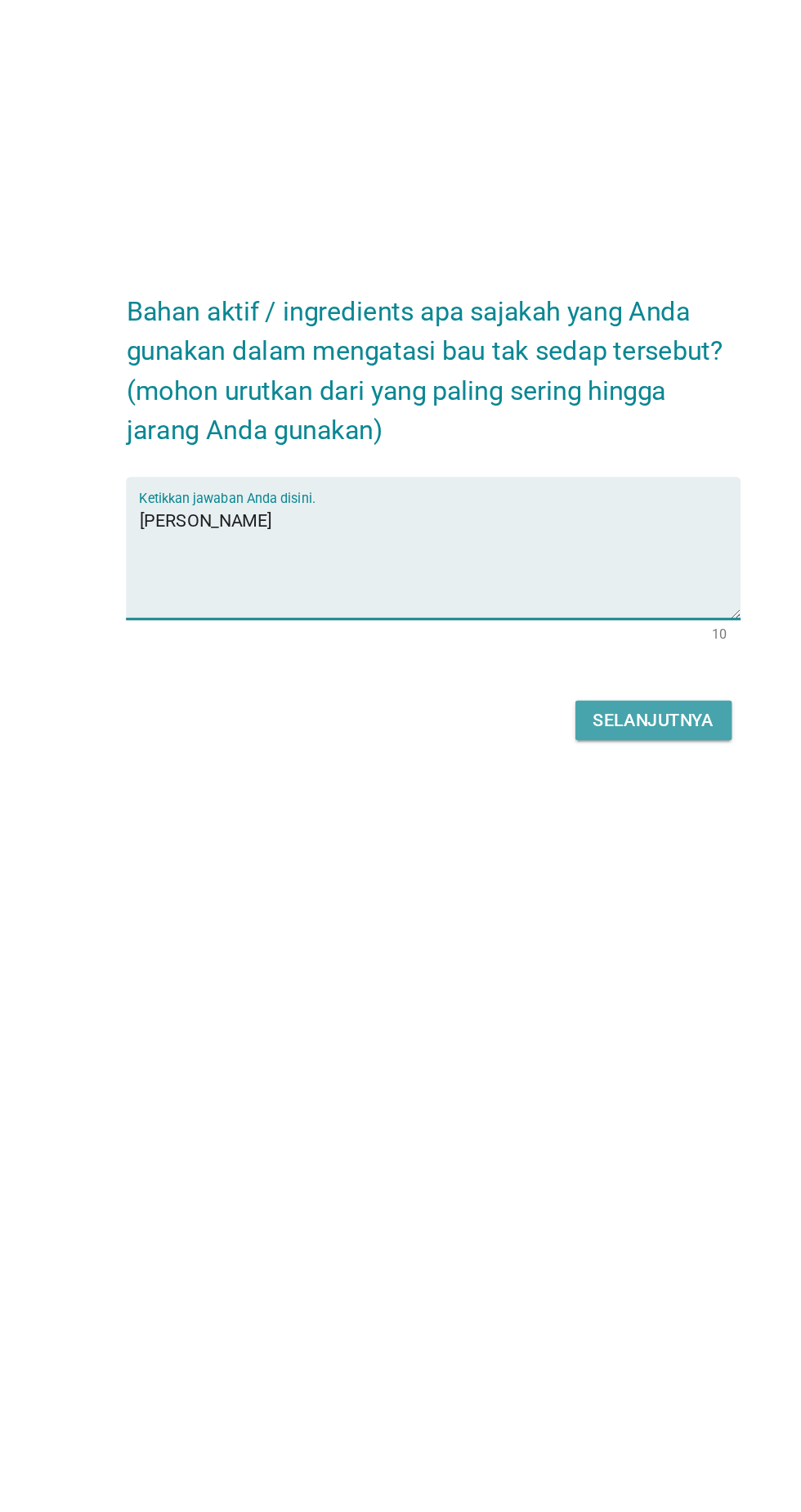
type textarea "[PERSON_NAME]"
click at [592, 884] on div "Selanjutnya" at bounding box center [564, 874] width 90 height 20
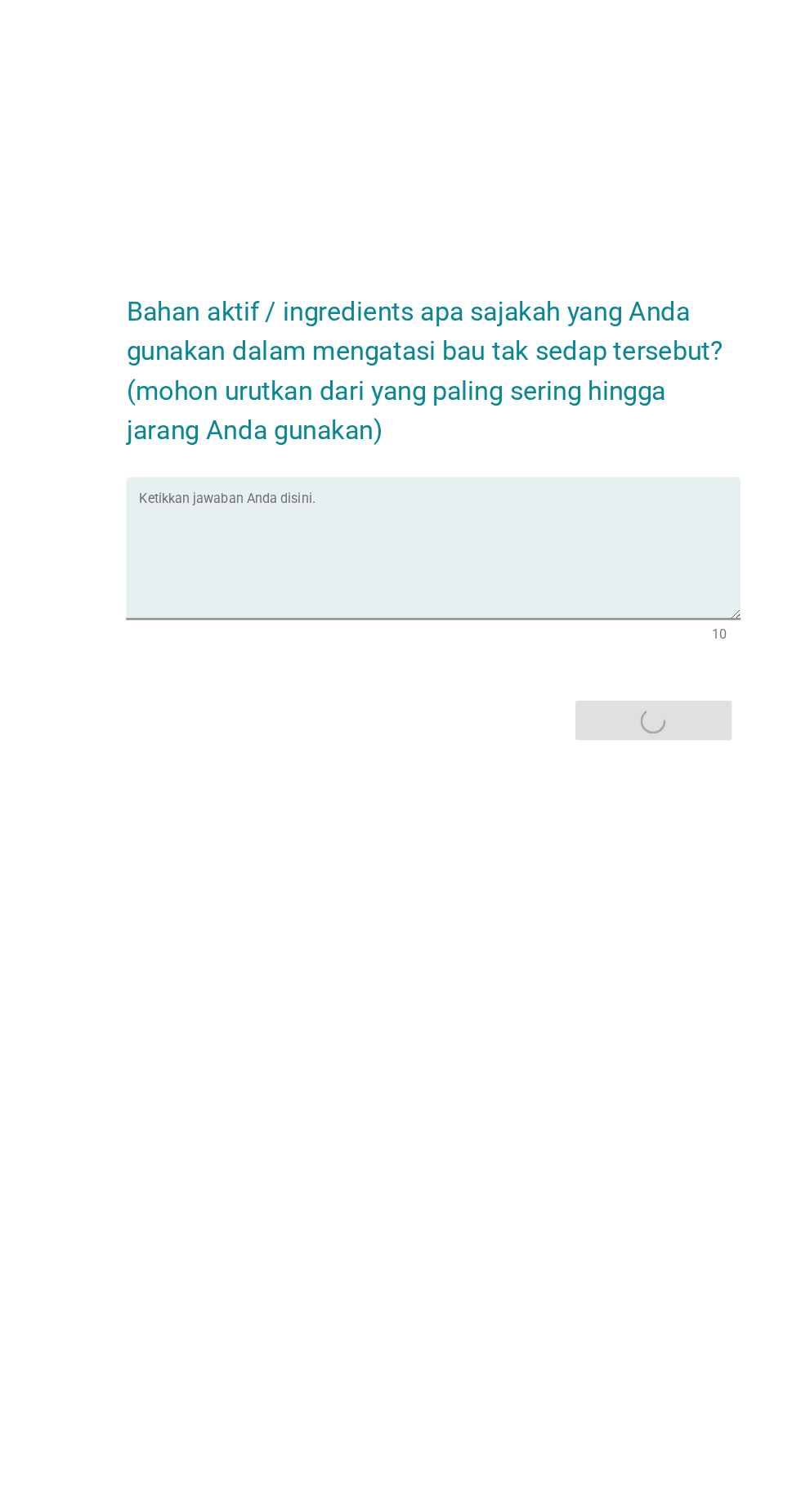
scroll to position [14, 0]
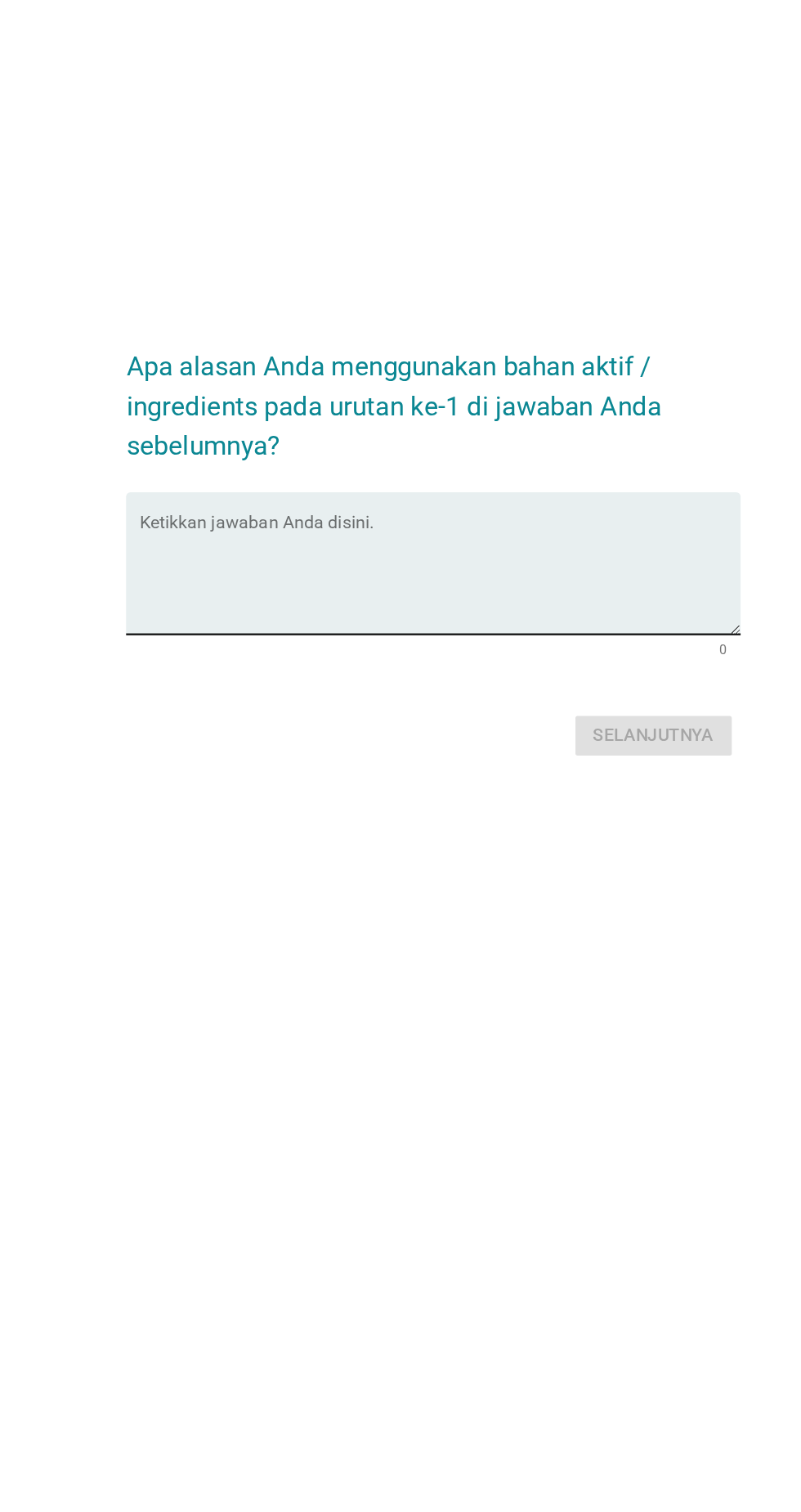
click at [253, 810] on textarea "Ketikkan jawaban Anda disini." at bounding box center [404, 767] width 445 height 86
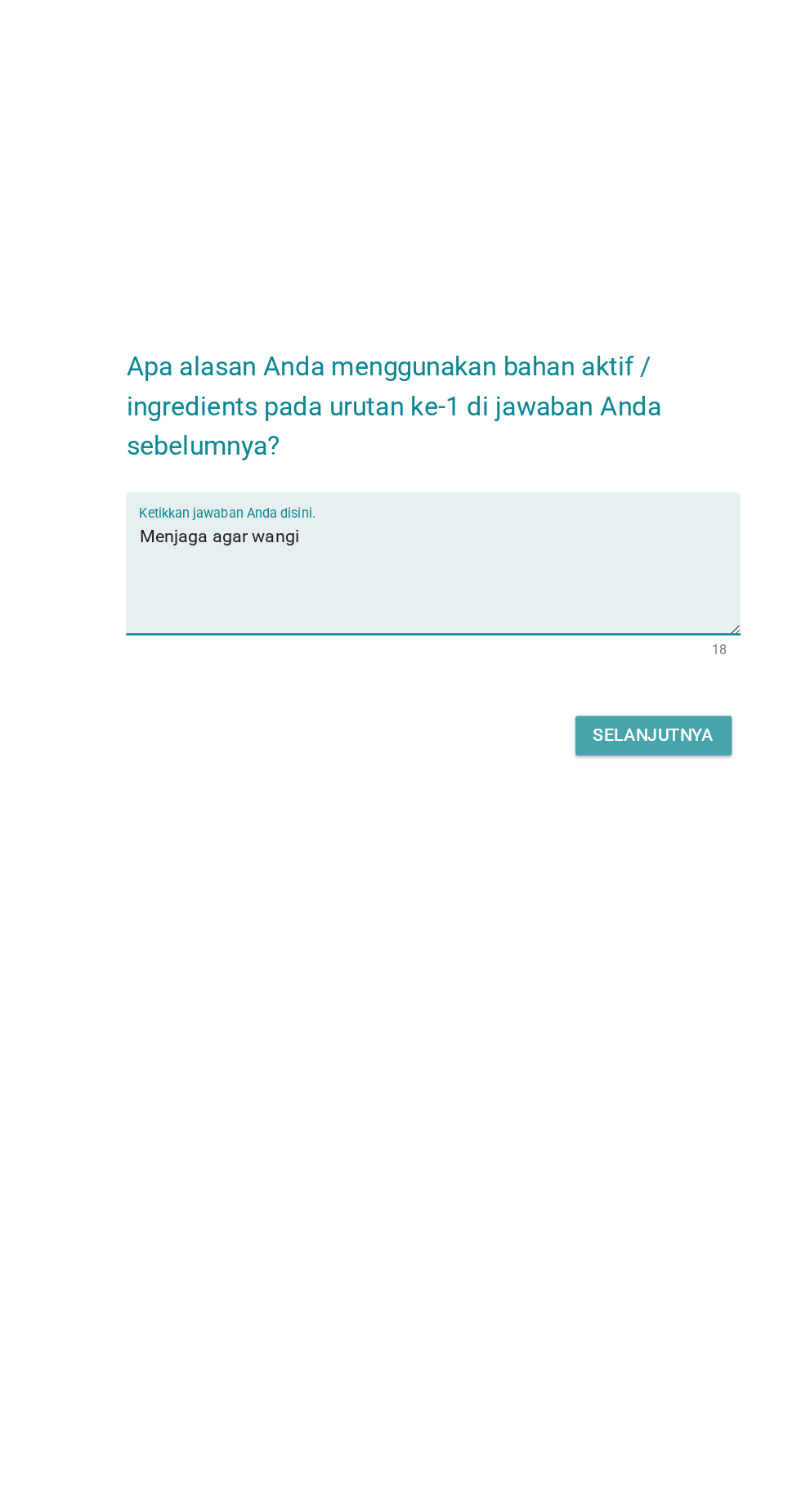
type textarea "Menjaga agar wangi"
click at [611, 900] on button "Selanjutnya" at bounding box center [564, 885] width 116 height 30
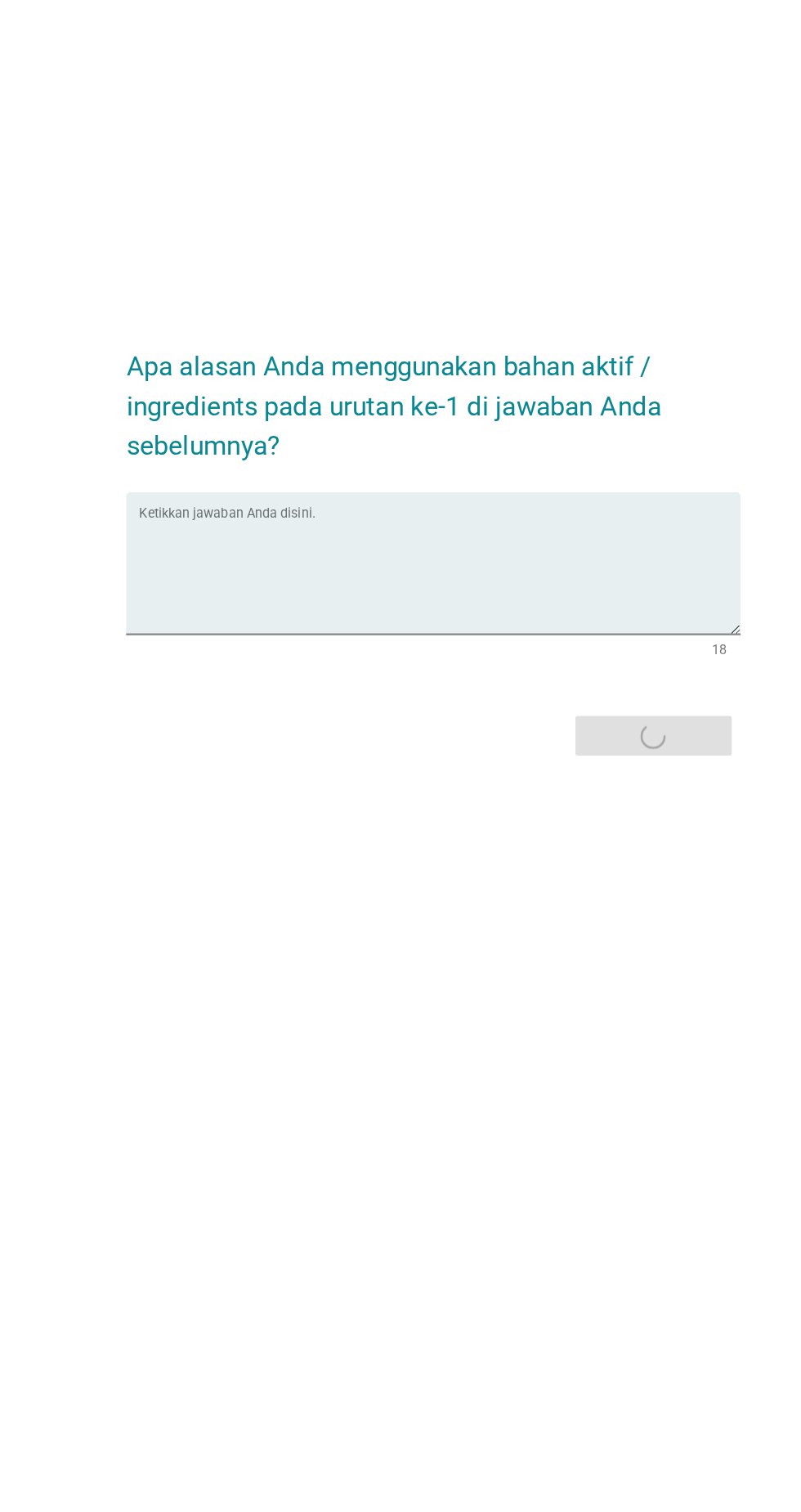
scroll to position [0, 0]
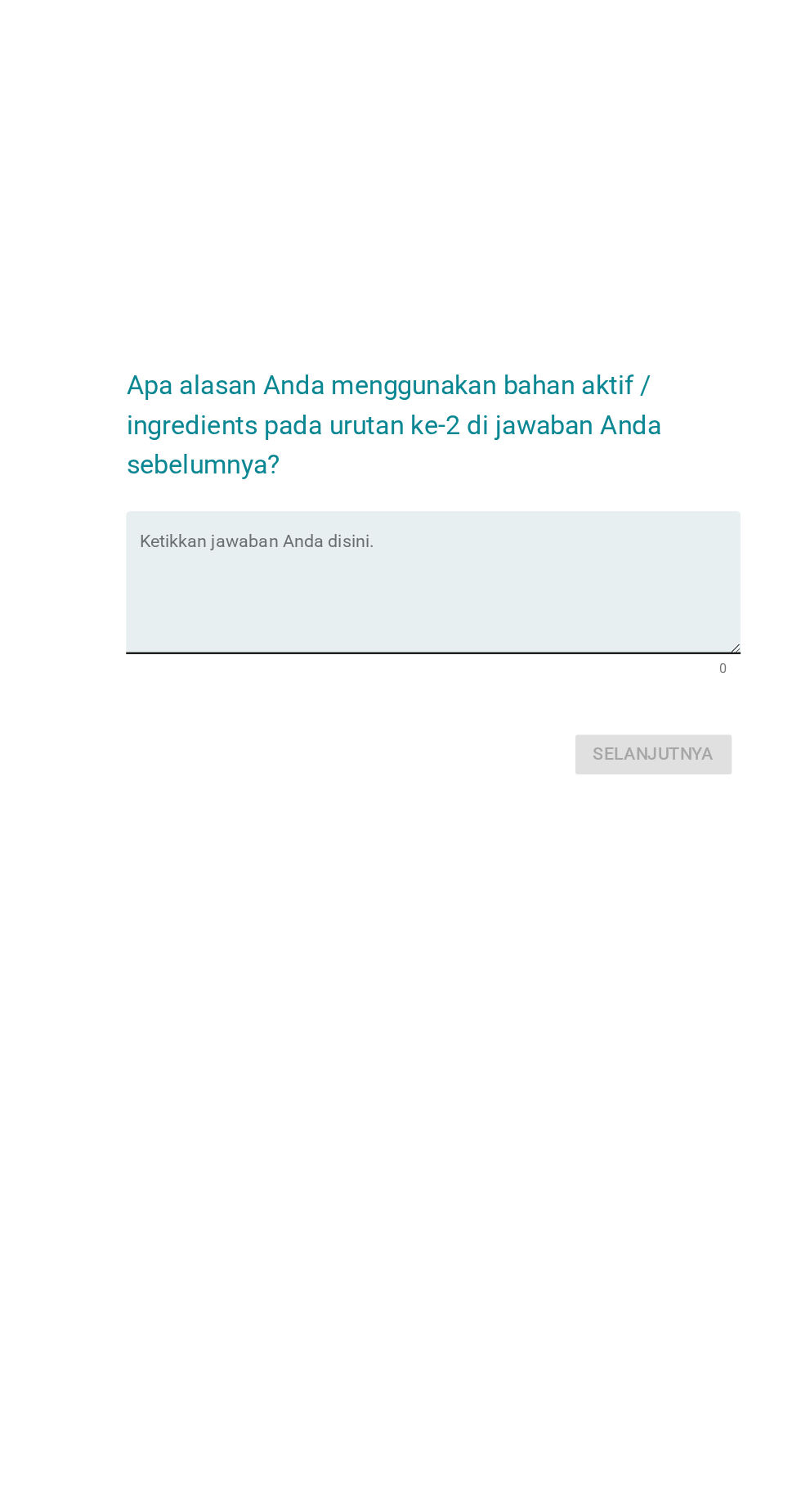
click at [239, 805] on textarea "Ketikkan jawaban Anda disini." at bounding box center [404, 781] width 445 height 86
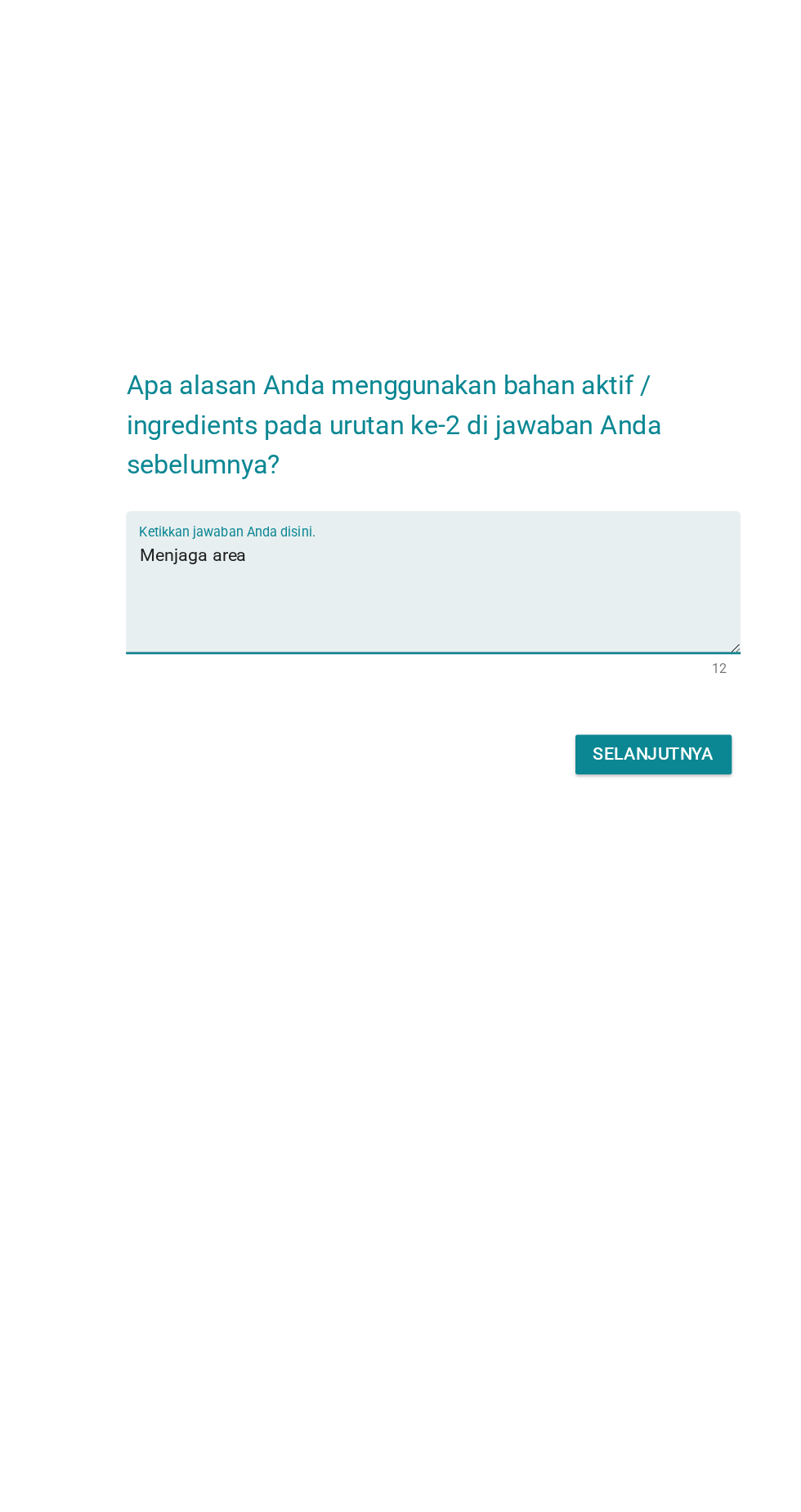
type textarea "Menjaga area"
click at [615, 913] on button "Selanjutnya" at bounding box center [564, 899] width 116 height 30
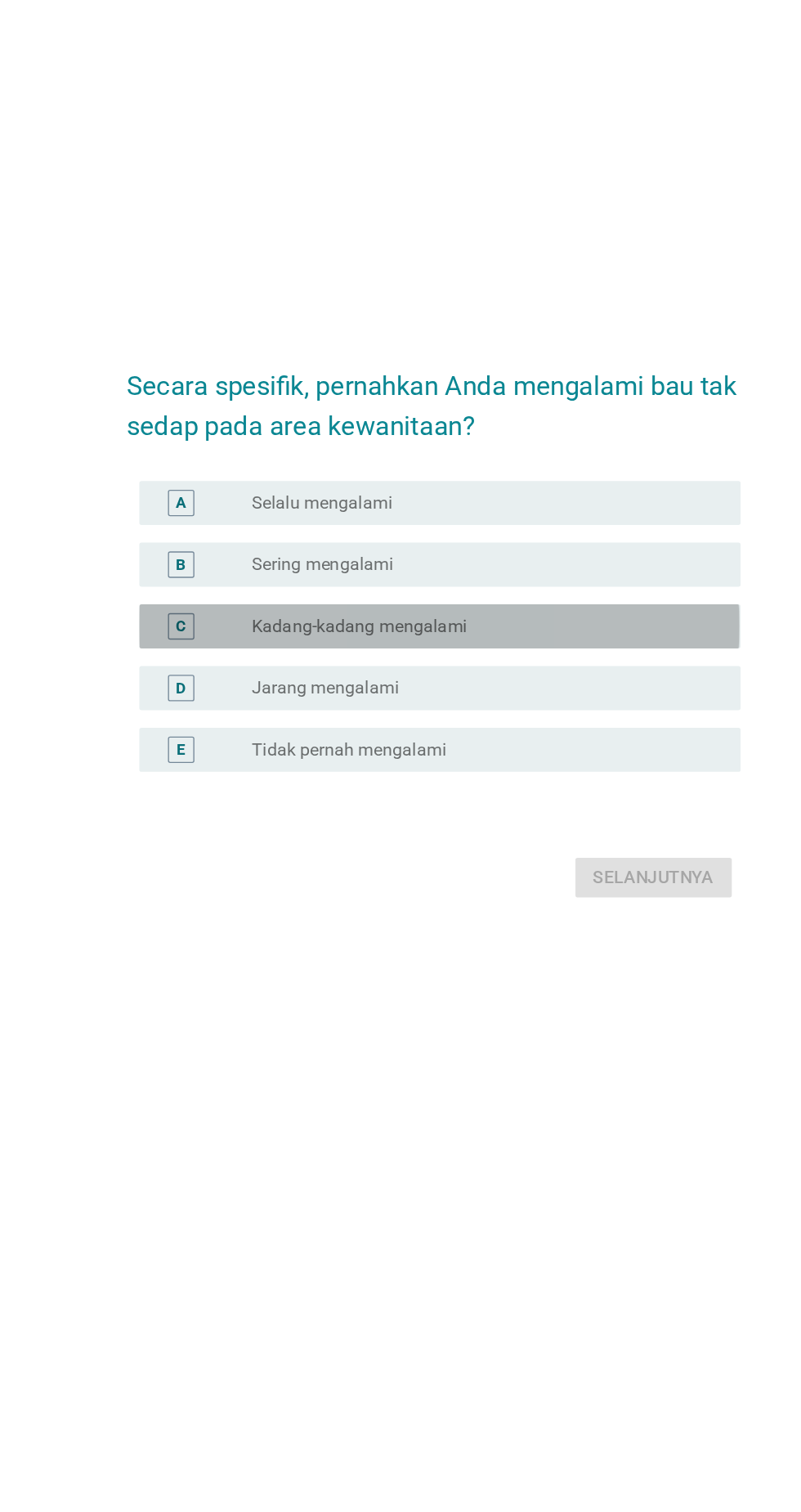
click at [219, 768] on div "C" at bounding box center [213, 758] width 20 height 20
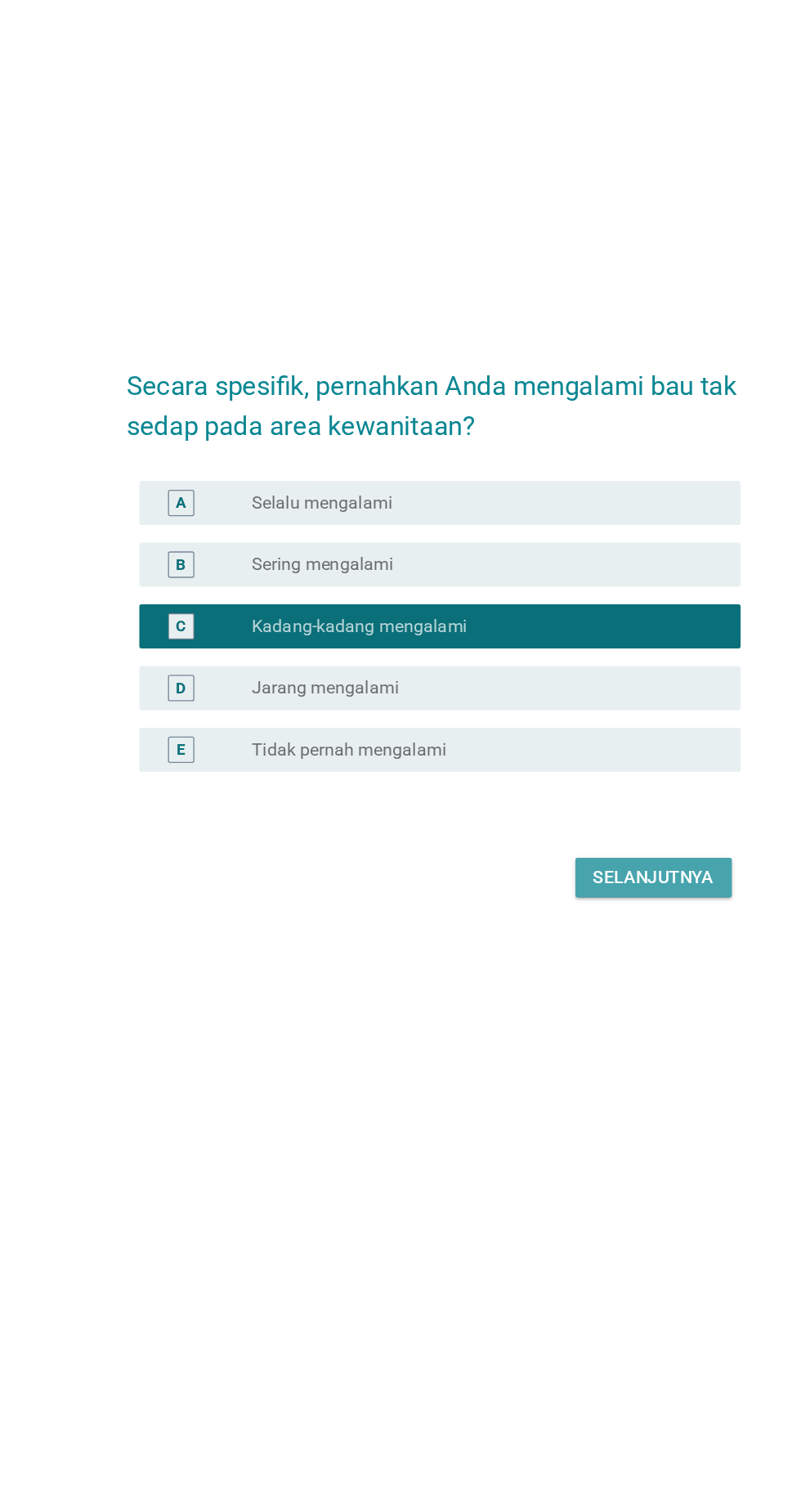
click at [584, 954] on div "Selanjutnya" at bounding box center [564, 945] width 90 height 20
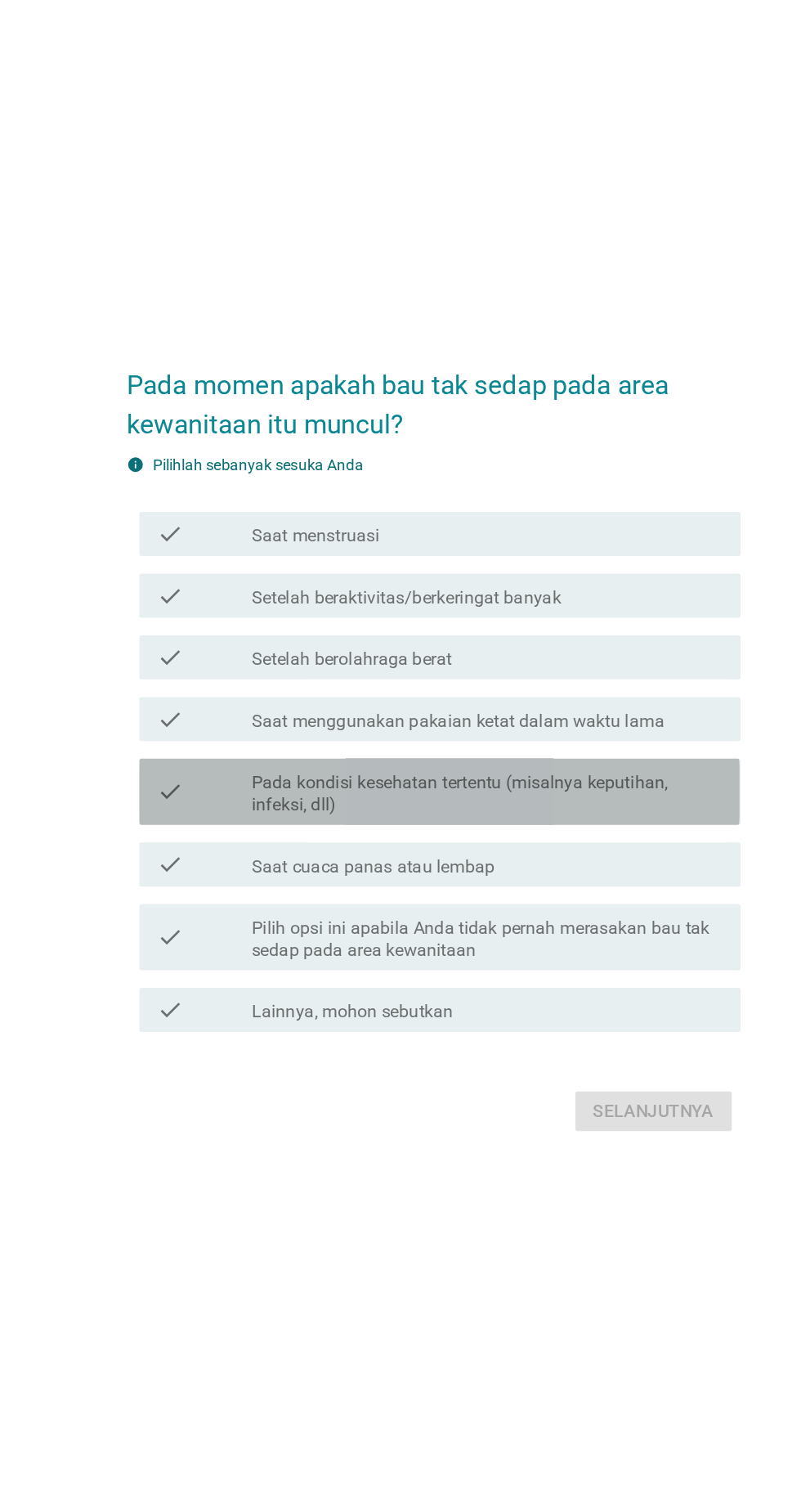
click at [552, 812] on label "Pada kondisi kesehatan tertentu (misalnya keputihan, infeksi, dll)" at bounding box center [440, 796] width 350 height 33
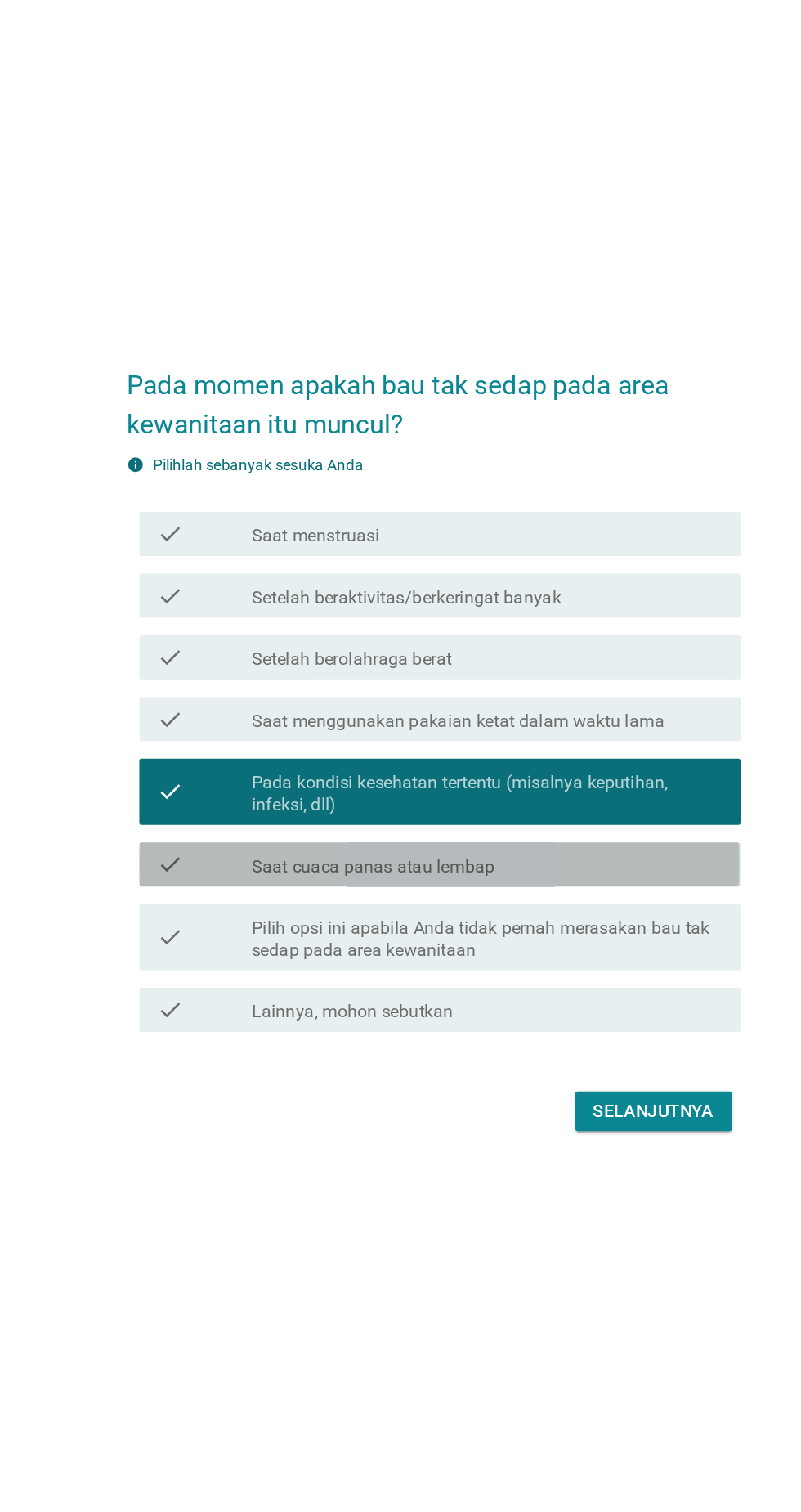
click at [532, 858] on div "check_box_outline_blank Saat cuaca panas atau lembap" at bounding box center [440, 848] width 350 height 20
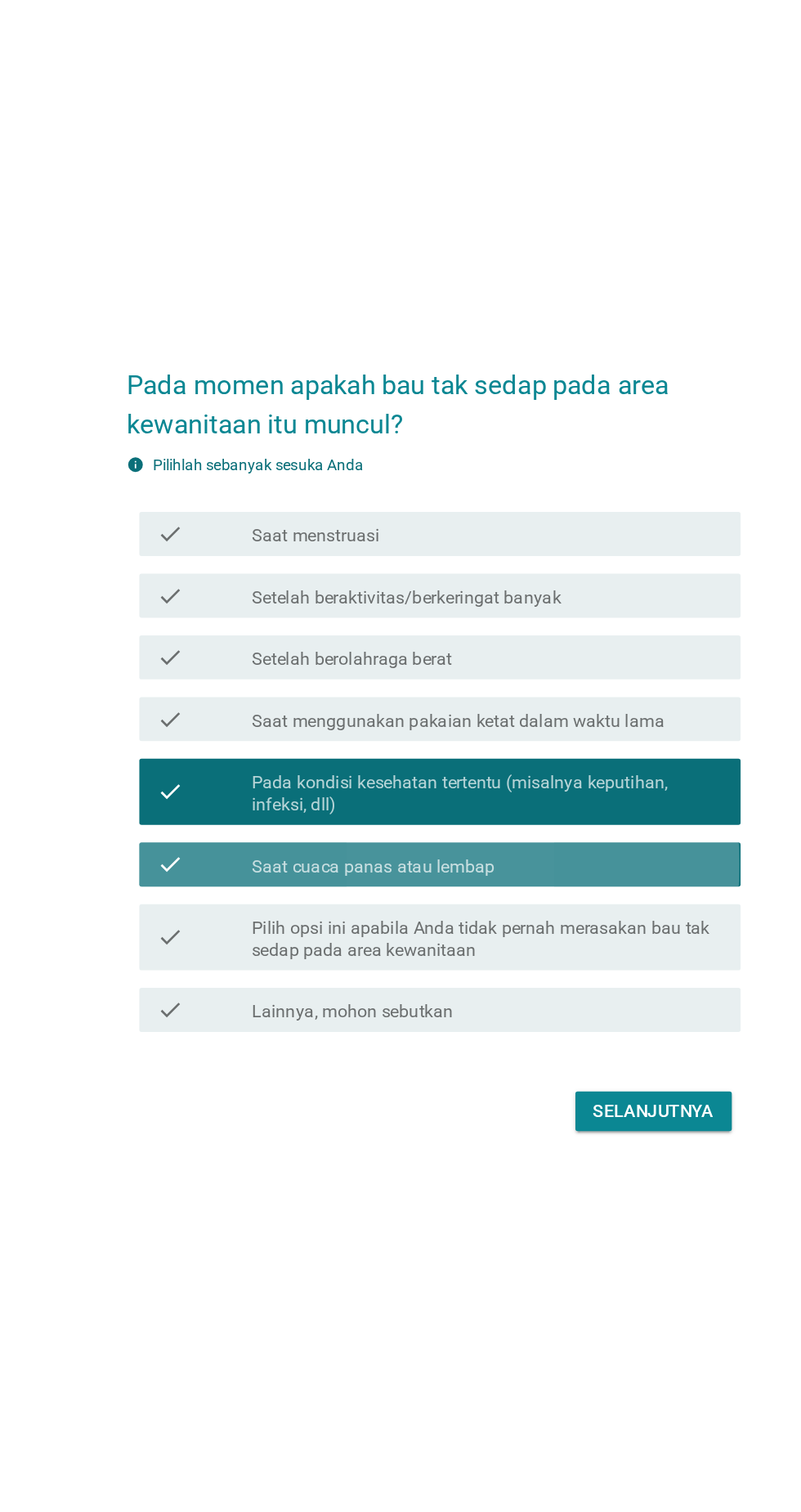
click at [570, 858] on div "check_box_outline_blank Saat cuaca panas atau lembap" at bounding box center [440, 848] width 350 height 20
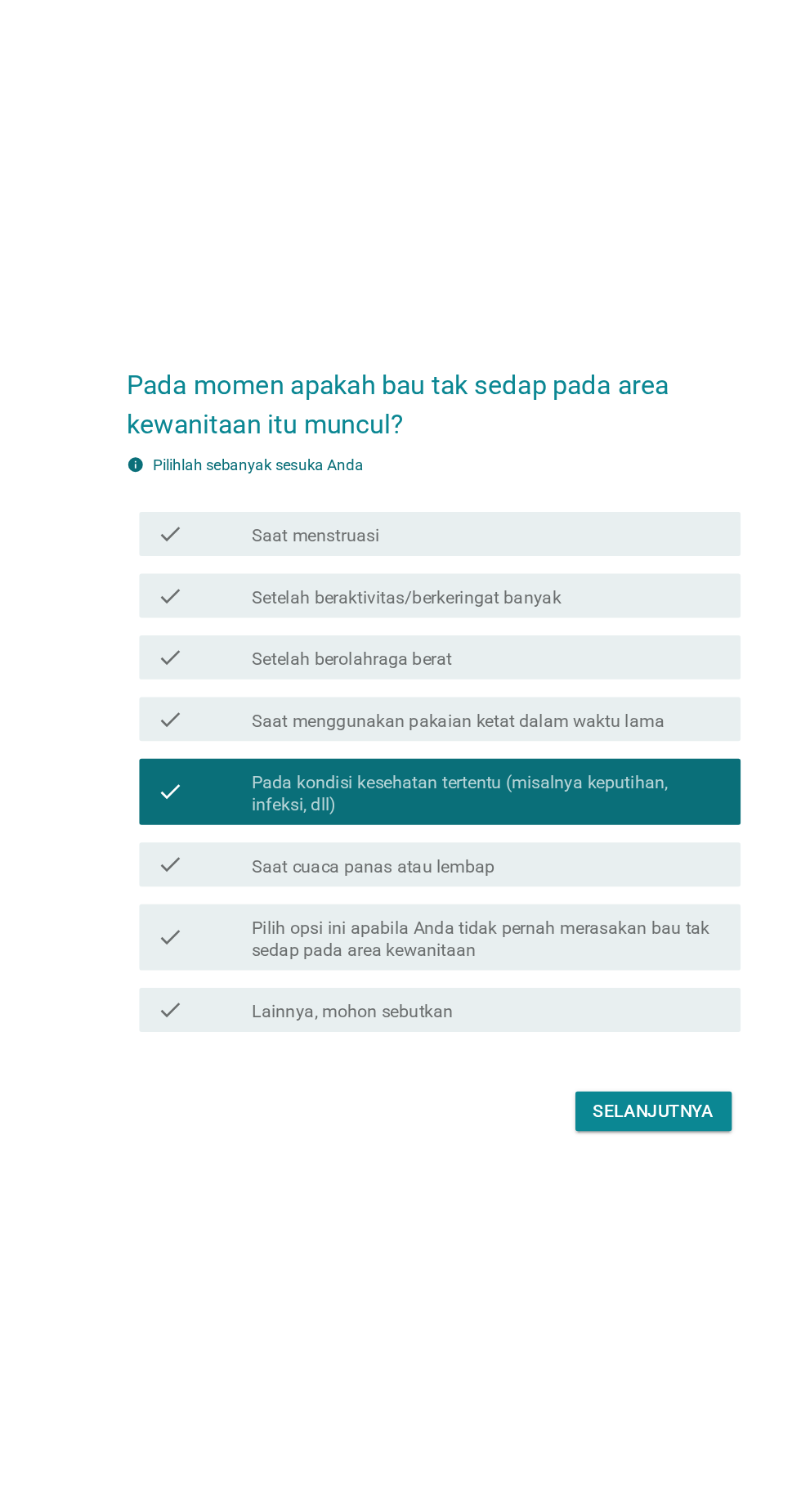
click at [578, 1041] on div "Selanjutnya" at bounding box center [564, 1032] width 90 height 20
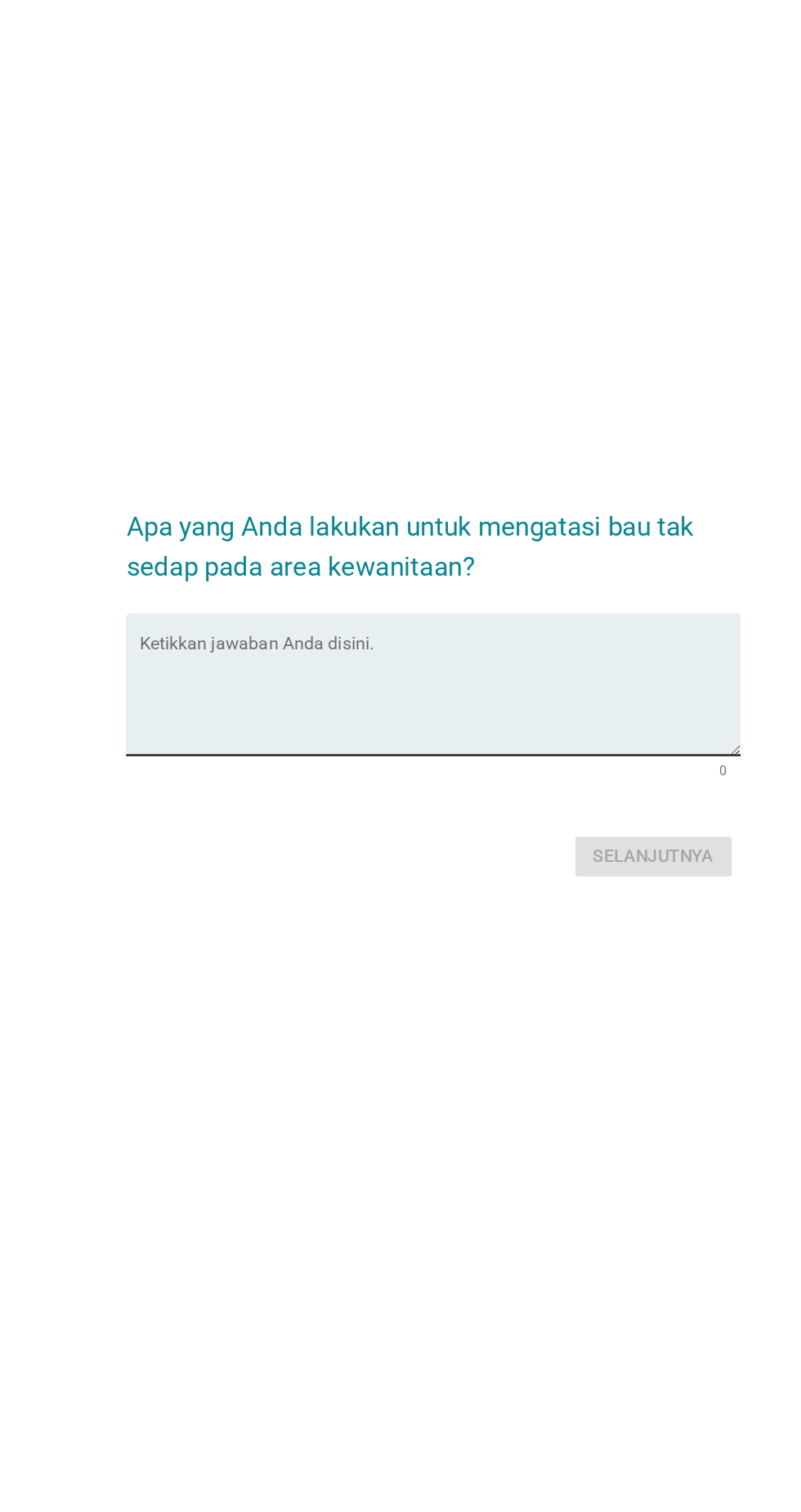
click at [462, 683] on textarea "Ketikkan jawaban Anda disini." at bounding box center [404, 726] width 445 height 86
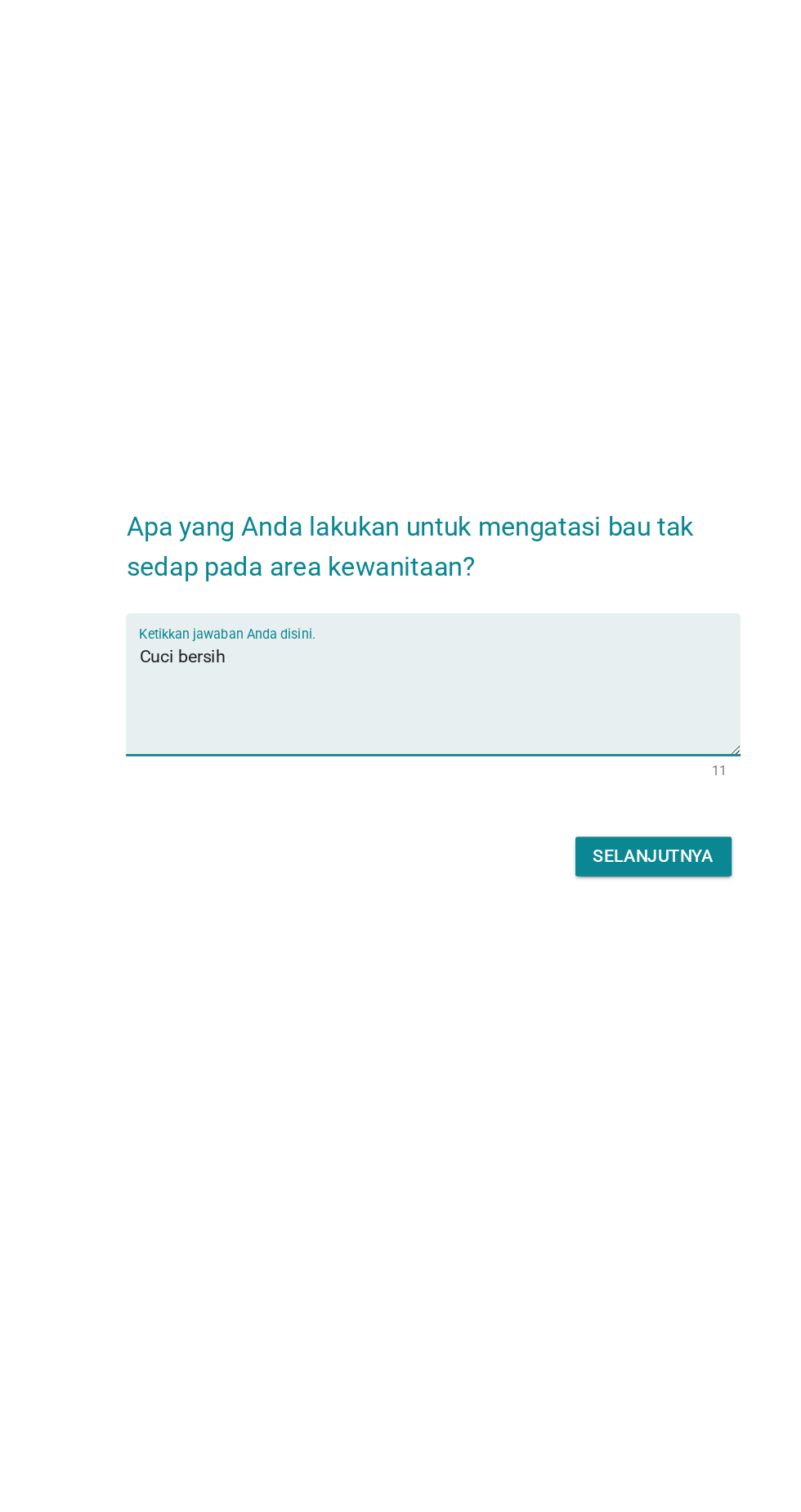
type textarea "Cuci bersih"
click at [590, 834] on div "Selanjutnya" at bounding box center [564, 844] width 90 height 20
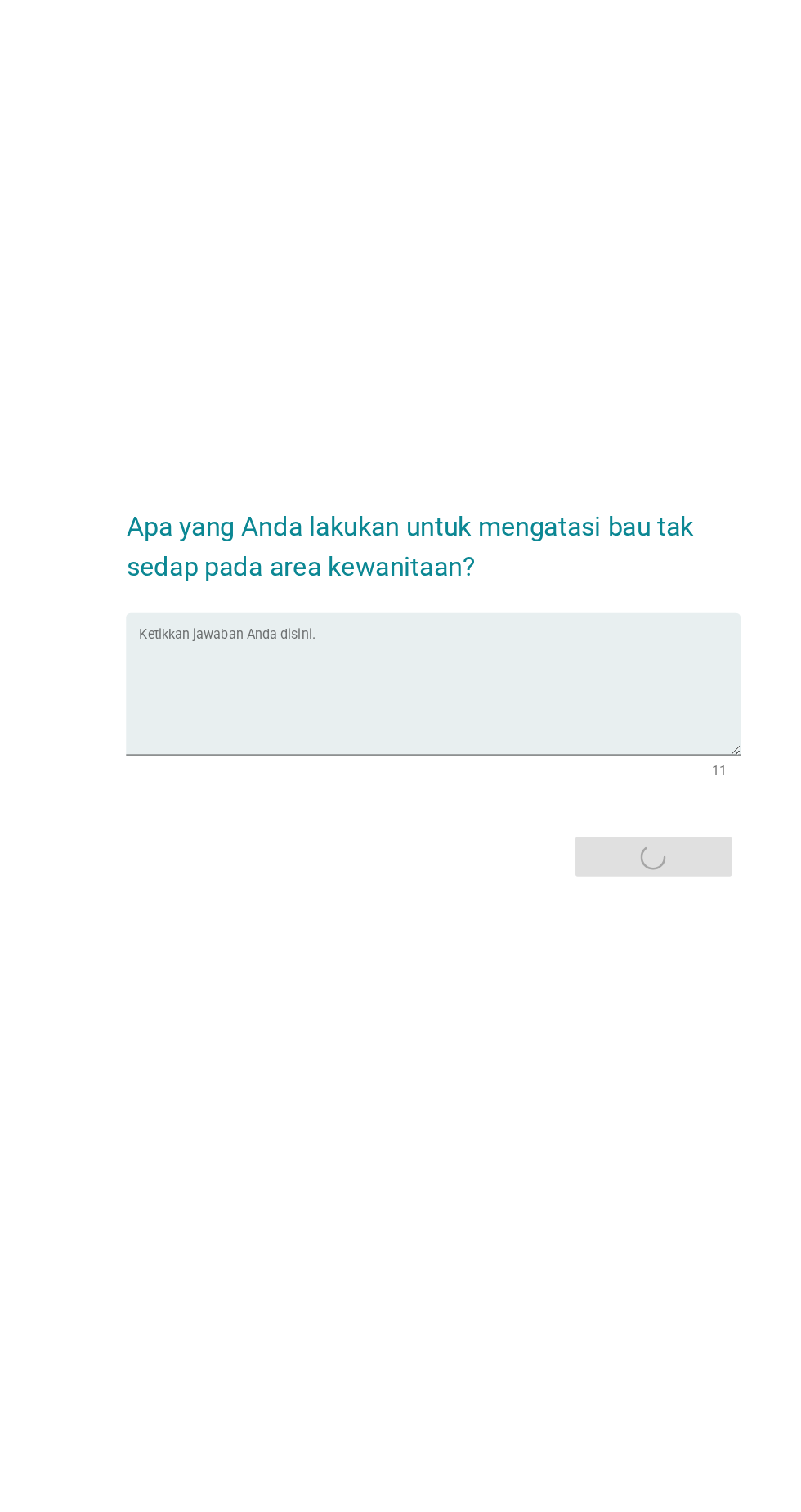
scroll to position [0, 0]
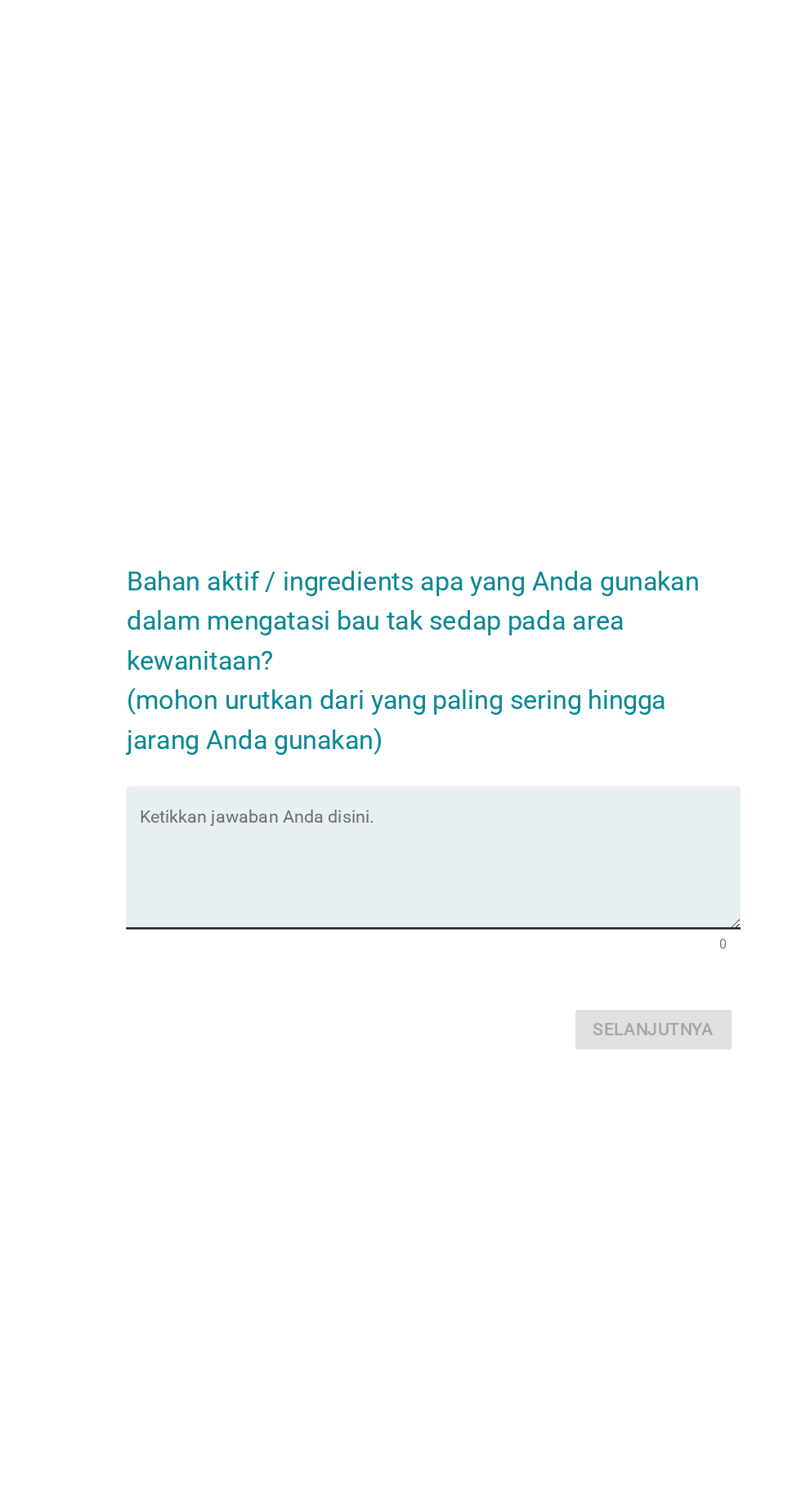
click at [249, 836] on textarea "Ketikkan jawaban Anda disini." at bounding box center [404, 810] width 445 height 86
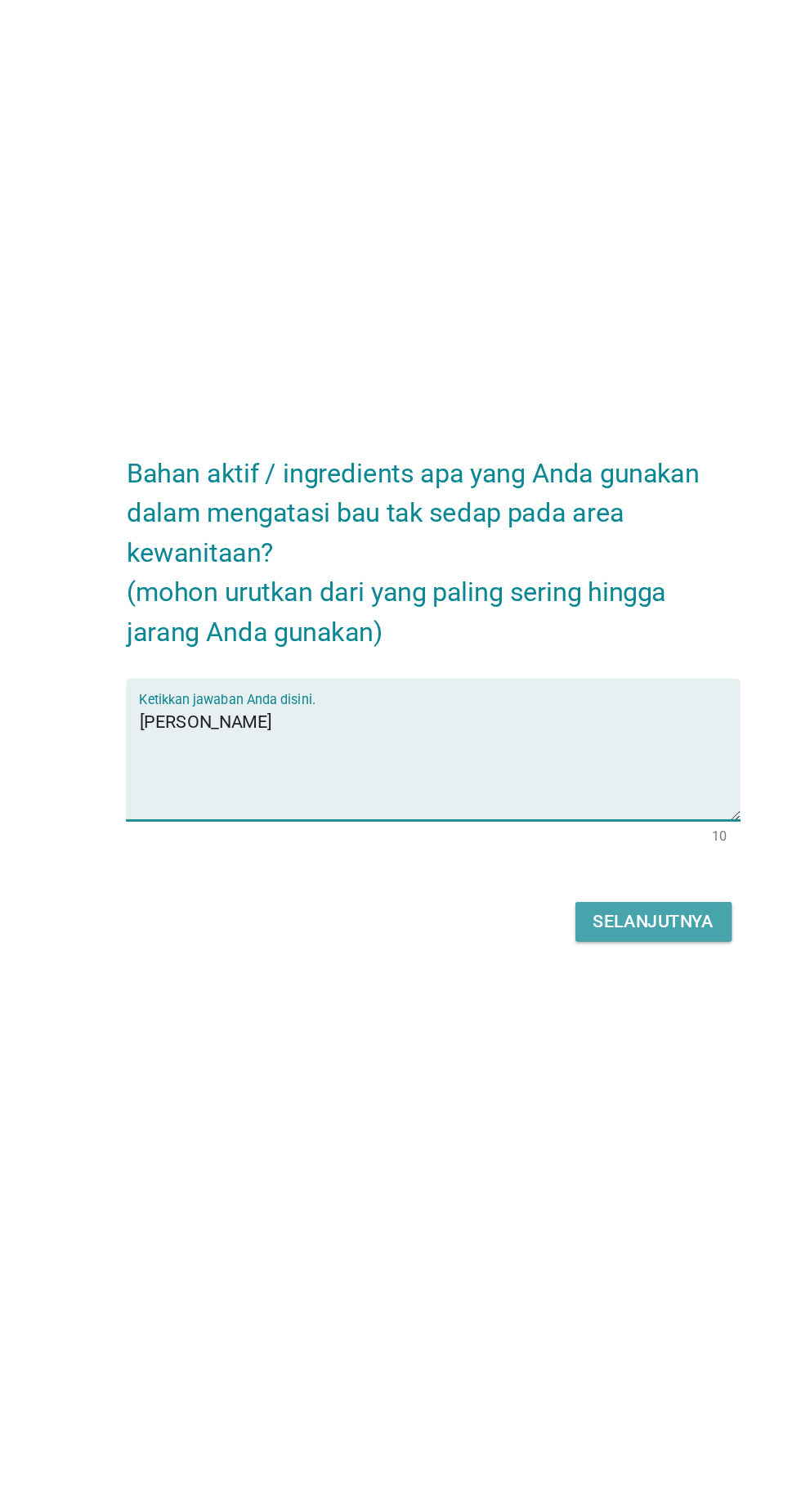
type textarea "[PERSON_NAME]"
click at [578, 938] on div "Selanjutnya" at bounding box center [564, 928] width 90 height 20
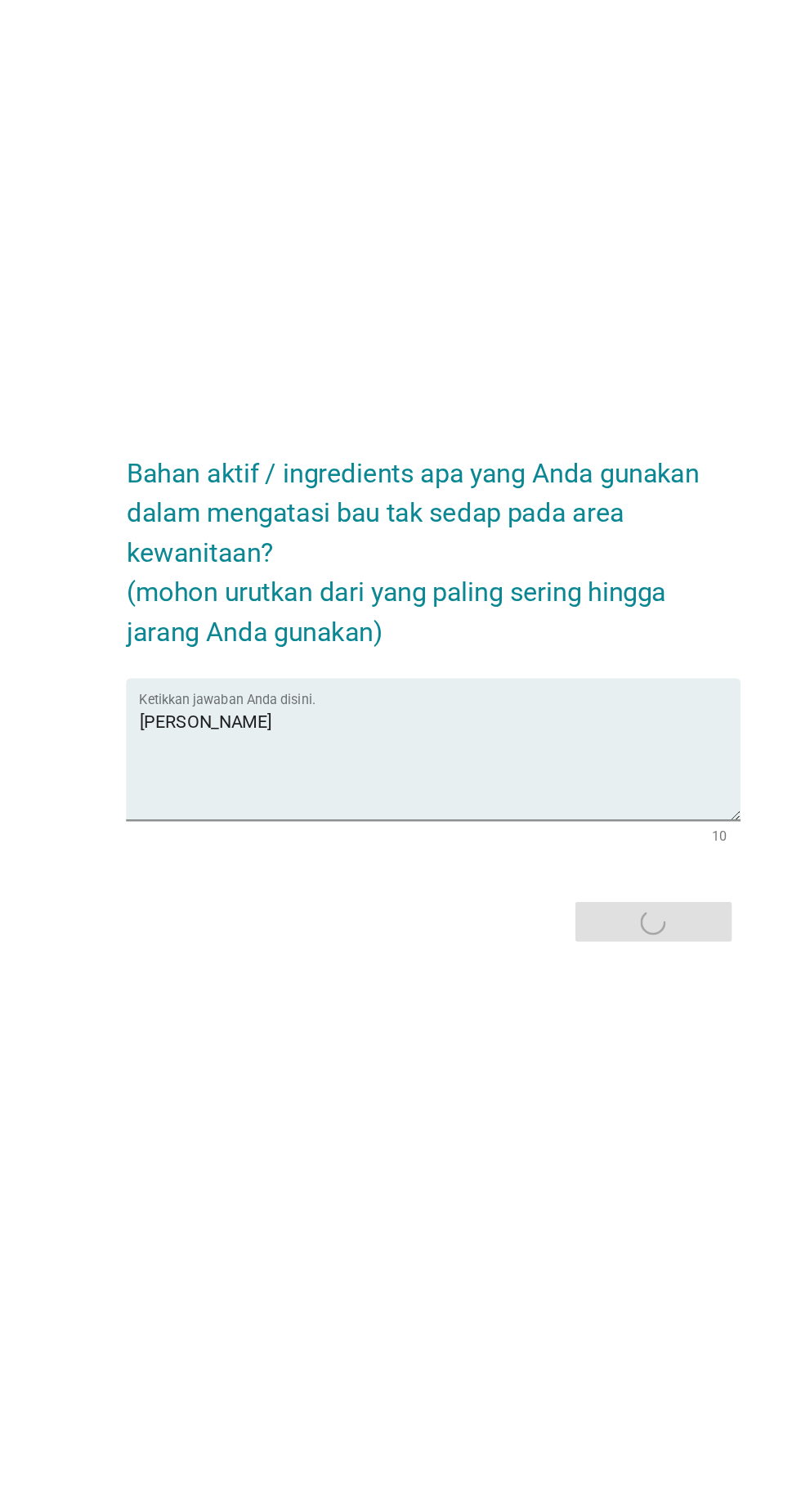
scroll to position [118, 0]
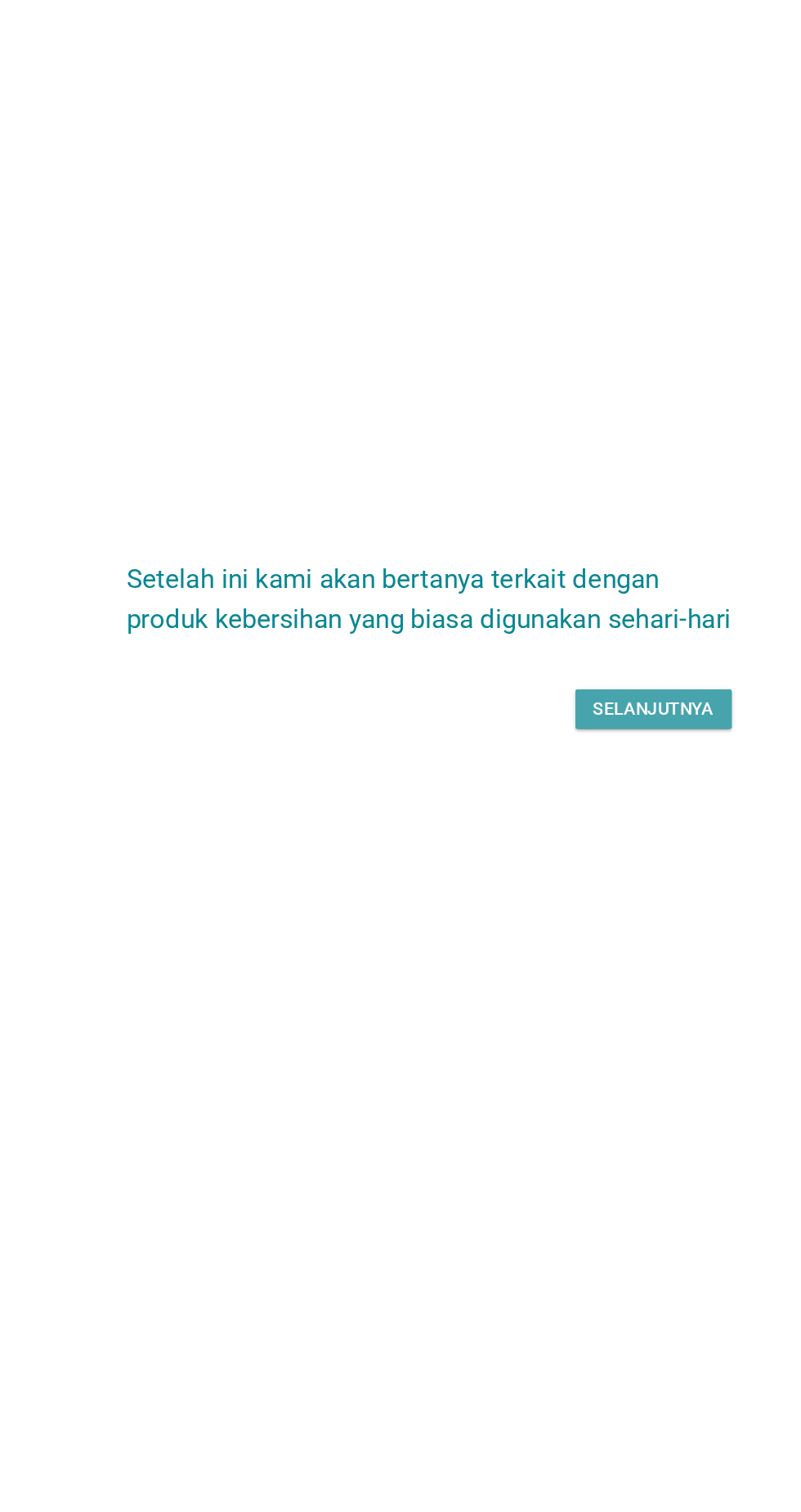
click at [588, 756] on button "Selanjutnya" at bounding box center [564, 771] width 116 height 30
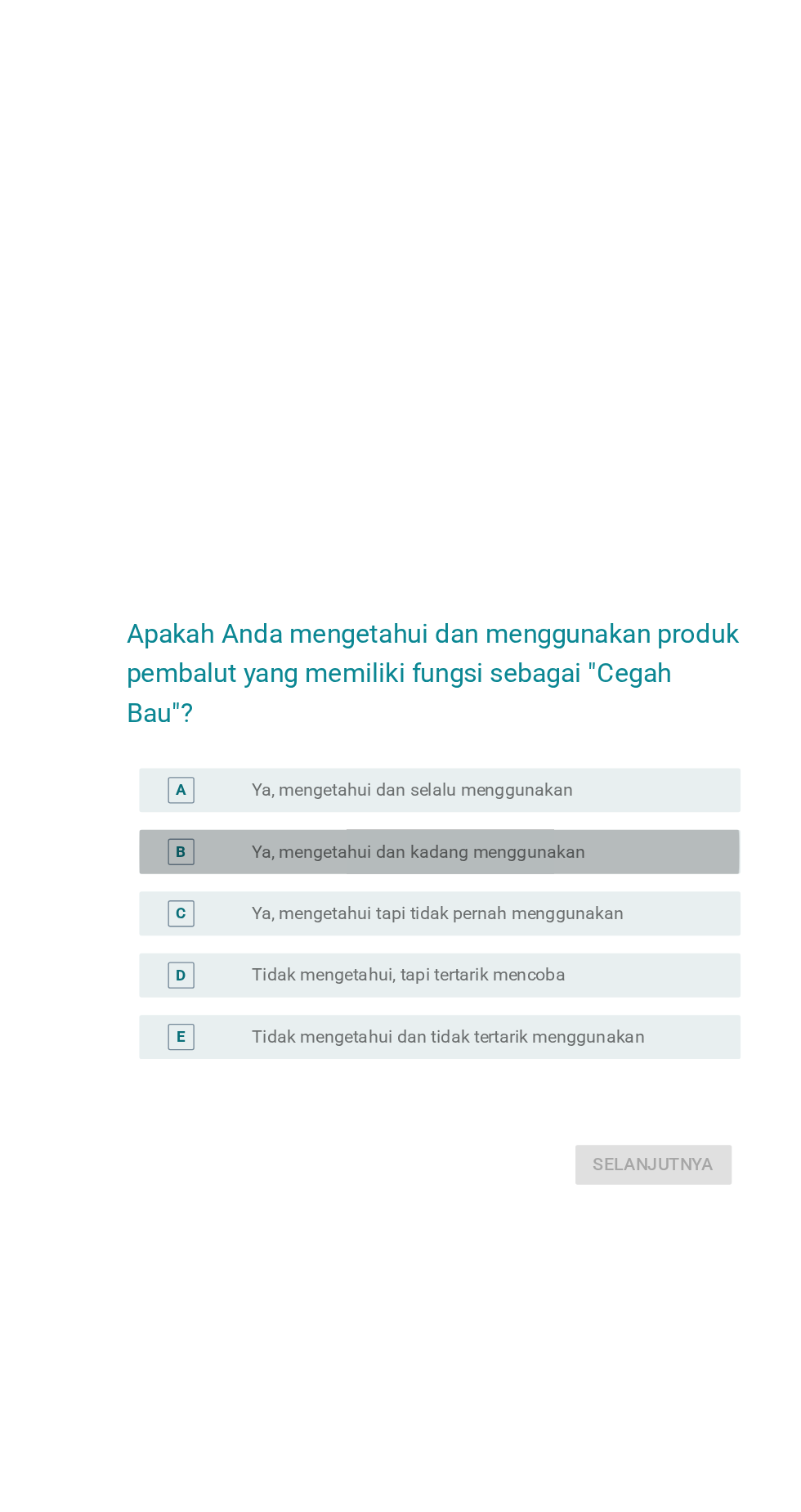
click at [573, 735] on div "radio_button_unchecked Ya, mengetahui dan kadang menggunakan" at bounding box center [434, 727] width 337 height 16
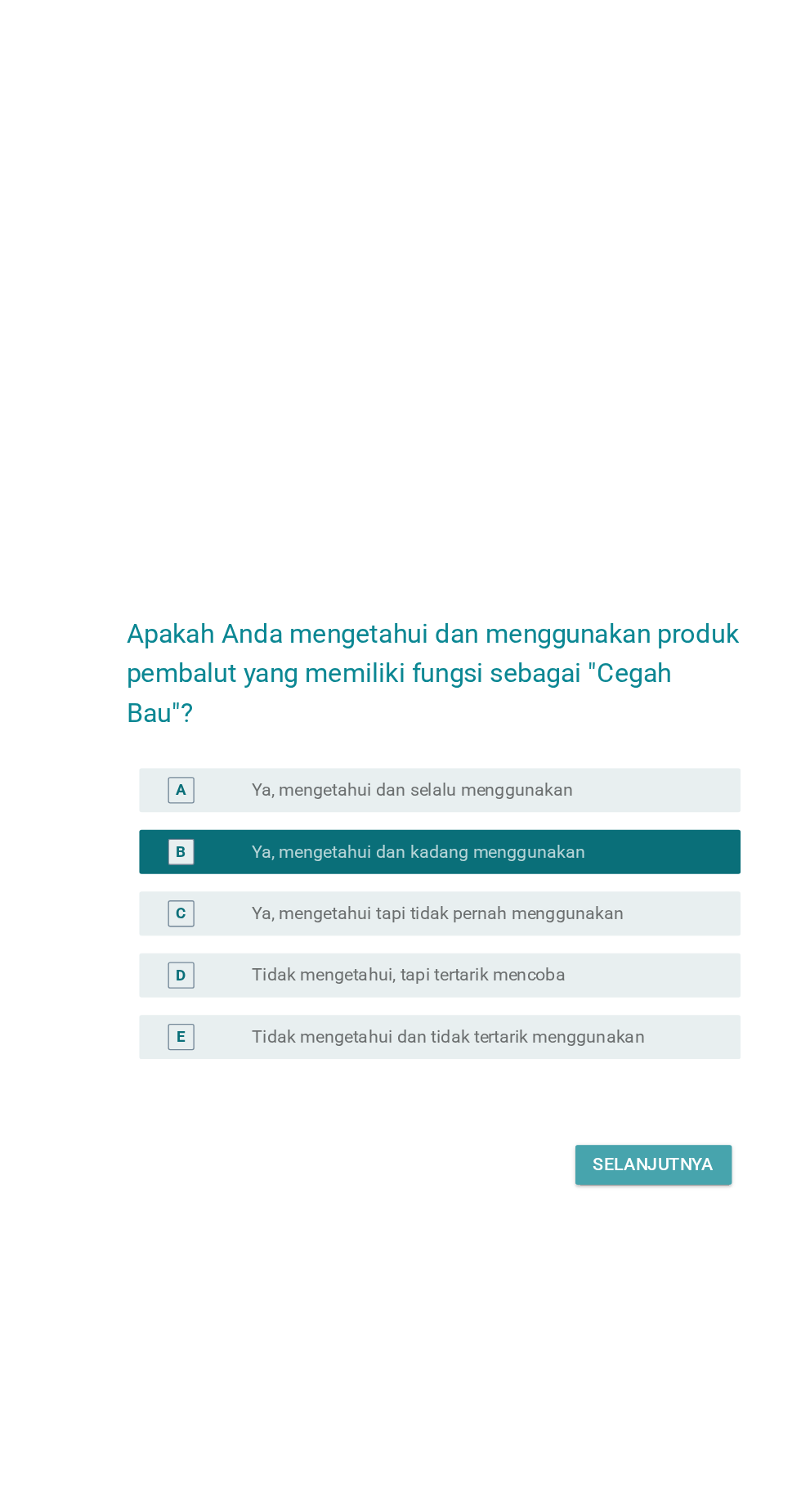
click at [584, 969] on div "Selanjutnya" at bounding box center [564, 959] width 90 height 20
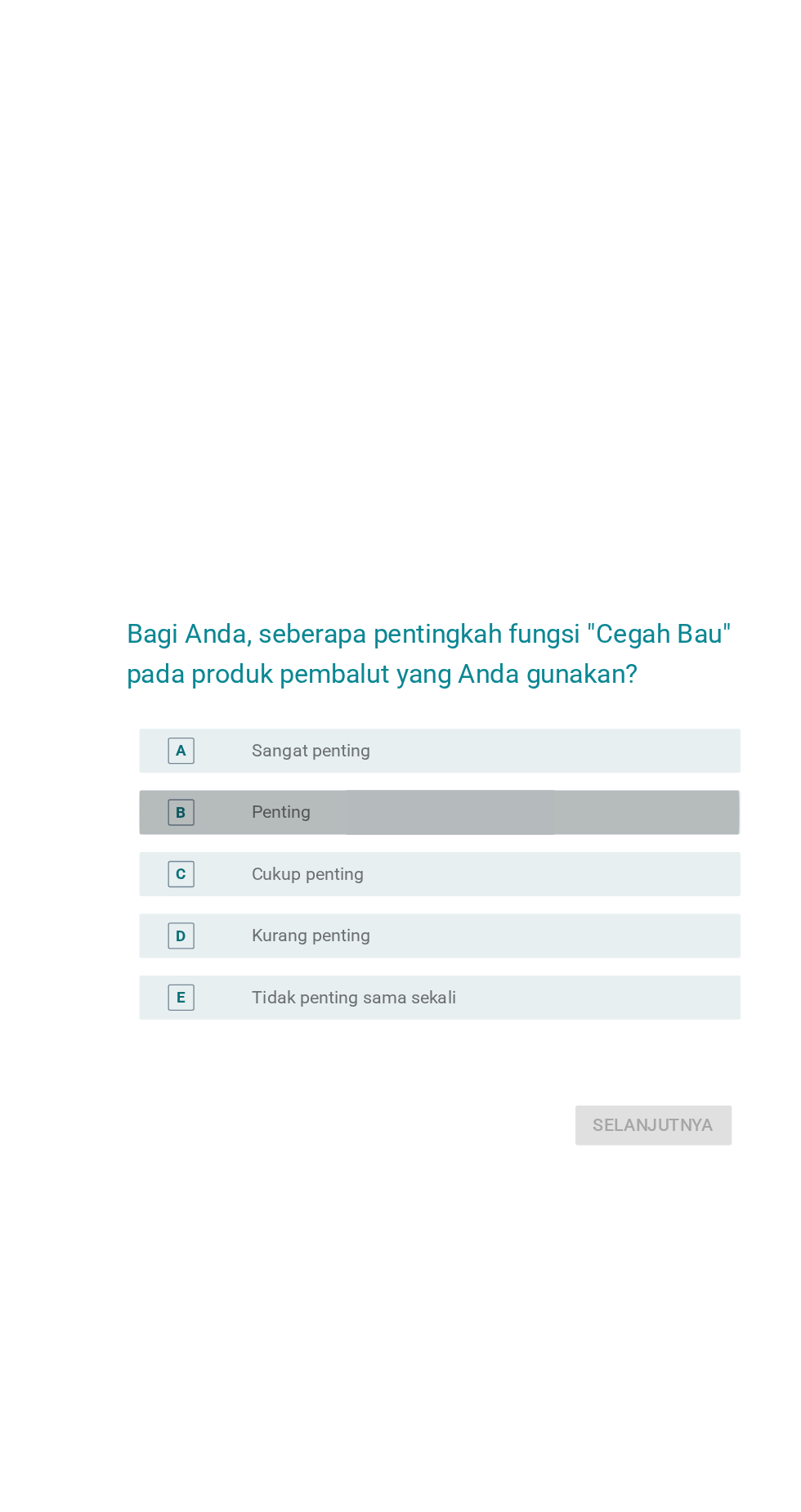
click at [511, 706] on div "radio_button_unchecked Penting" at bounding box center [434, 698] width 337 height 16
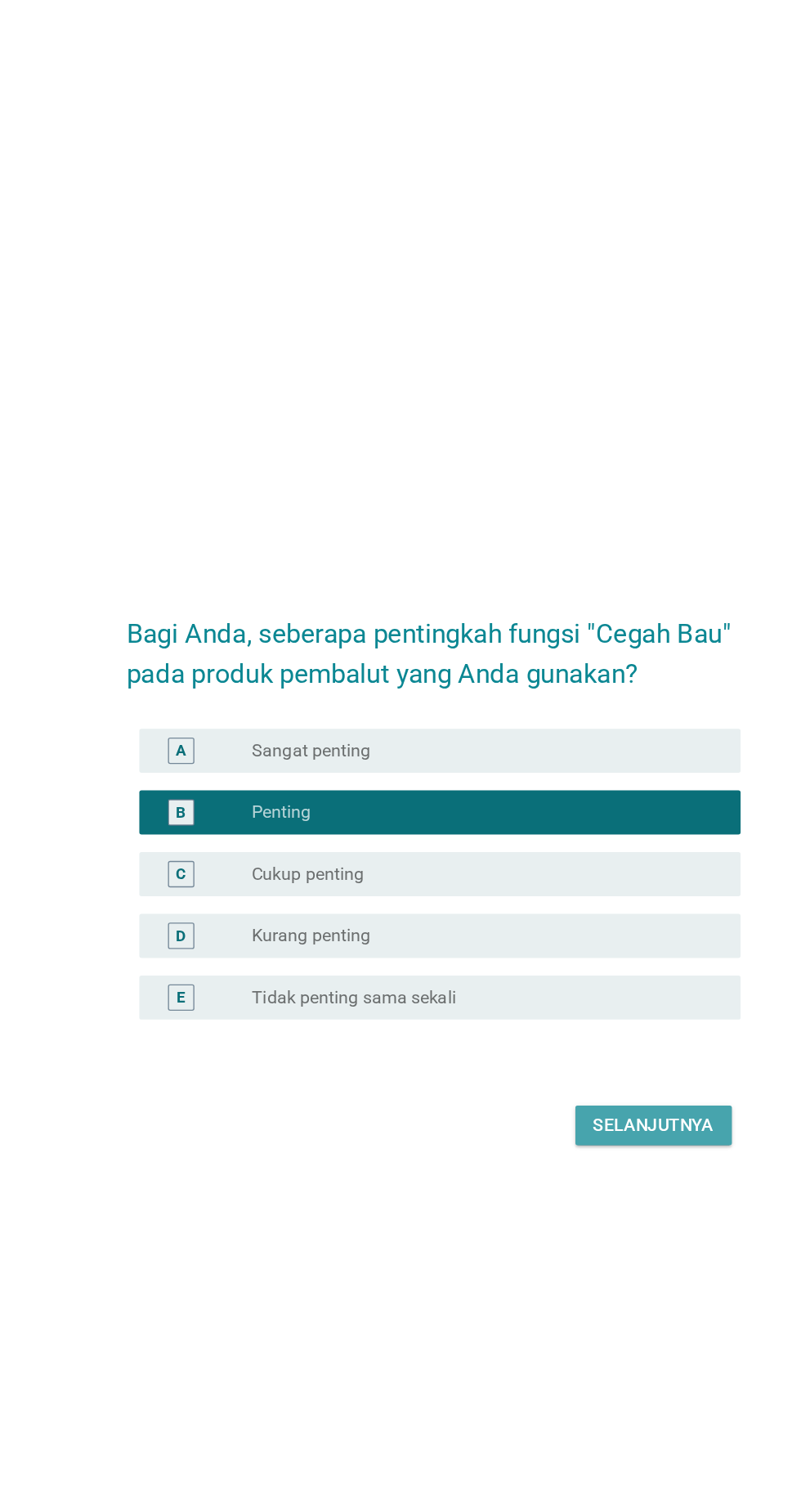
click at [578, 940] on div "Selanjutnya" at bounding box center [564, 930] width 90 height 20
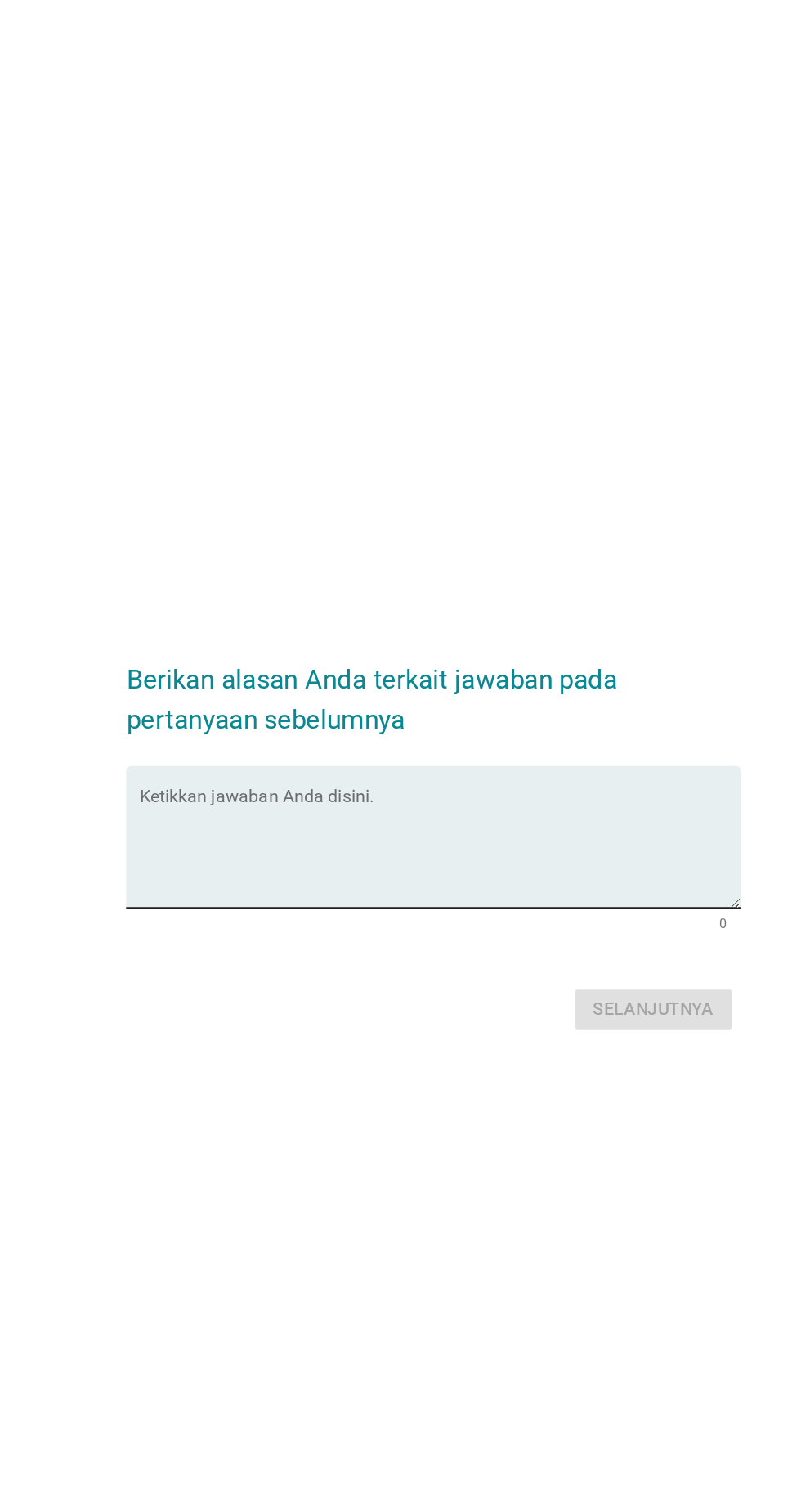
click at [503, 756] on textarea "Ketikkan jawaban Anda disini." at bounding box center [404, 726] width 445 height 86
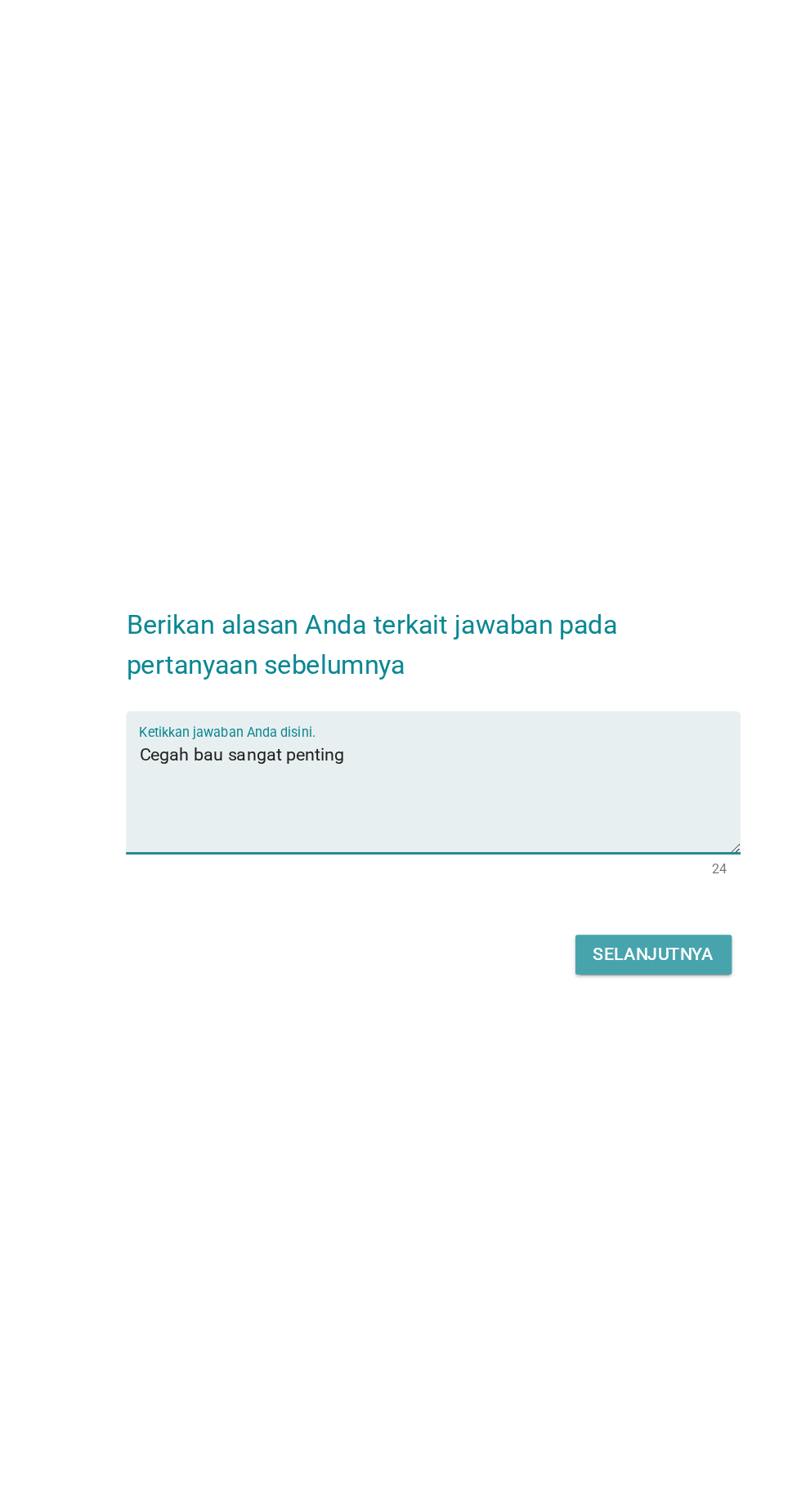
type textarea "Cegah bau sangat penting"
click at [572, 854] on div "Selanjutnya" at bounding box center [564, 844] width 90 height 20
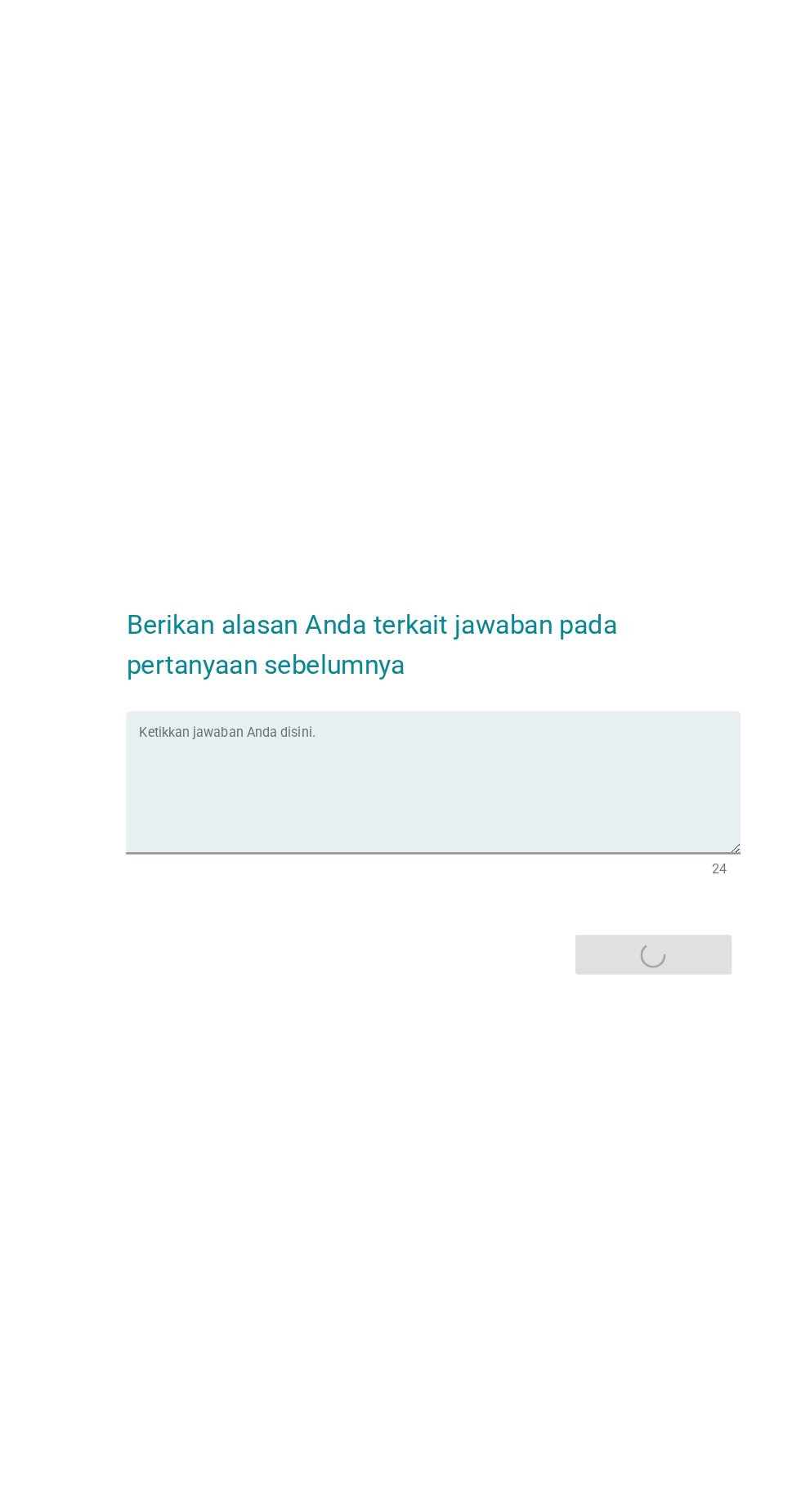
scroll to position [0, 0]
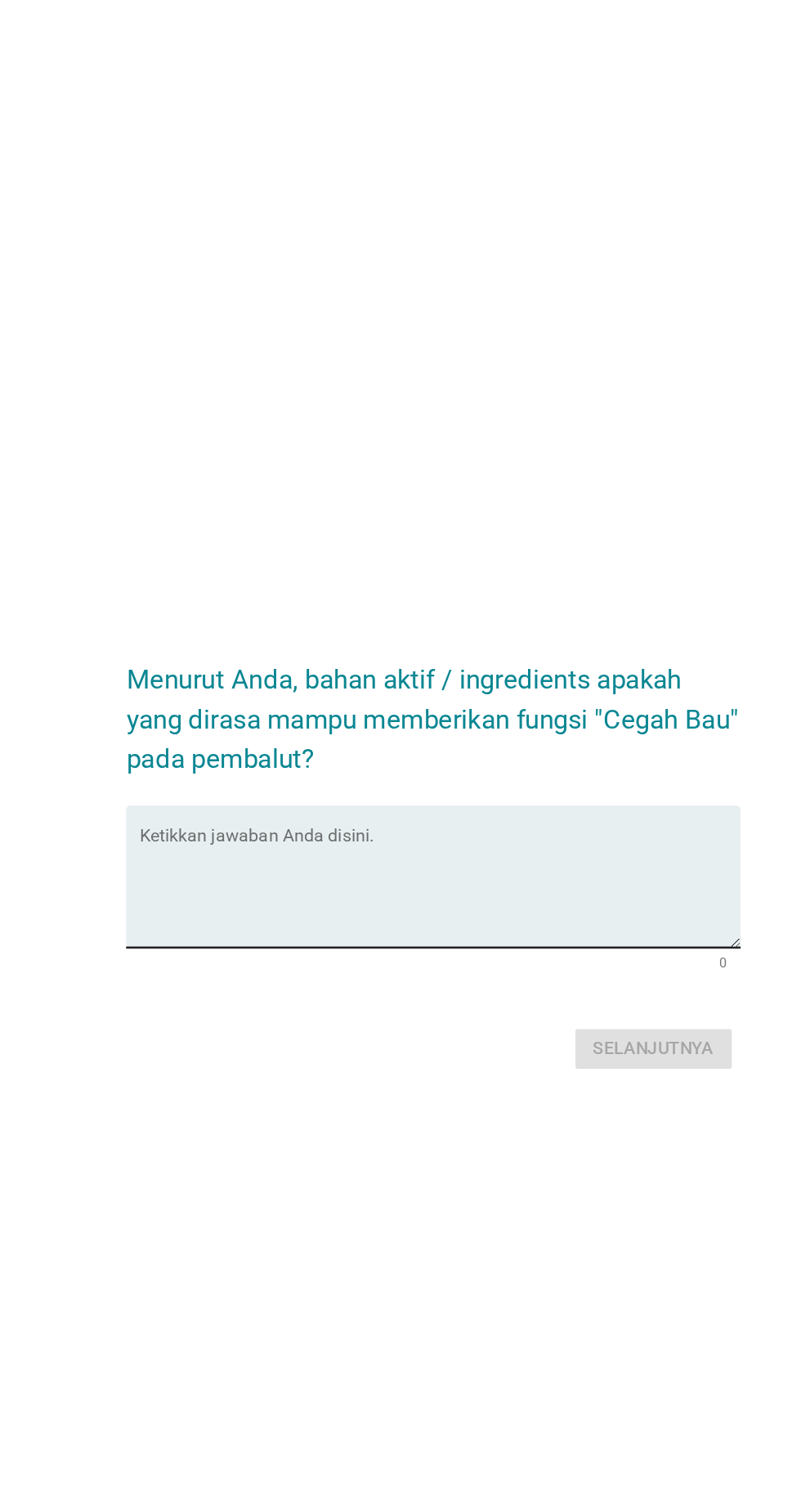
click at [344, 810] on textarea "Ketikkan jawaban Anda disini." at bounding box center [404, 781] width 445 height 86
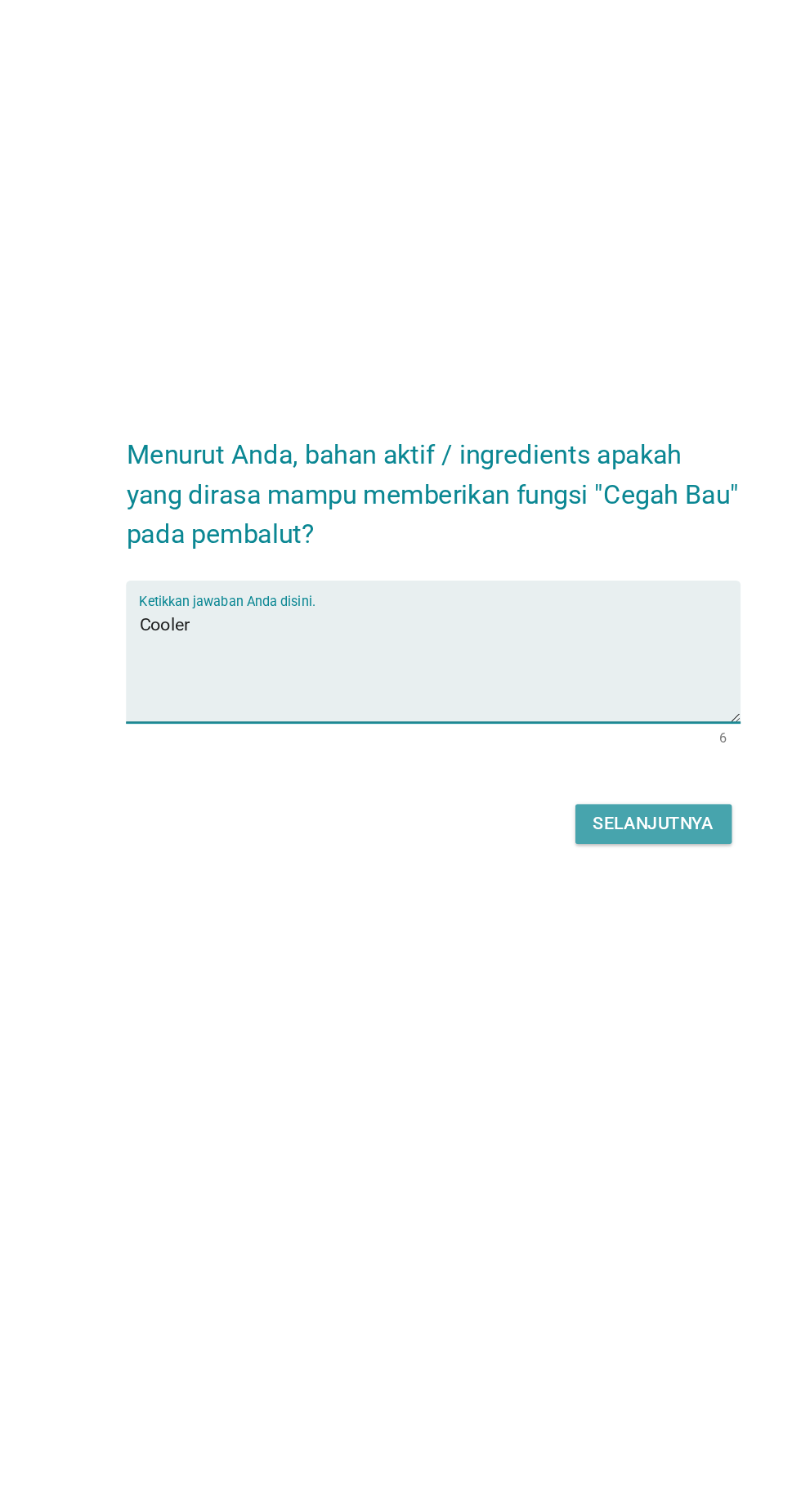
type textarea "Cooler"
click at [571, 908] on div "Selanjutnya" at bounding box center [564, 899] width 90 height 20
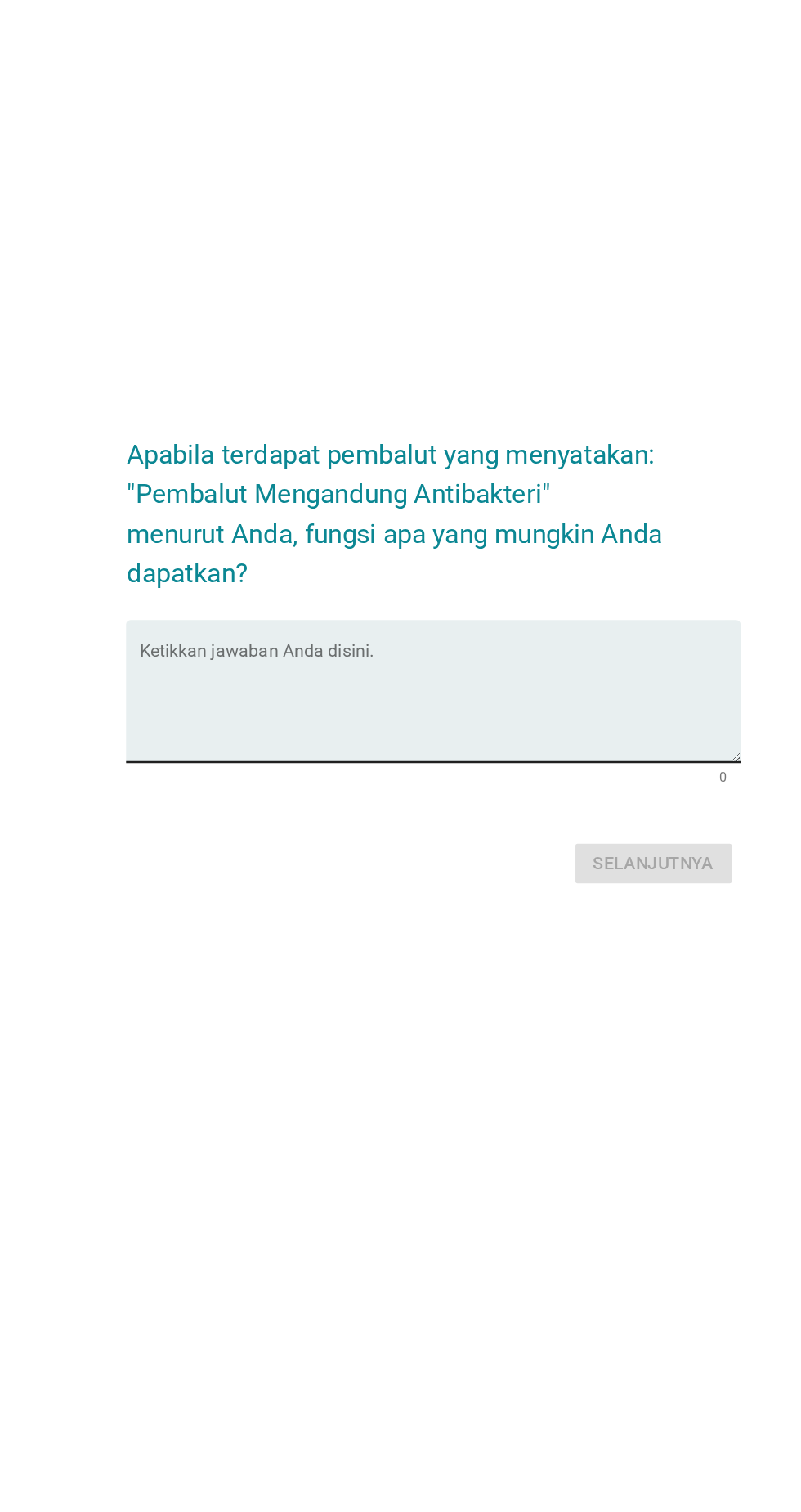
click at [412, 822] on textarea "Ketikkan jawaban Anda disini." at bounding box center [404, 796] width 445 height 86
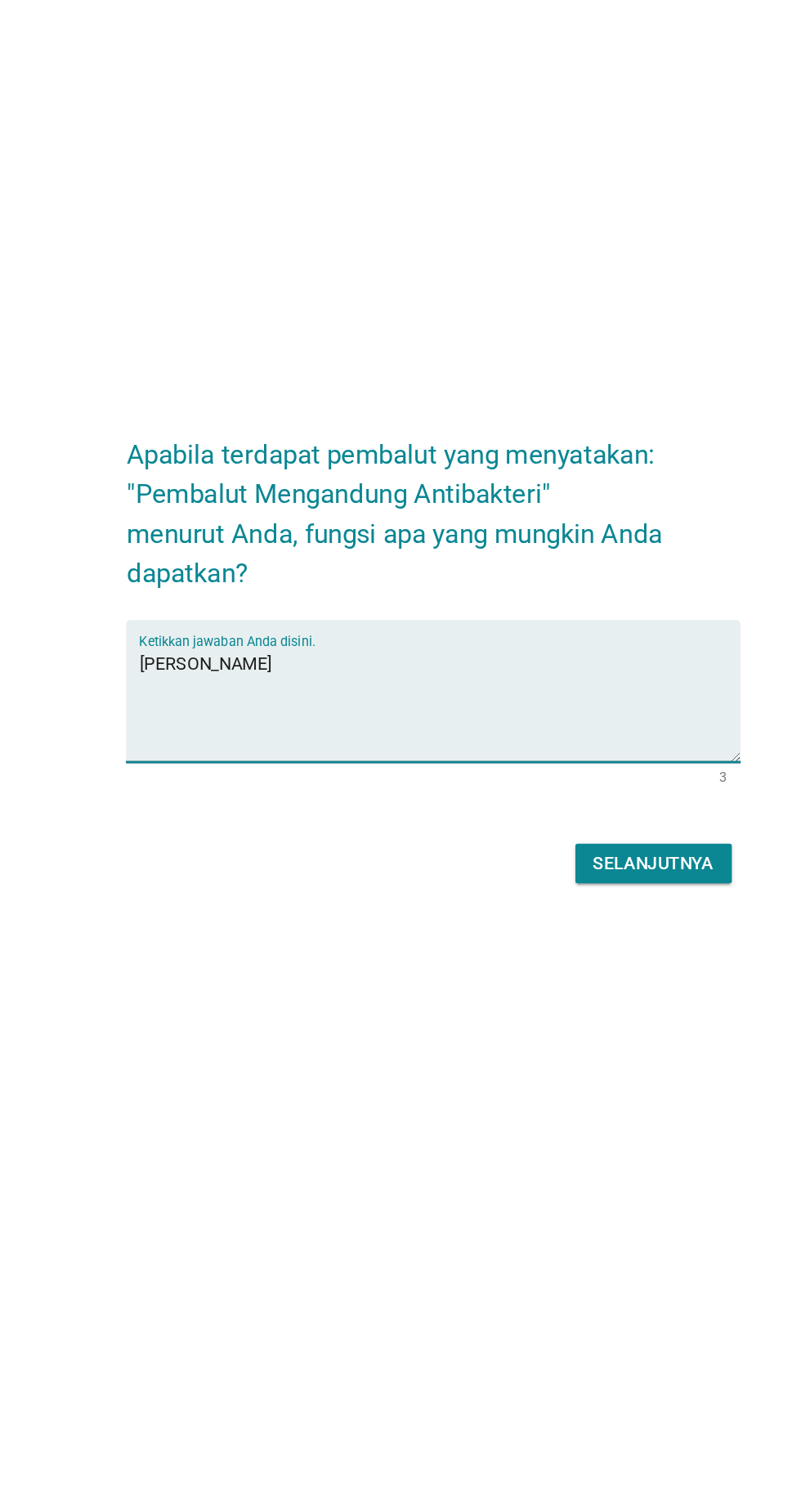
type textarea "J"
type textarea "Antibakteri"
click at [590, 923] on div "Selanjutnya" at bounding box center [564, 914] width 90 height 20
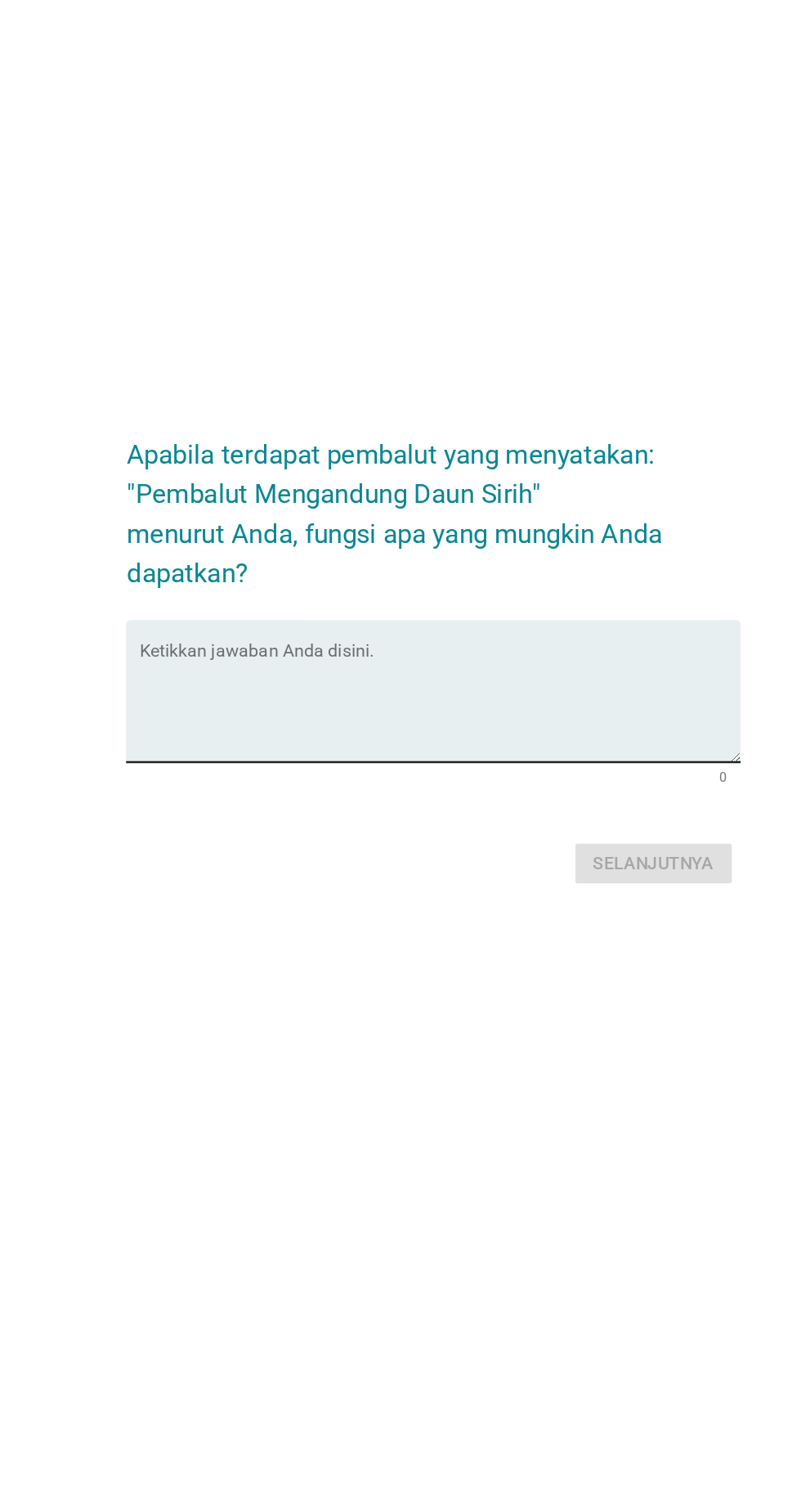
click at [251, 820] on textarea "Ketikkan jawaban Anda disini." at bounding box center [404, 796] width 445 height 86
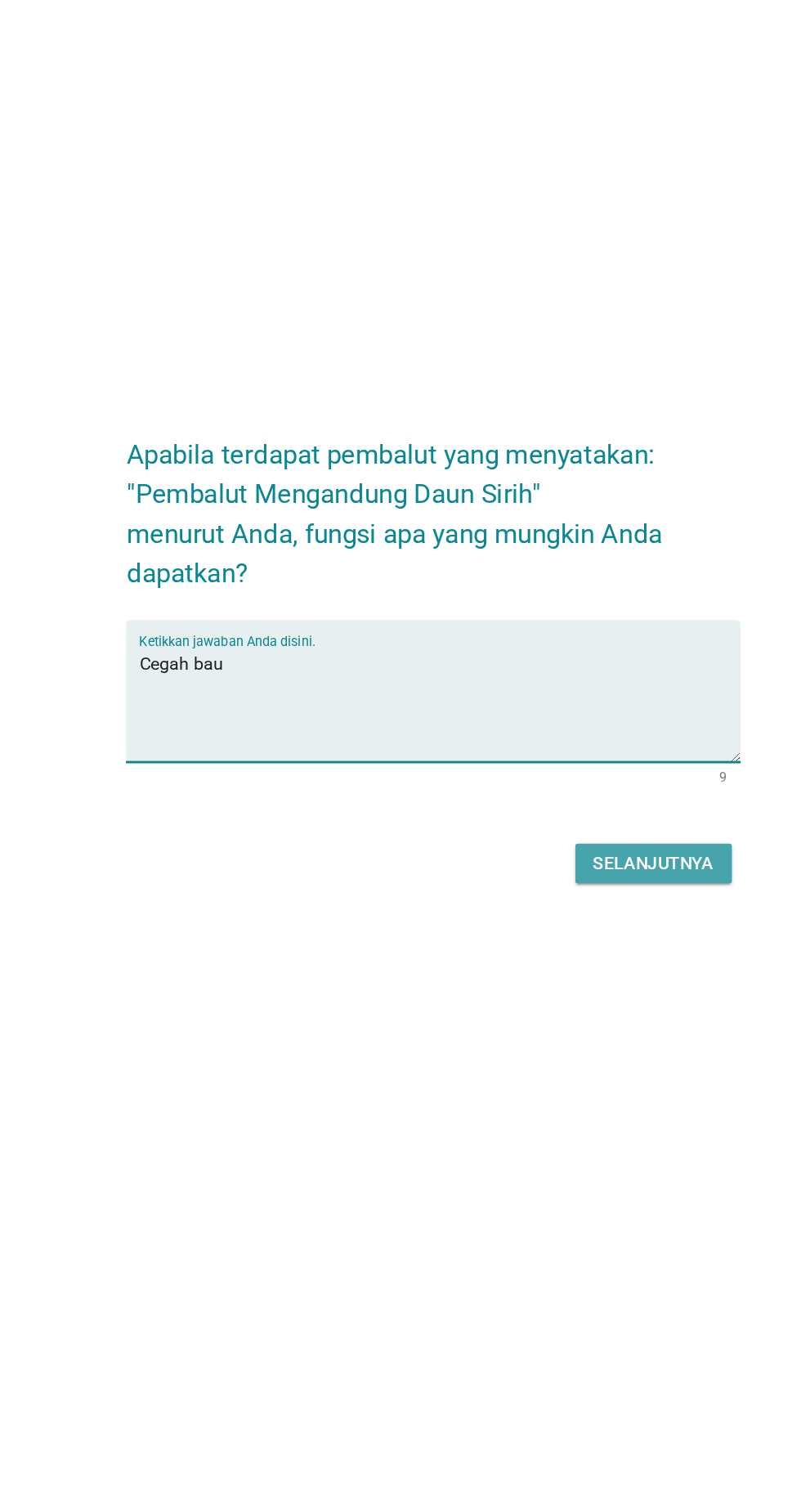
type textarea "Cegah bau"
click at [606, 928] on button "Selanjutnya" at bounding box center [564, 914] width 116 height 30
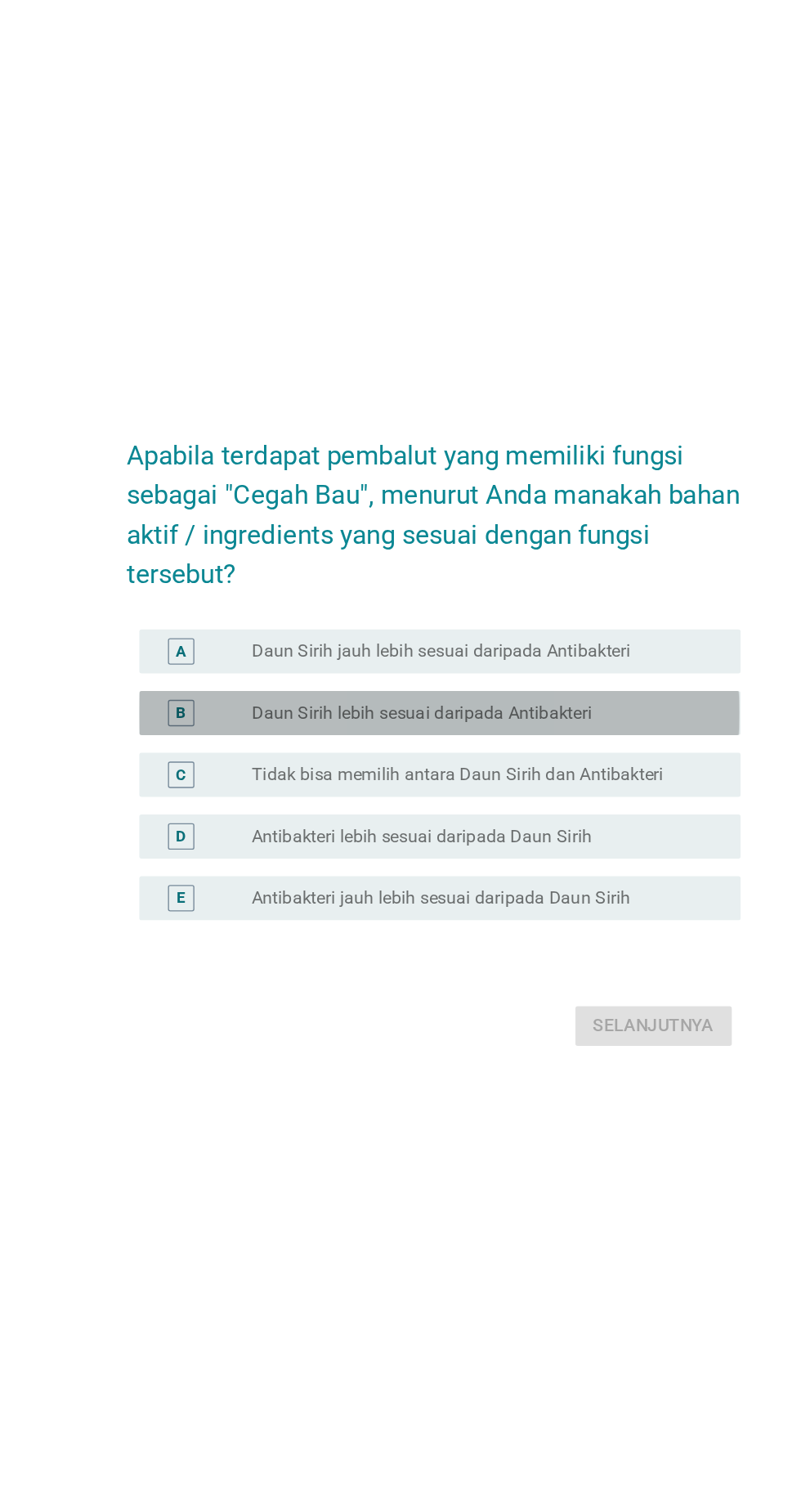
click at [239, 752] on div "B" at bounding box center [230, 742] width 70 height 20
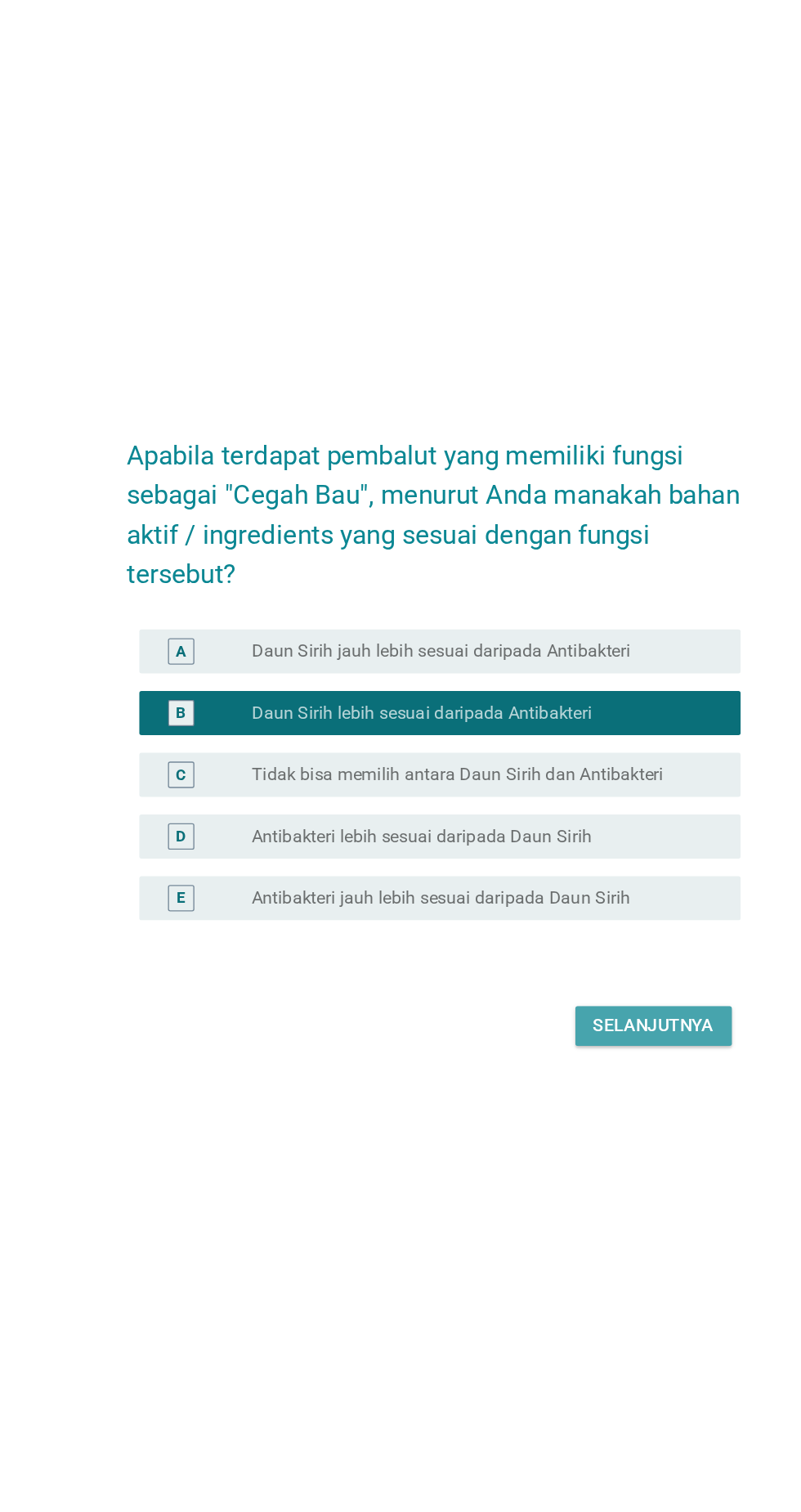
click at [573, 984] on div "Selanjutnya" at bounding box center [564, 974] width 90 height 20
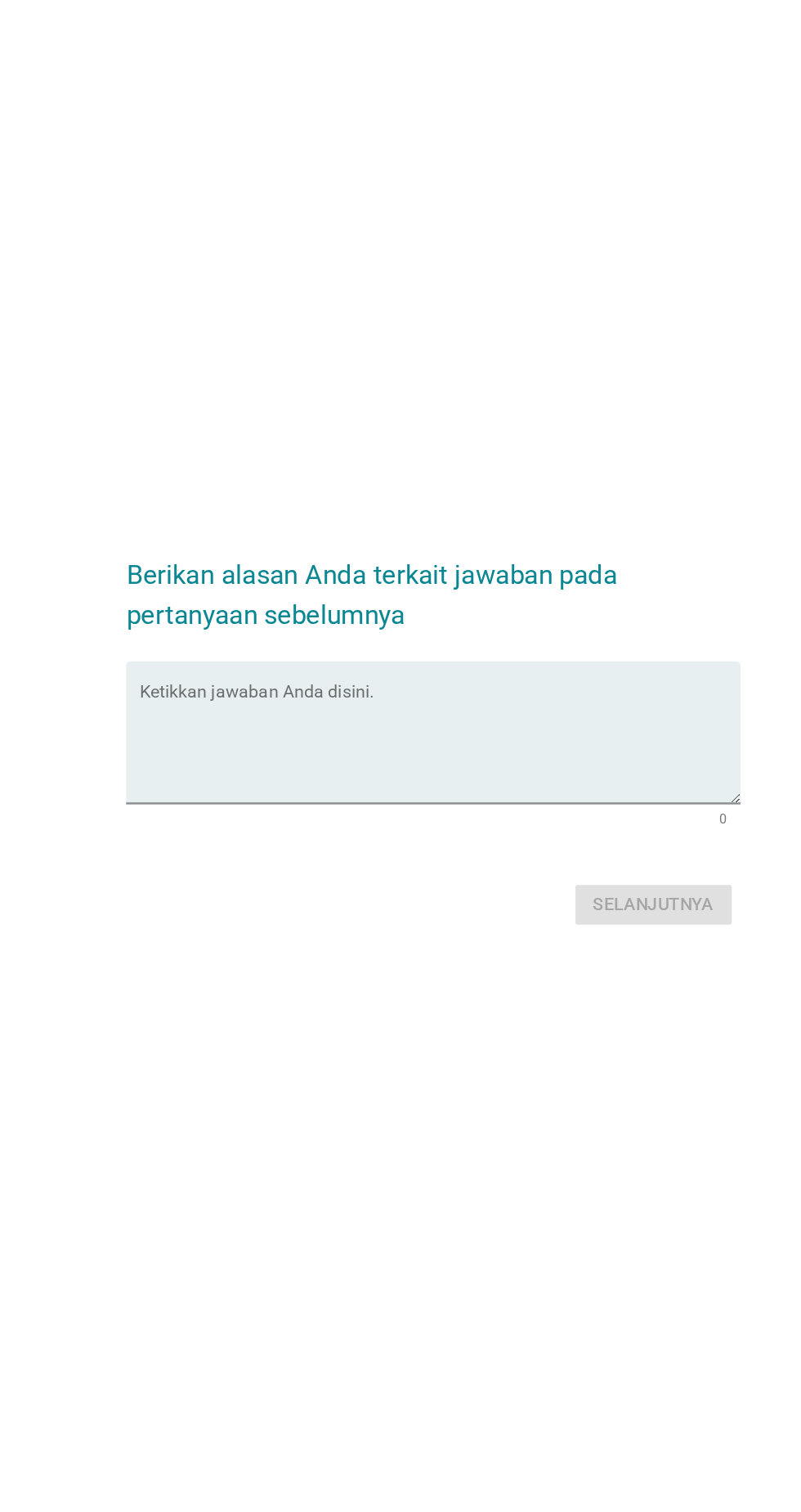
scroll to position [89, 0]
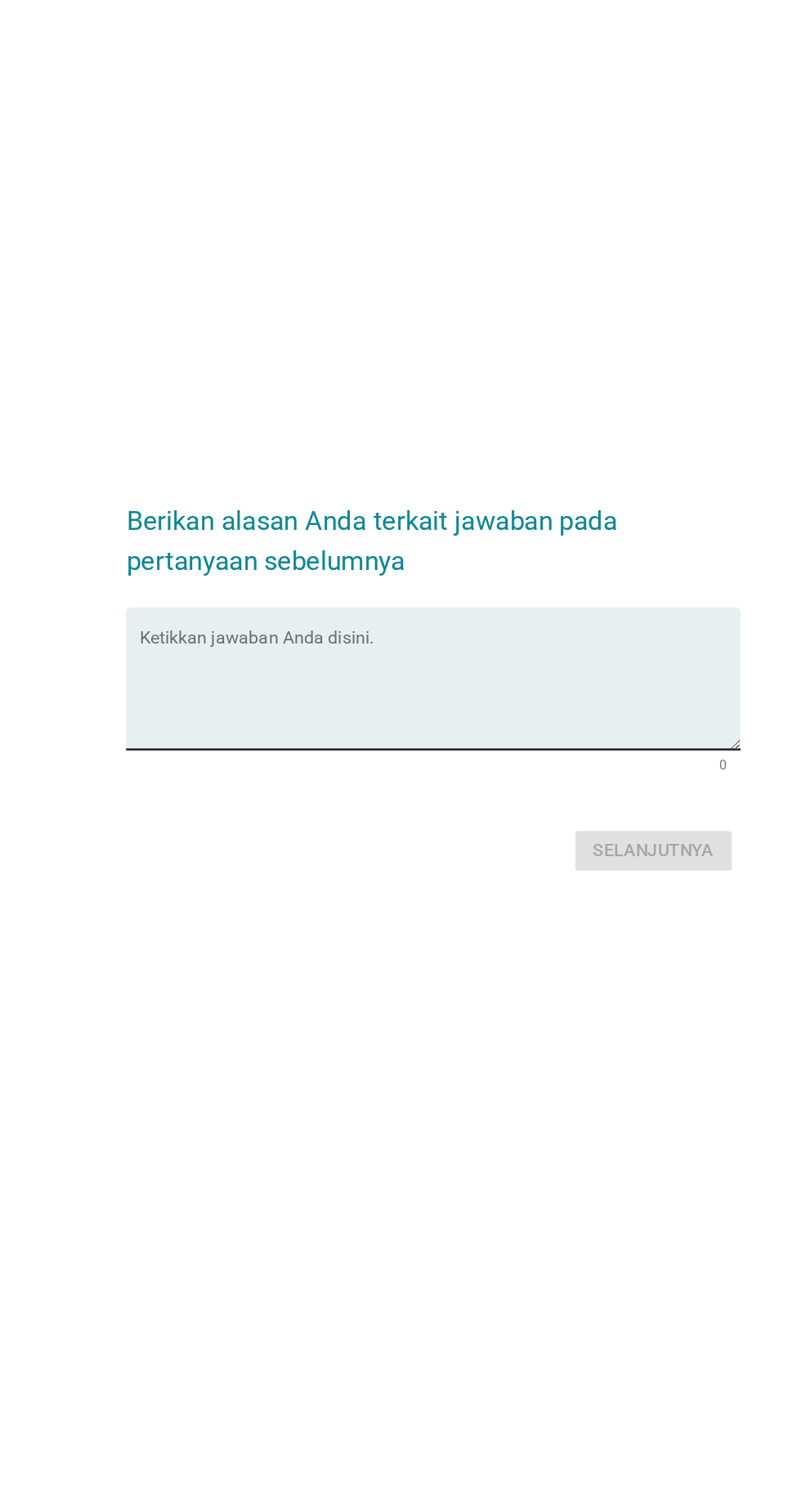
click at [231, 702] on textarea "Ketikkan jawaban Anda disini." at bounding box center [404, 726] width 445 height 86
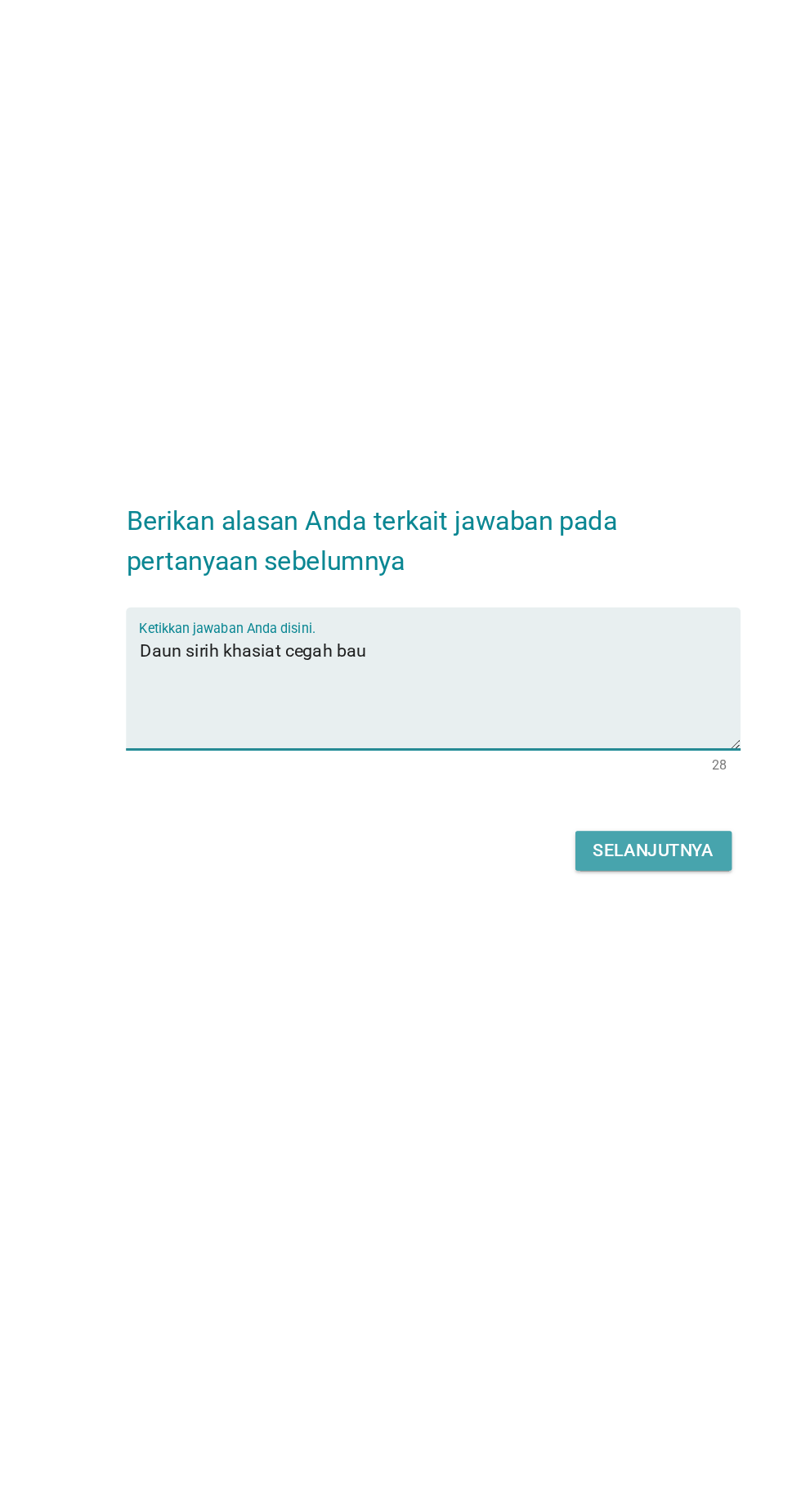
type textarea "Daun sirih khasiat cegah bau"
click at [590, 833] on button "Selanjutnya" at bounding box center [564, 844] width 116 height 30
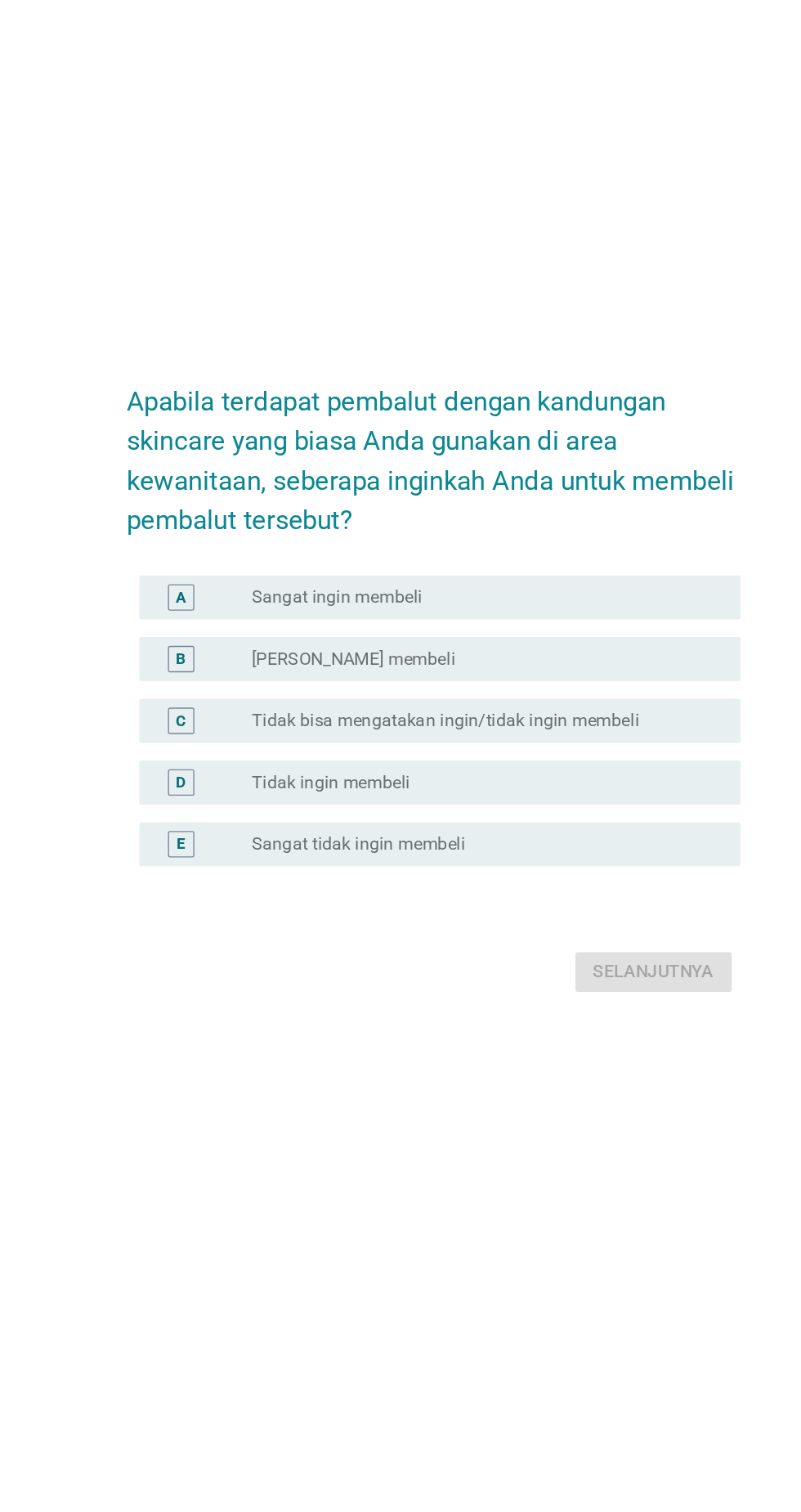
scroll to position [0, 0]
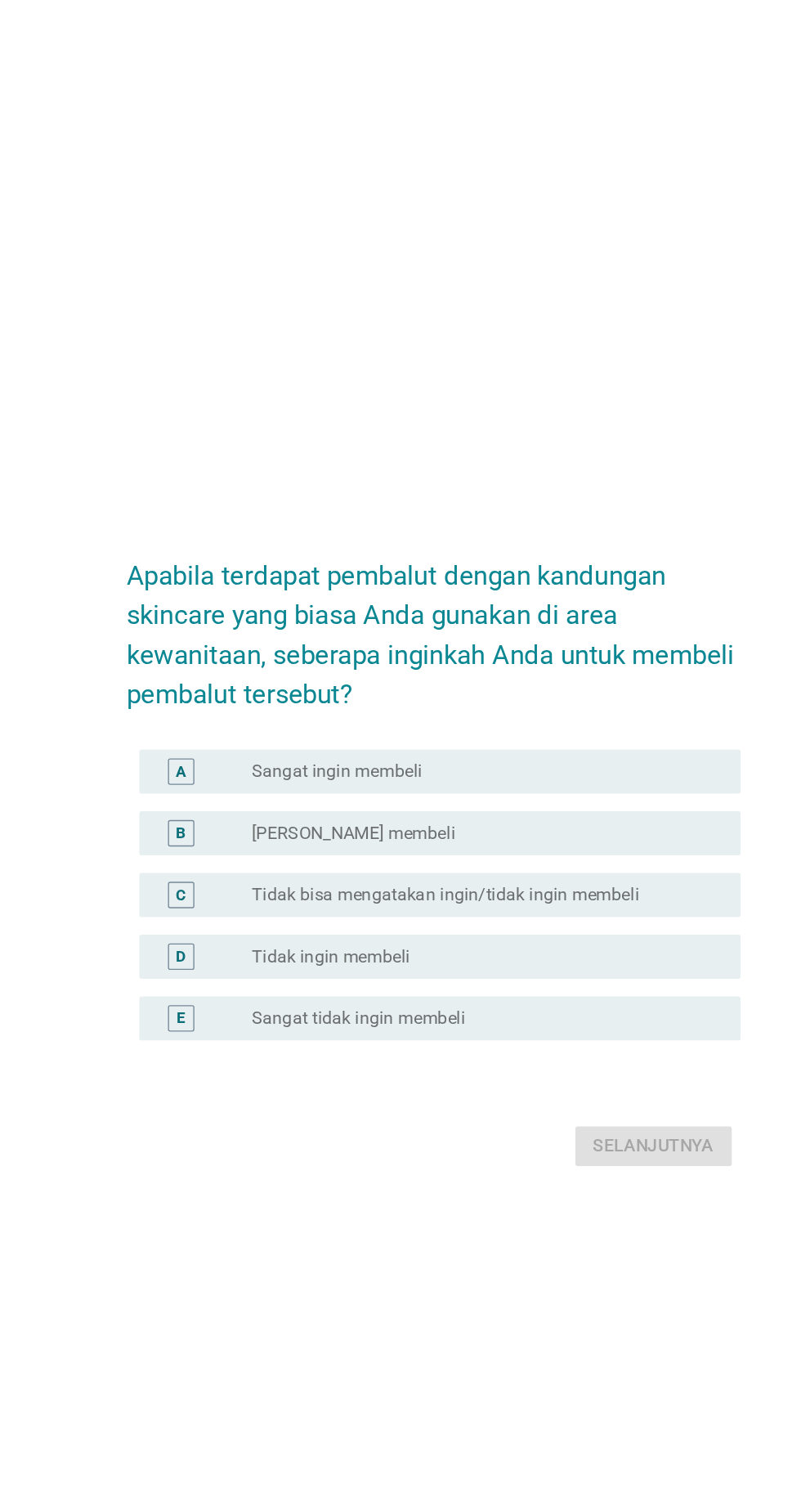
click at [459, 750] on div "radio_button_unchecked Ingin membeli" at bounding box center [434, 742] width 337 height 16
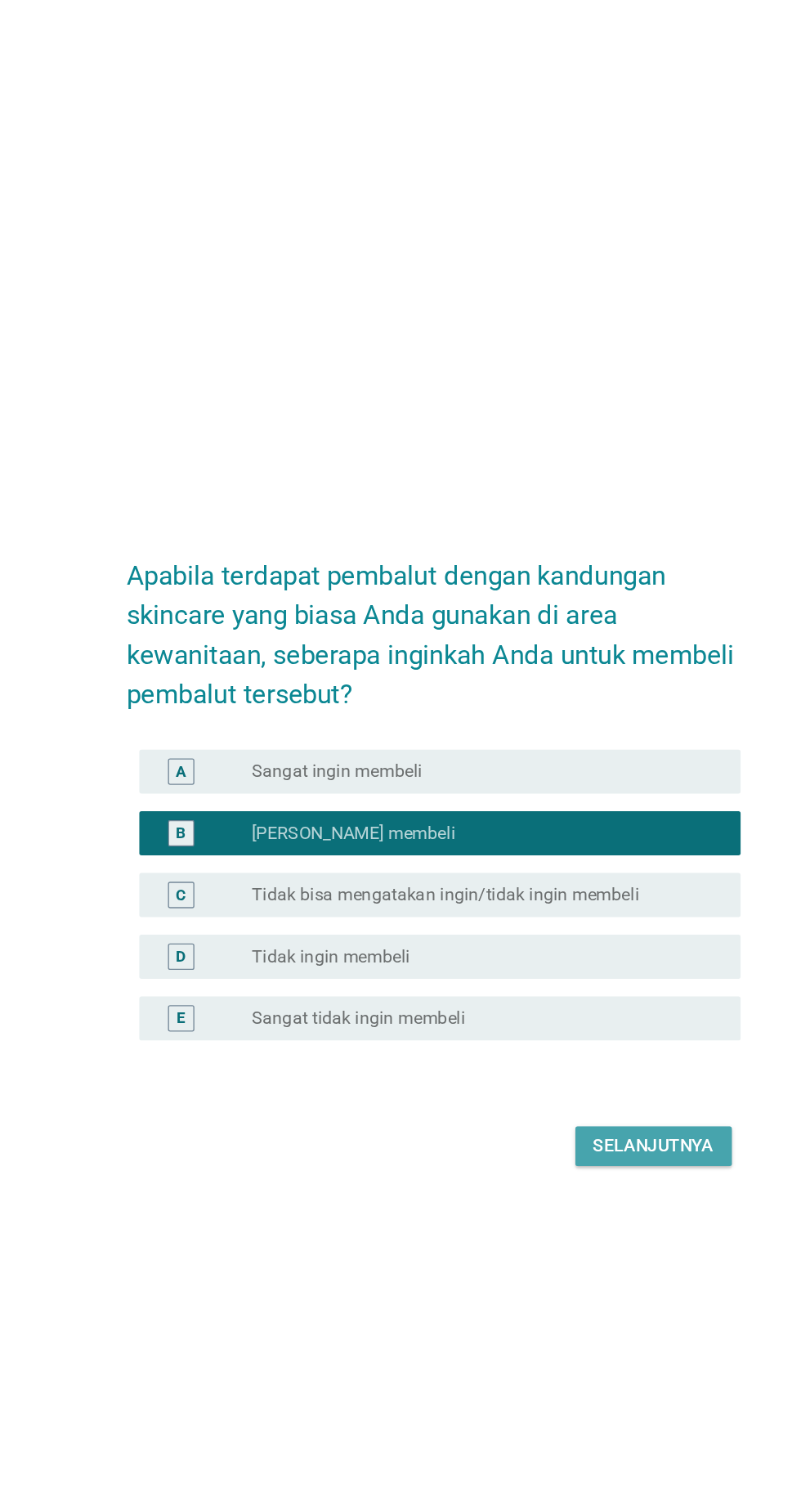
click at [584, 984] on div "Selanjutnya" at bounding box center [564, 974] width 90 height 20
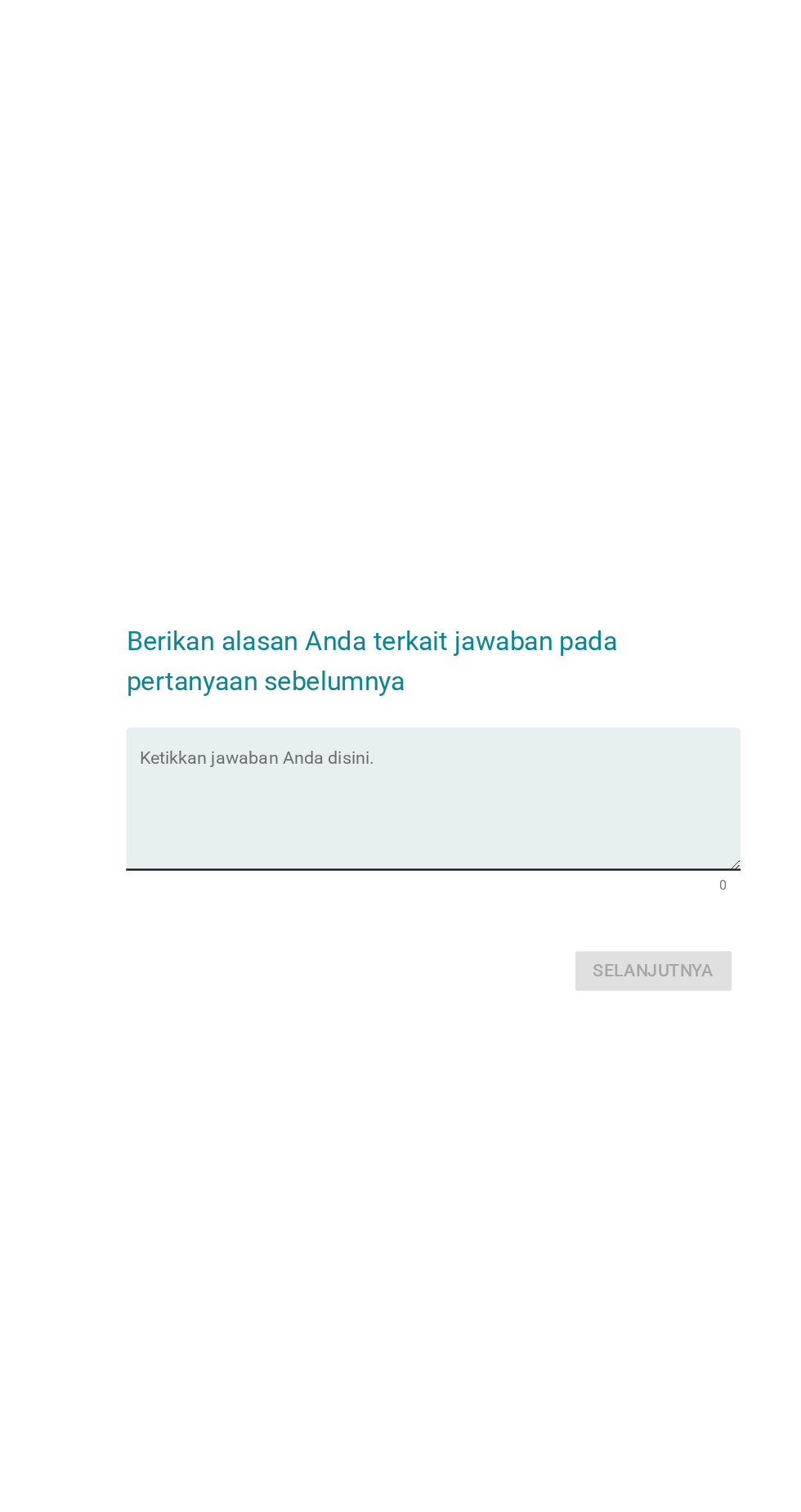
click at [494, 702] on textarea "Ketikkan jawaban Anda disini." at bounding box center [404, 726] width 445 height 86
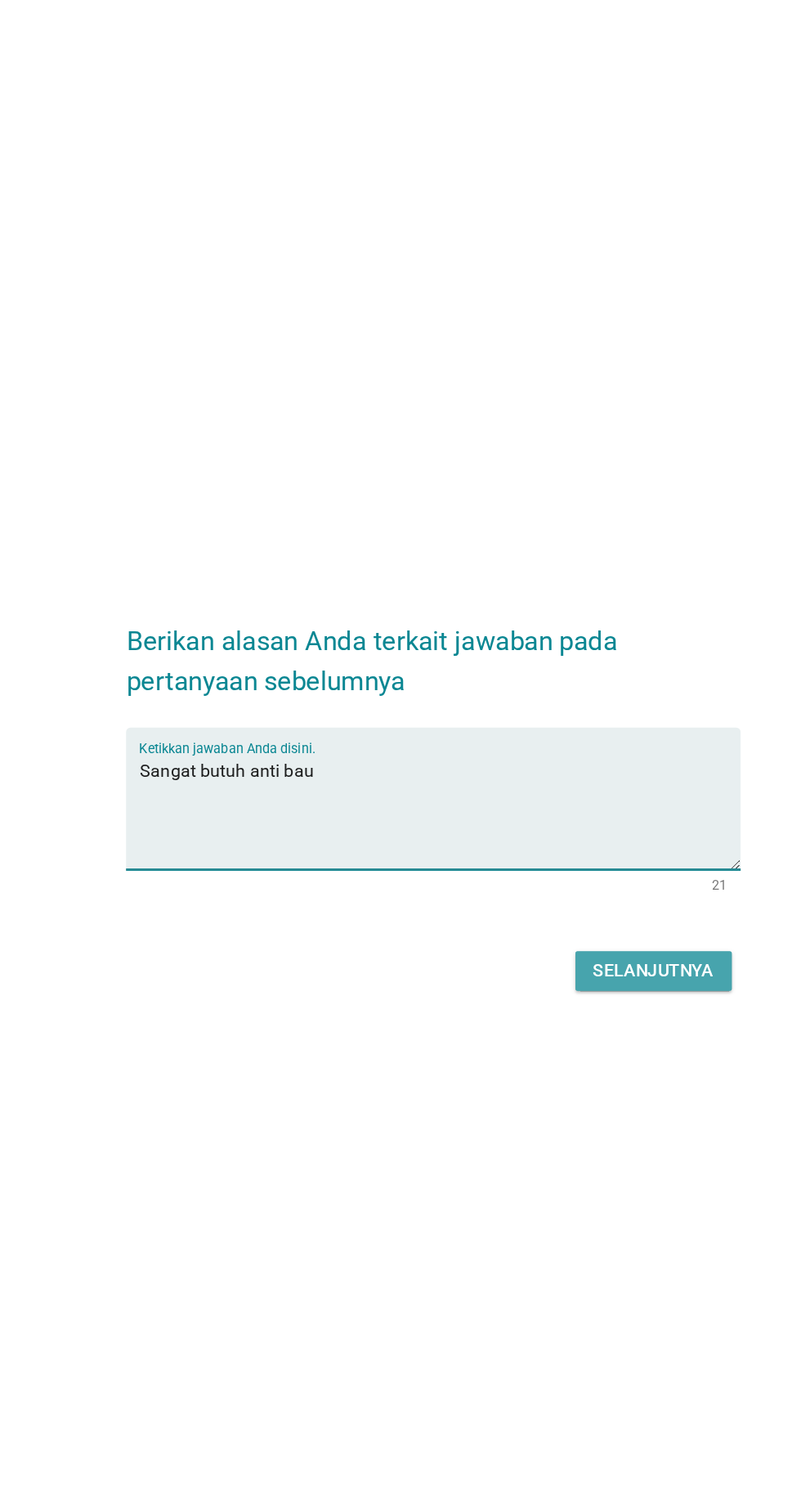
type textarea "Sangat butuh anti bau"
click at [603, 836] on button "Selanjutnya" at bounding box center [564, 844] width 116 height 30
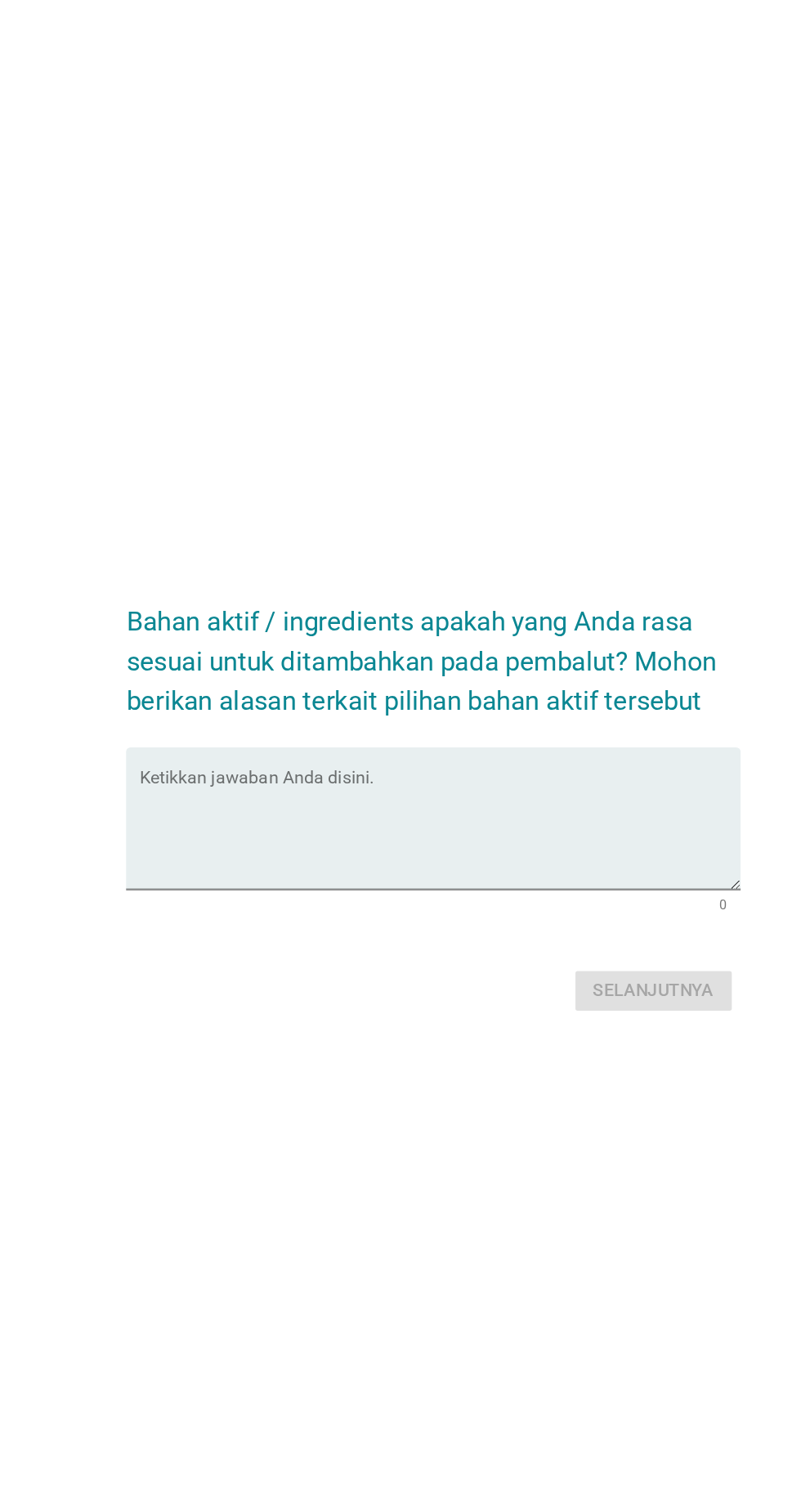
scroll to position [0, 0]
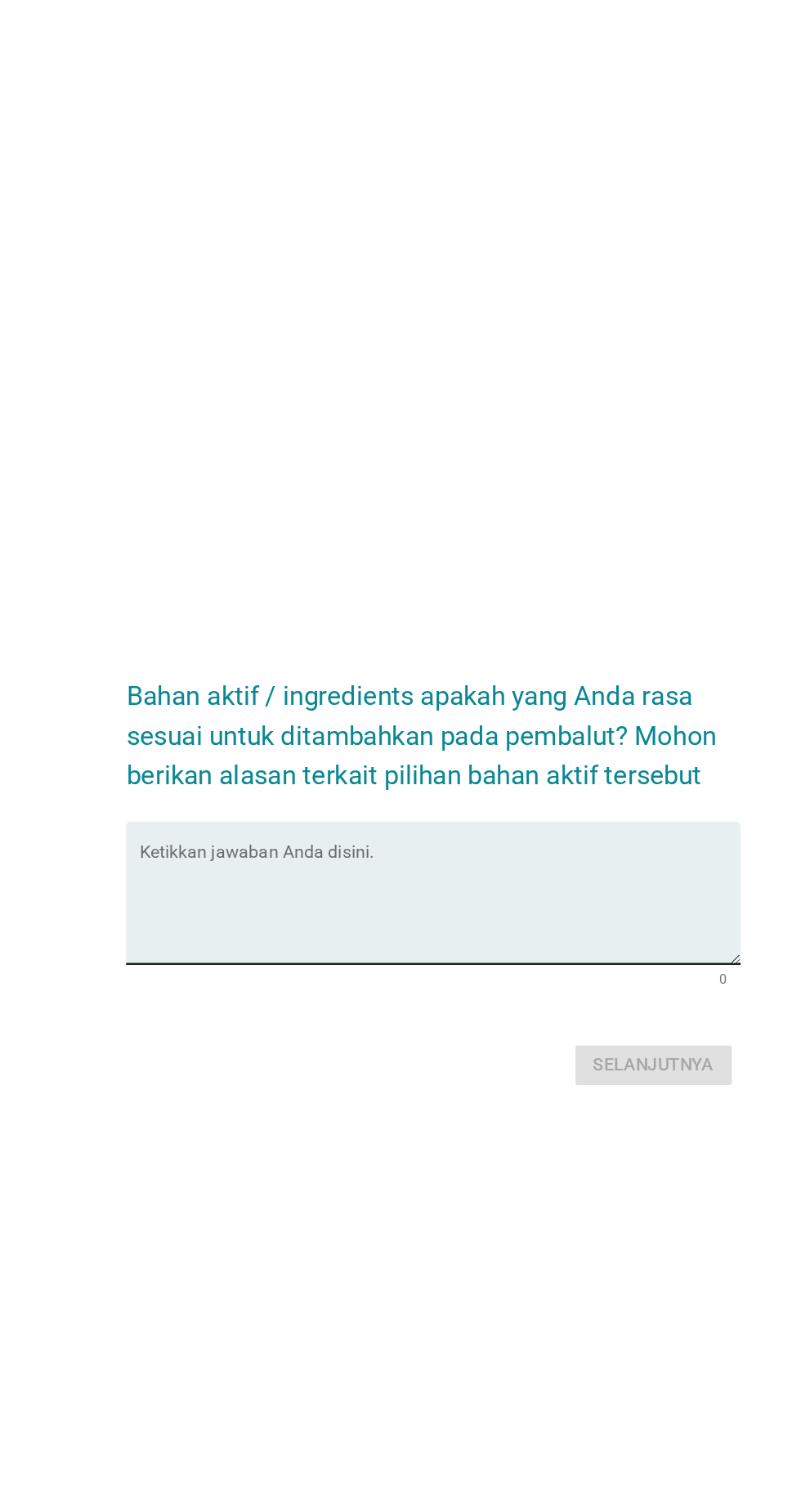
click at [268, 805] on textarea "Ketikkan jawaban Anda disini." at bounding box center [404, 781] width 445 height 86
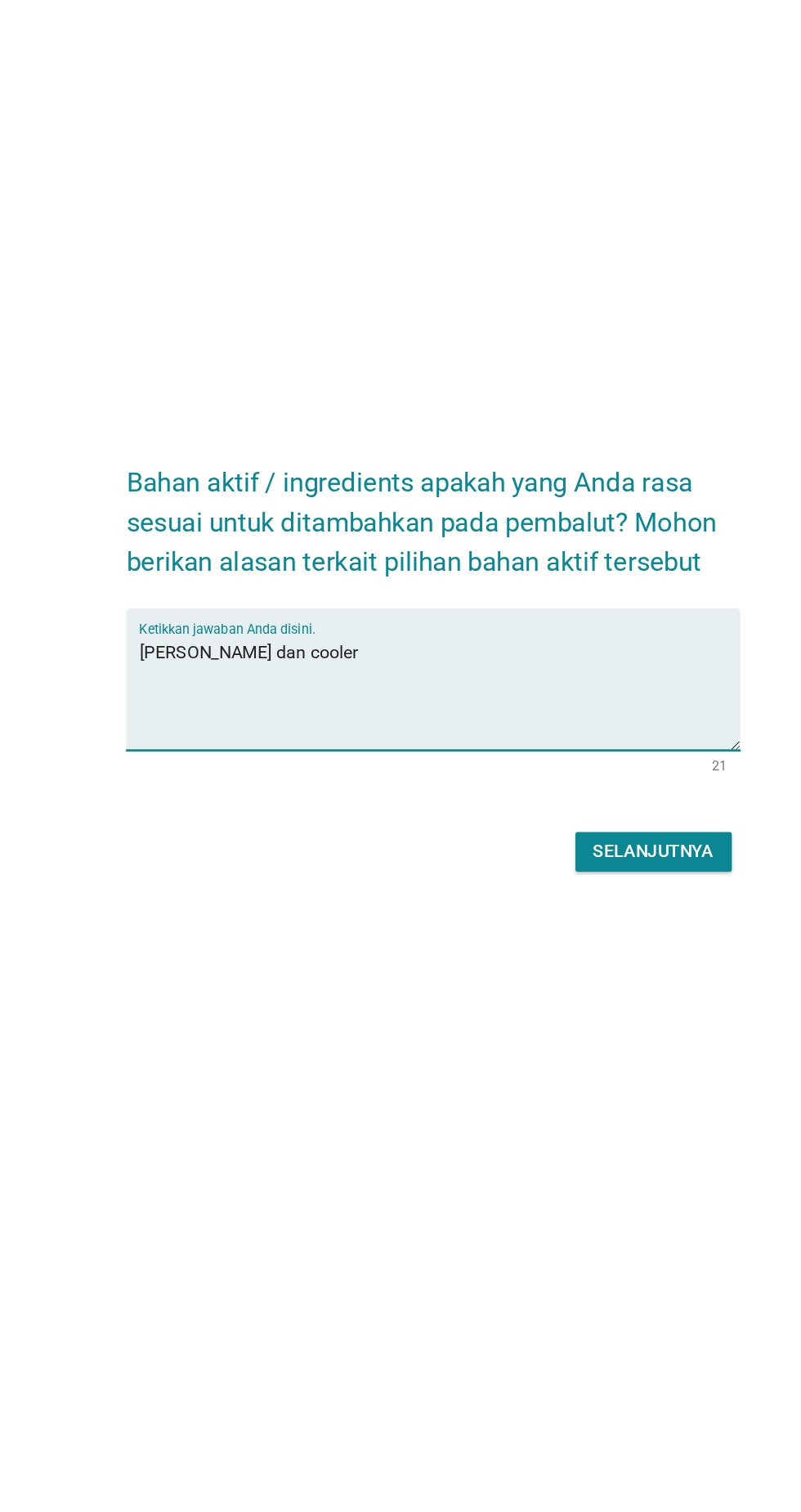
type textarea "[PERSON_NAME] dan cooler"
click at [619, 913] on button "Selanjutnya" at bounding box center [564, 899] width 116 height 30
